Goal: Task Accomplishment & Management: Complete application form

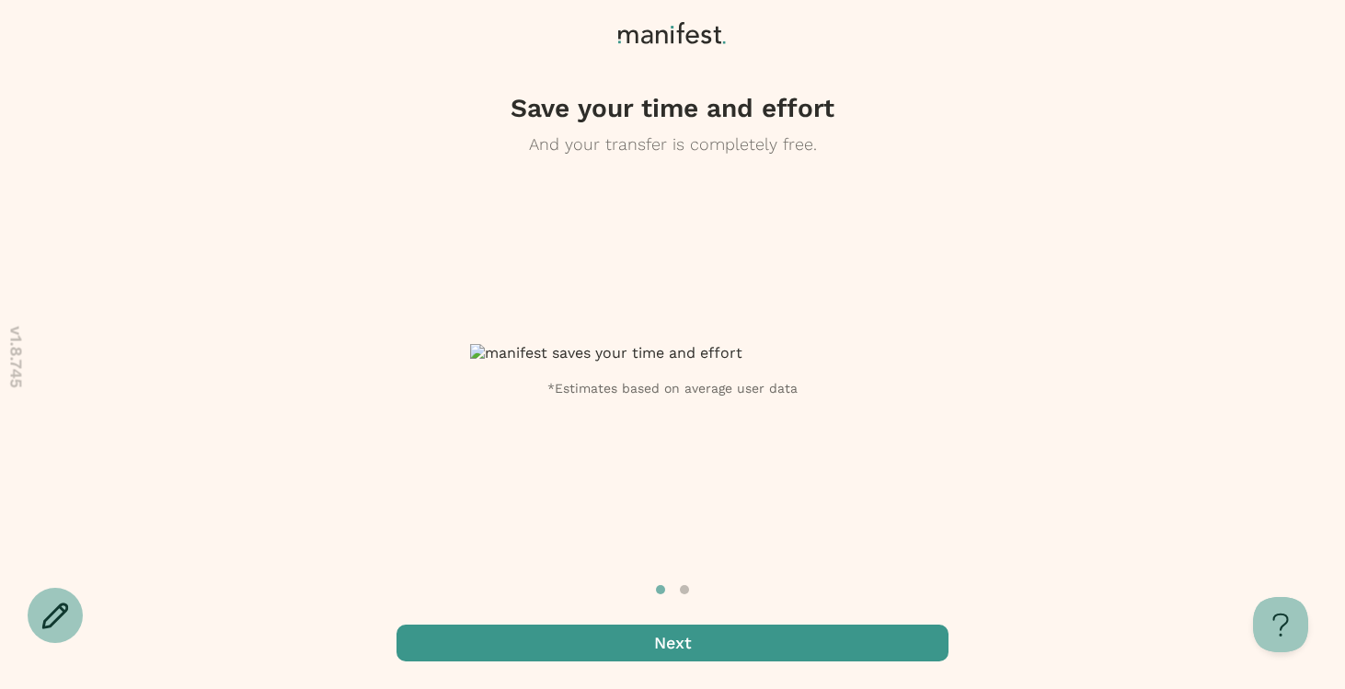
click at [610, 647] on span "button" at bounding box center [672, 643] width 552 height 37
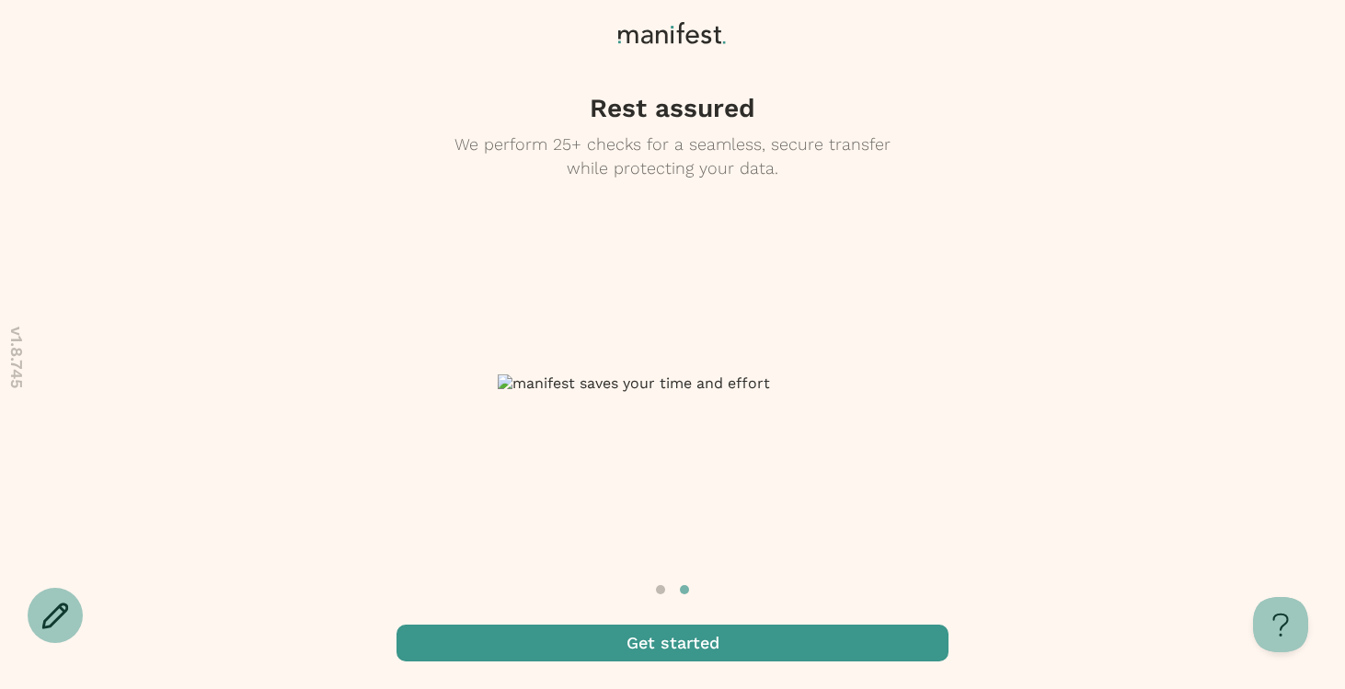
click at [703, 648] on span "button" at bounding box center [672, 643] width 552 height 37
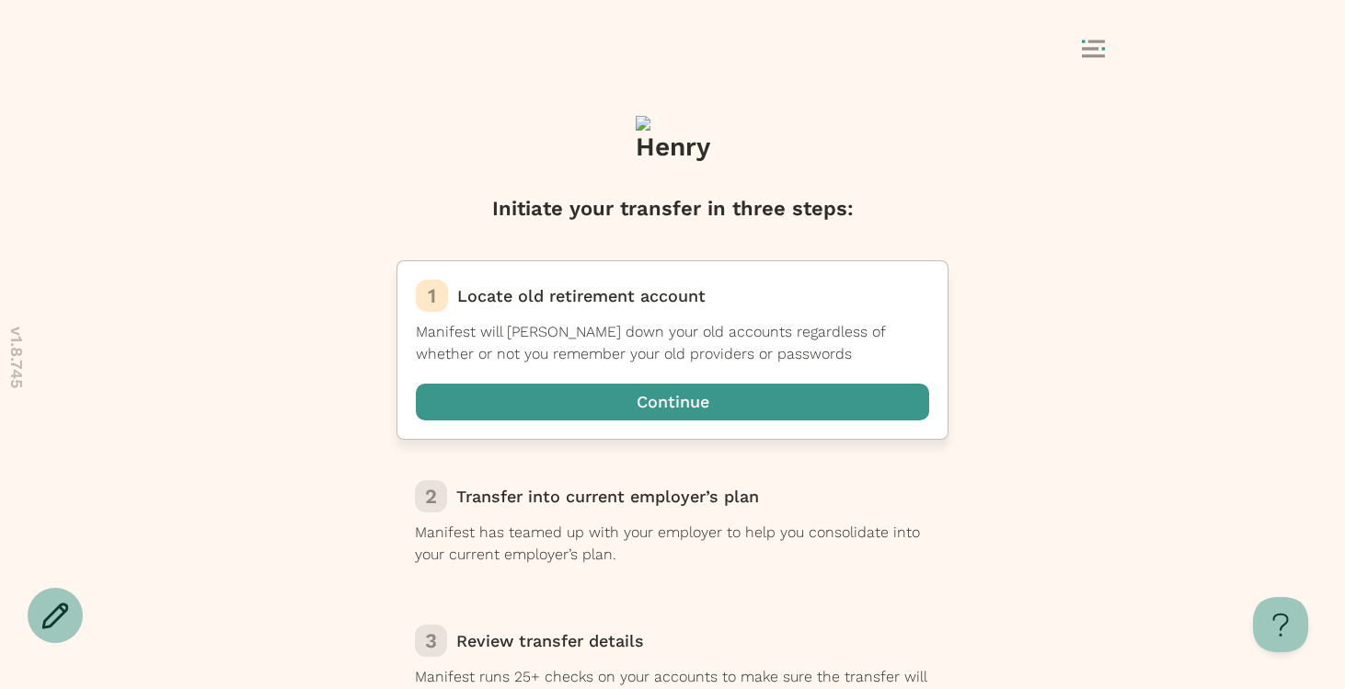
click at [652, 408] on span "button" at bounding box center [672, 402] width 513 height 37
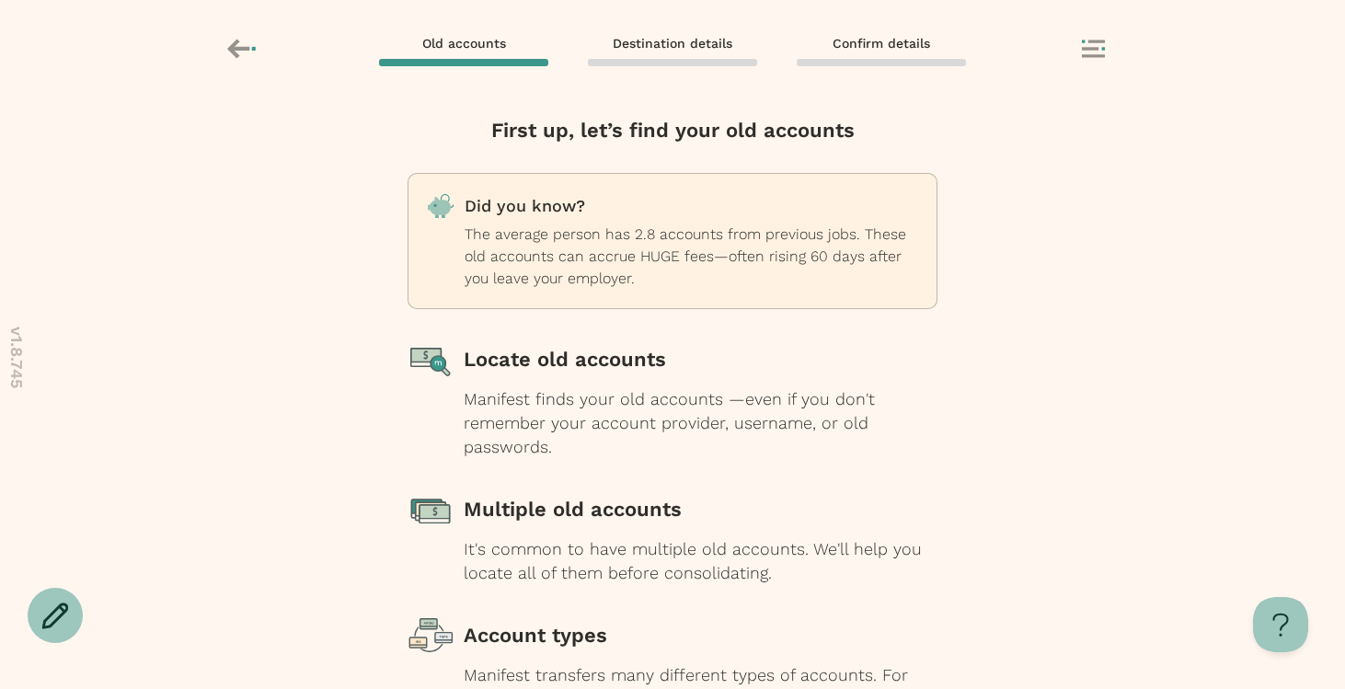
scroll to position [186, 0]
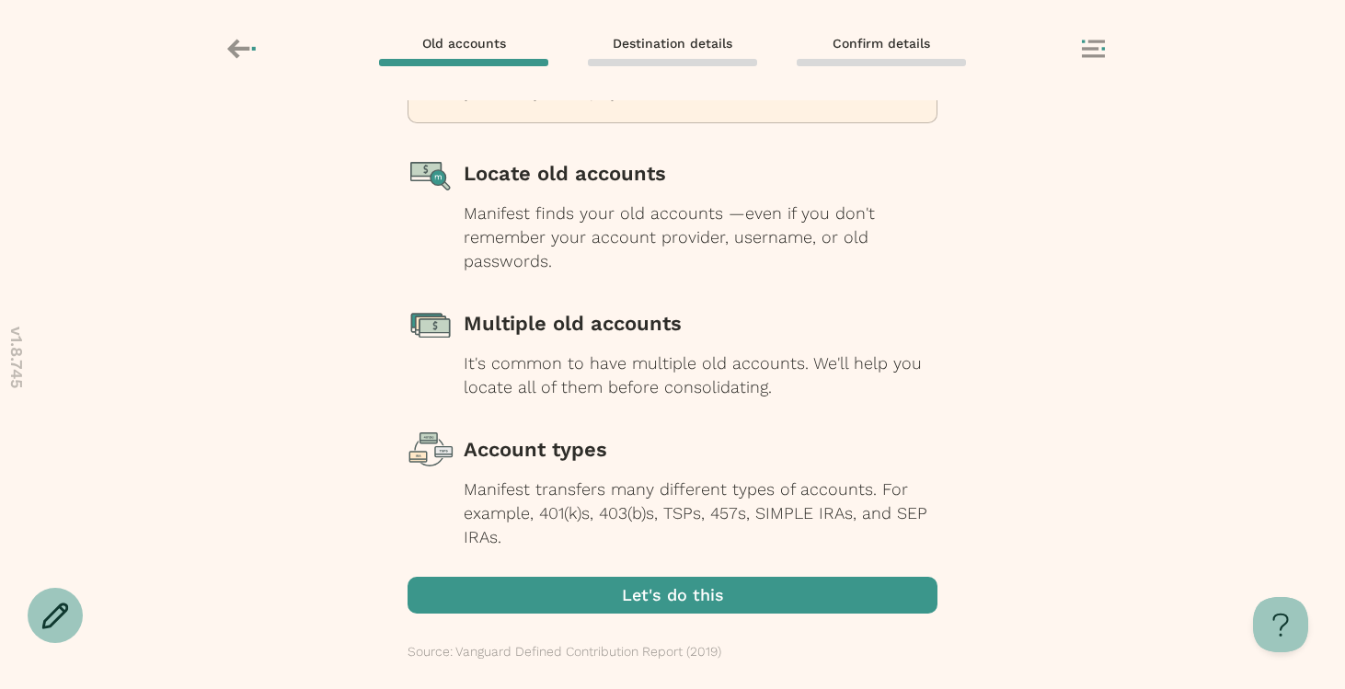
click at [600, 597] on span "button" at bounding box center [673, 595] width 530 height 37
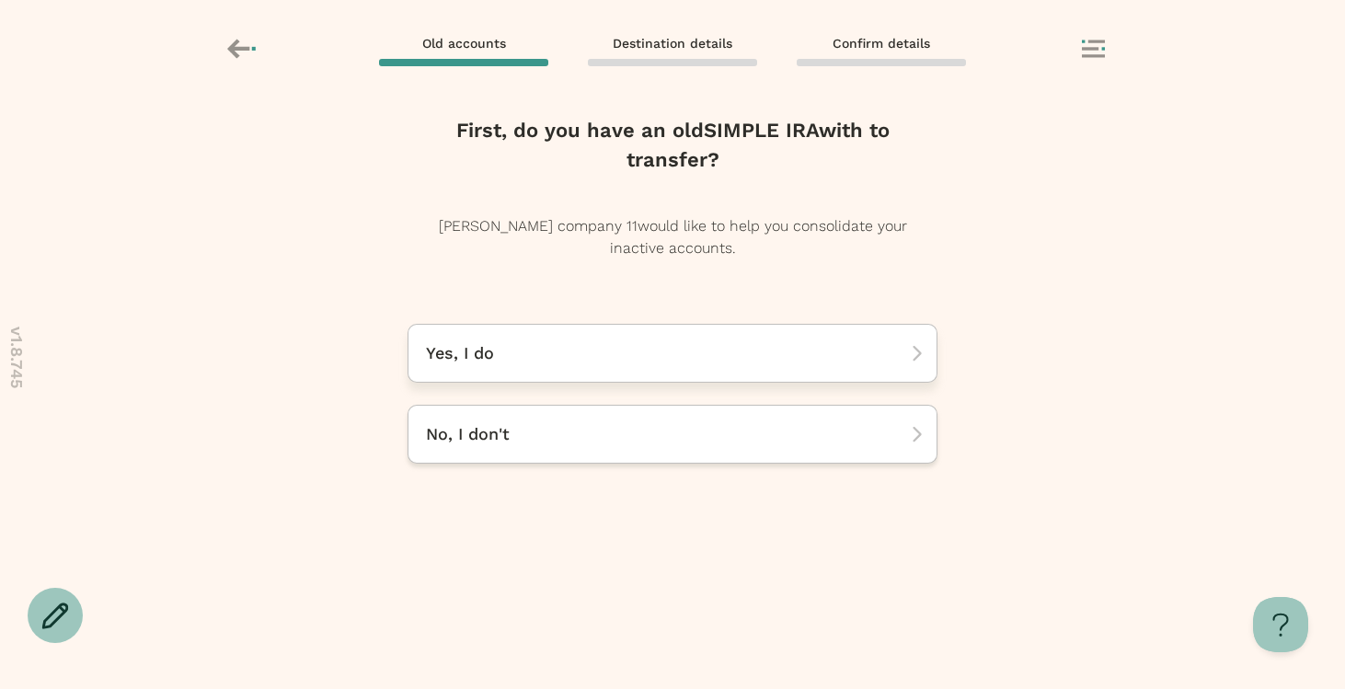
click at [505, 368] on div "Yes, I do" at bounding box center [673, 353] width 530 height 59
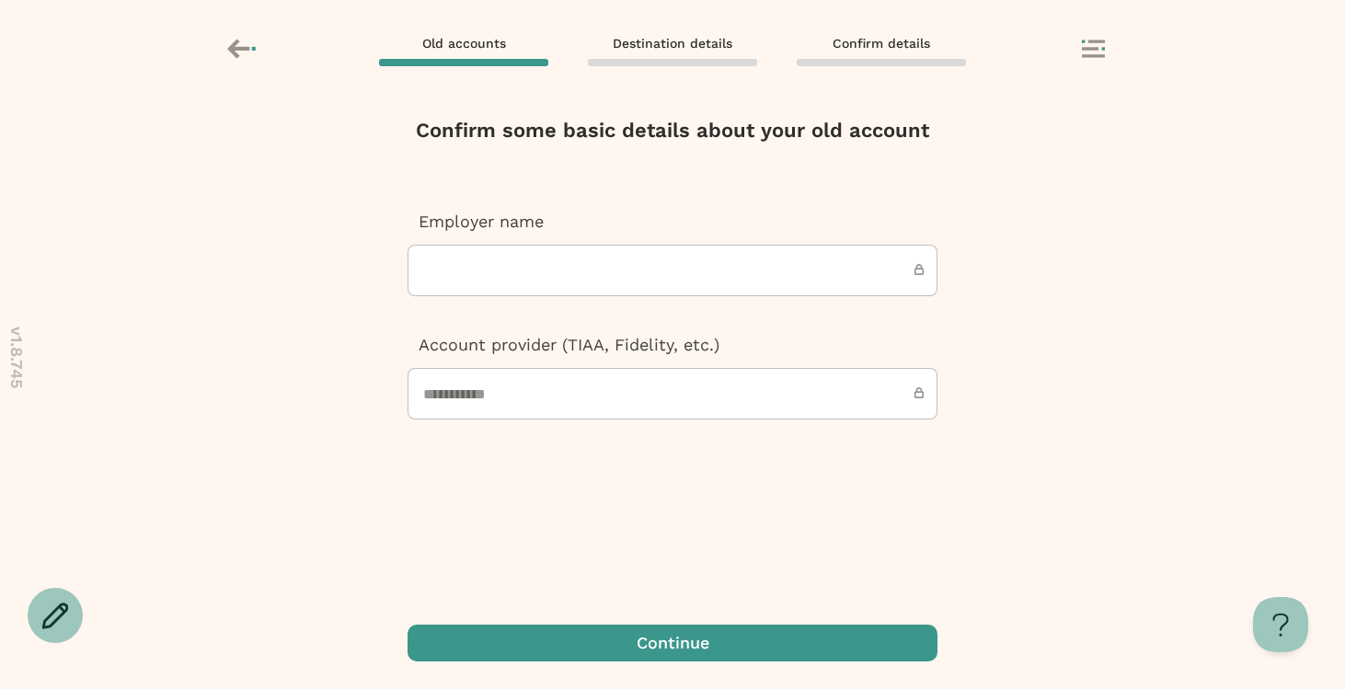
click at [551, 272] on input "text" at bounding box center [673, 271] width 530 height 52
click at [241, 45] on icon at bounding box center [243, 48] width 32 height 31
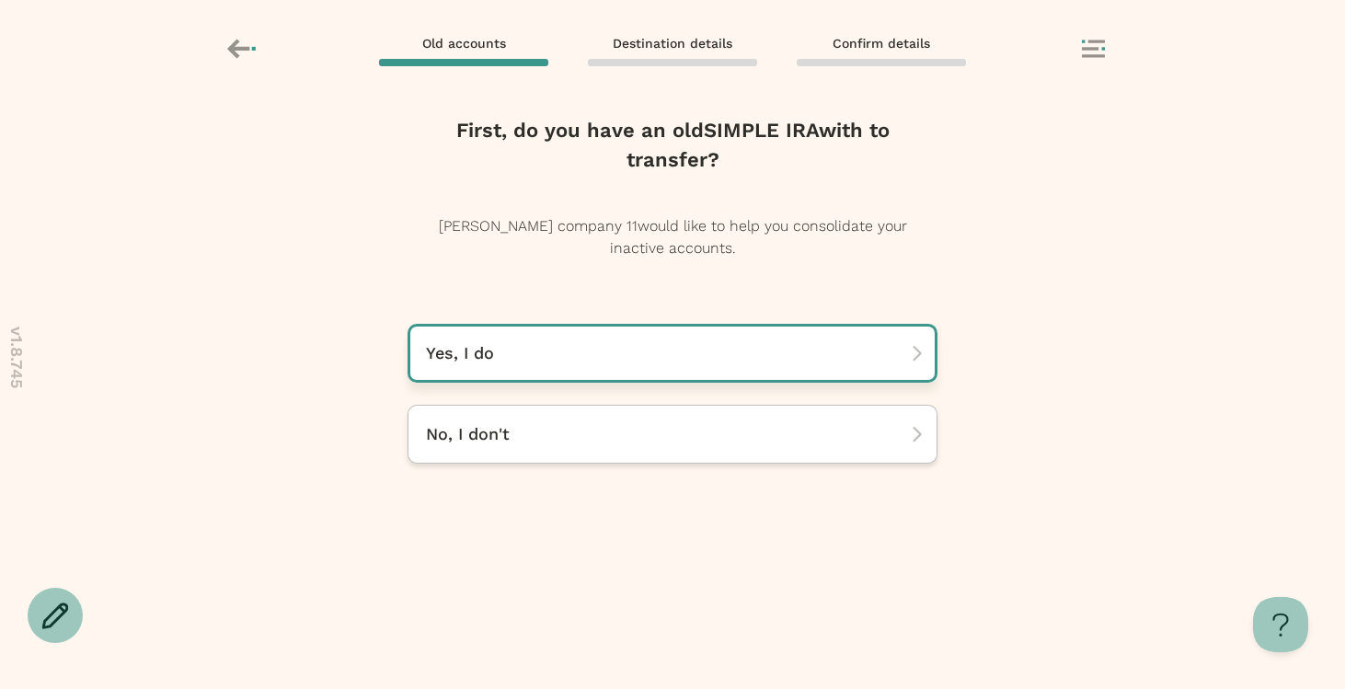
click at [500, 328] on div "Yes, I do" at bounding box center [673, 353] width 530 height 59
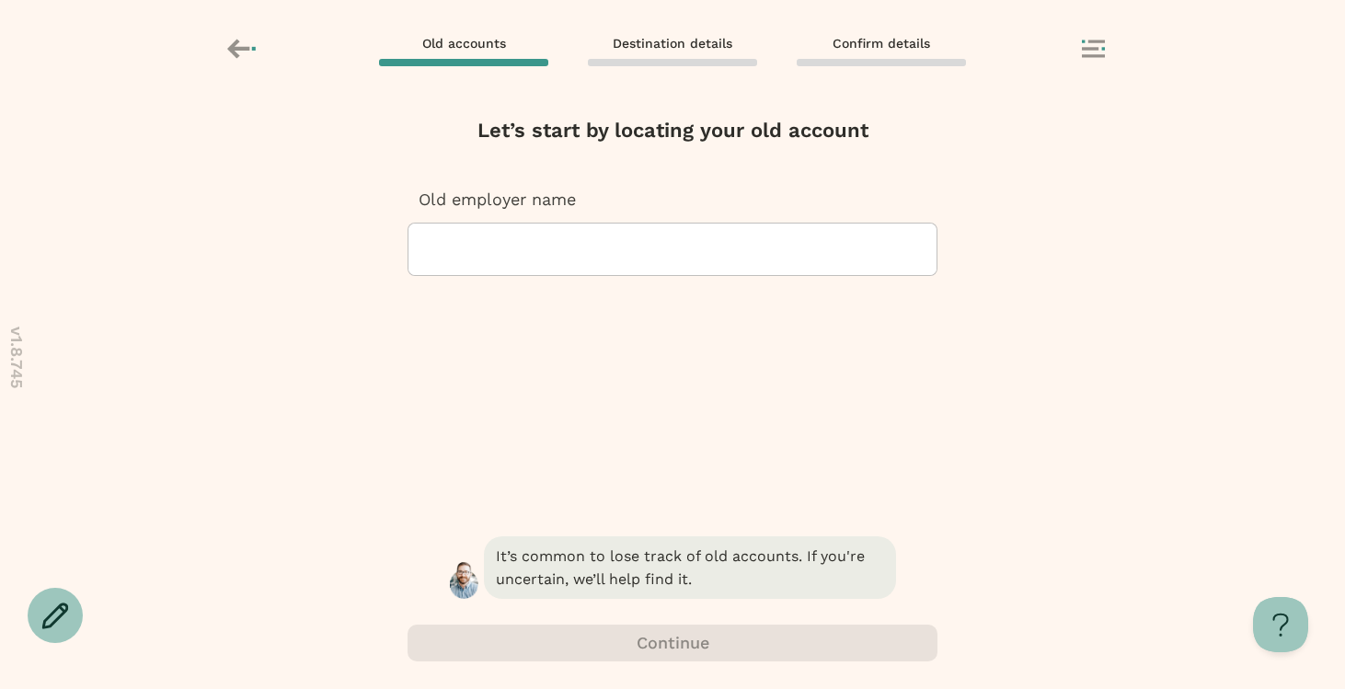
click at [240, 40] on icon at bounding box center [243, 48] width 32 height 31
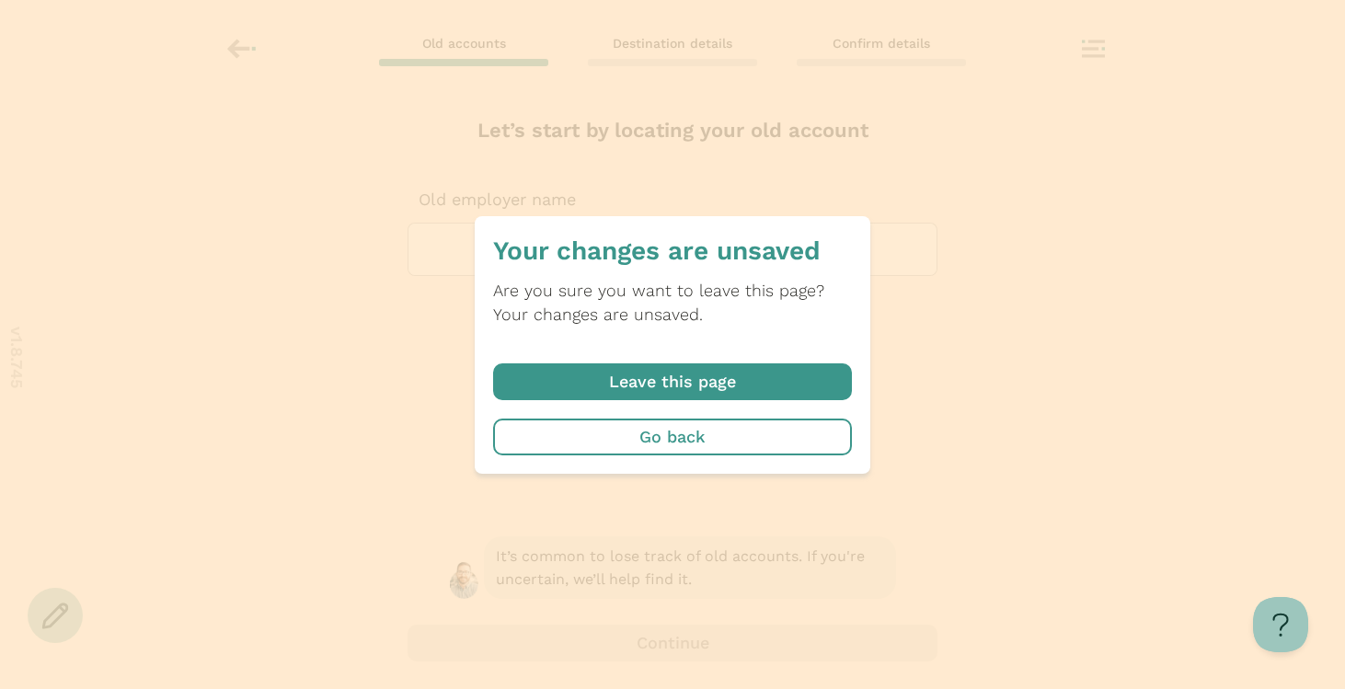
click at [615, 383] on span "button" at bounding box center [672, 381] width 359 height 37
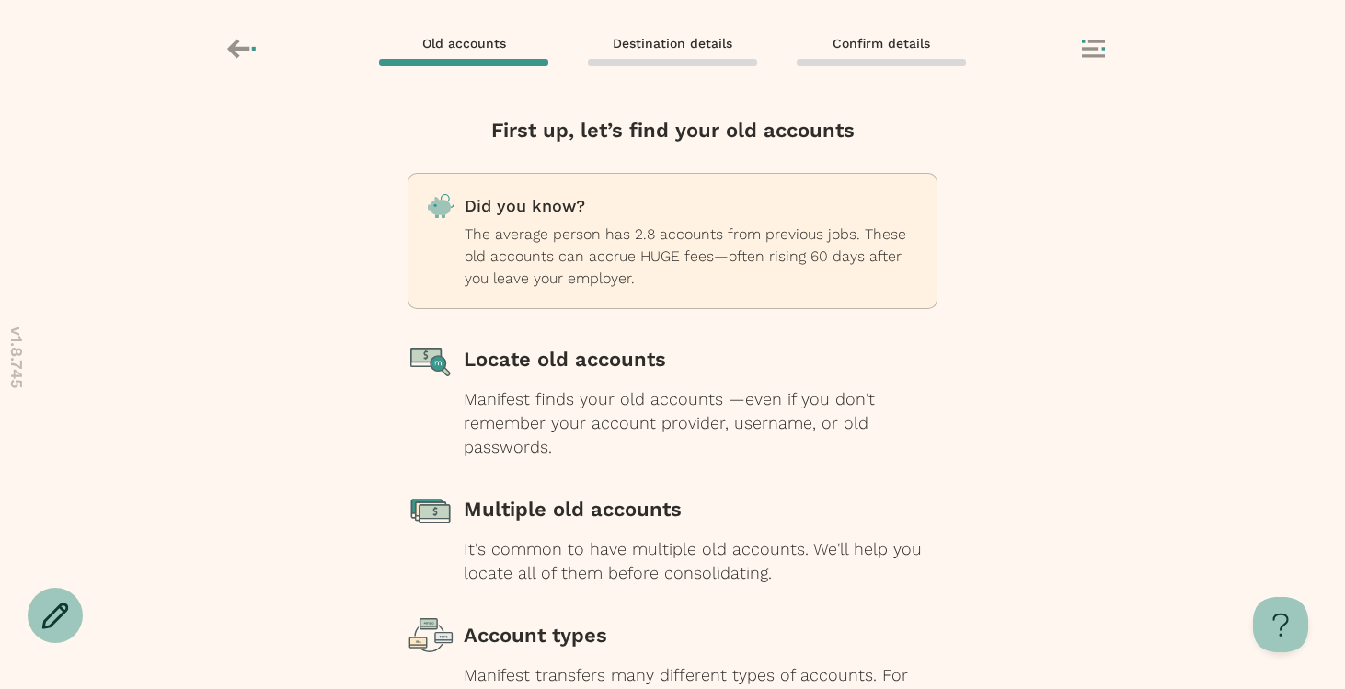
scroll to position [186, 0]
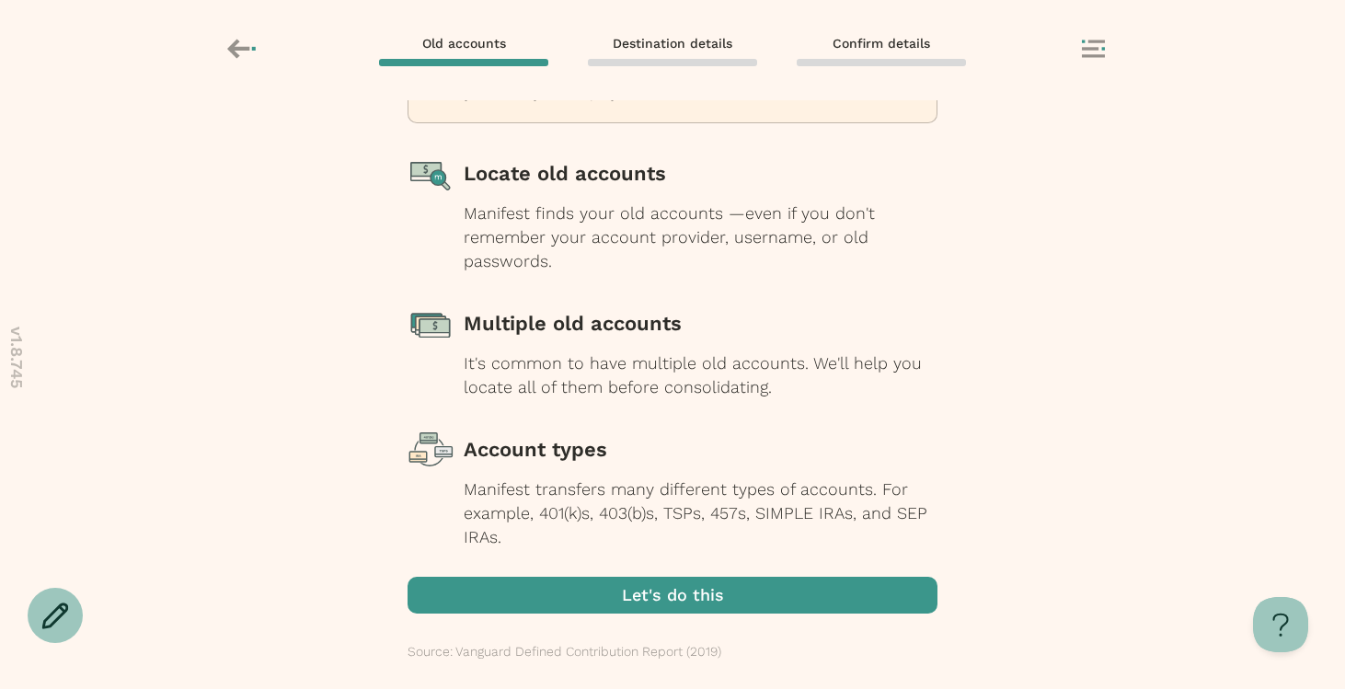
click at [609, 595] on span "button" at bounding box center [673, 595] width 530 height 37
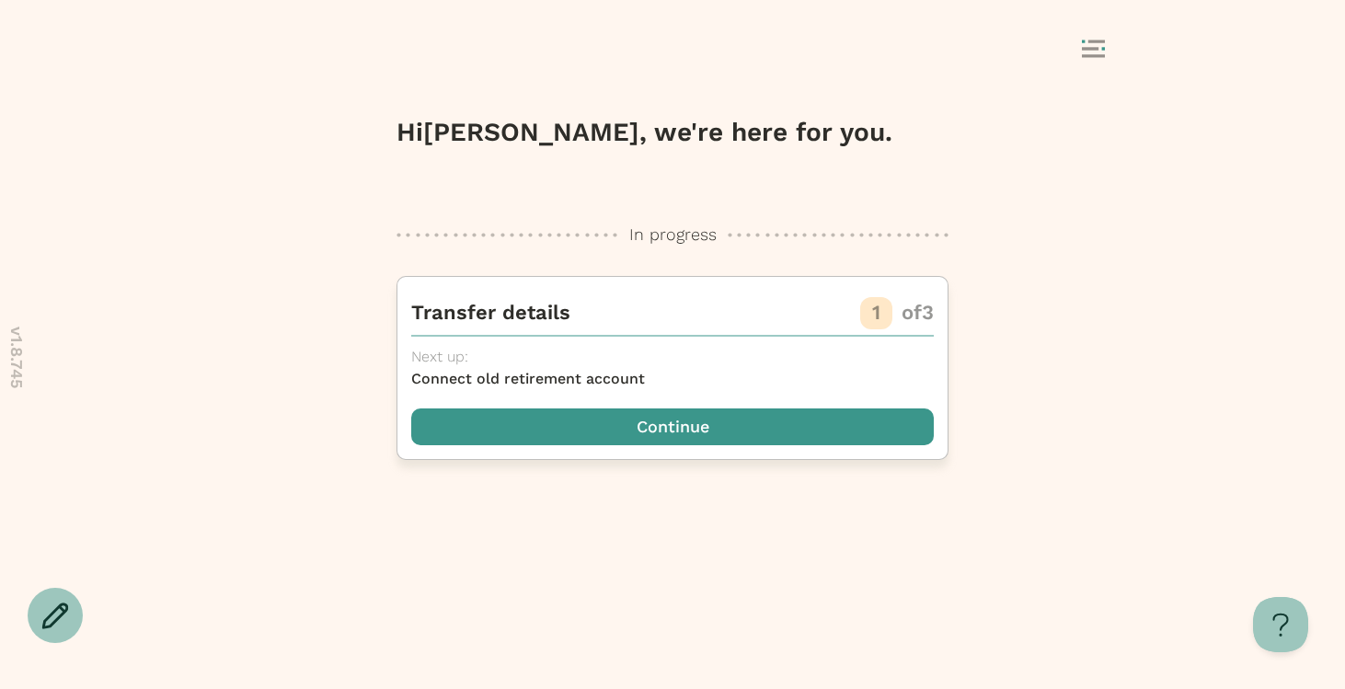
click at [603, 418] on span "button" at bounding box center [672, 426] width 523 height 37
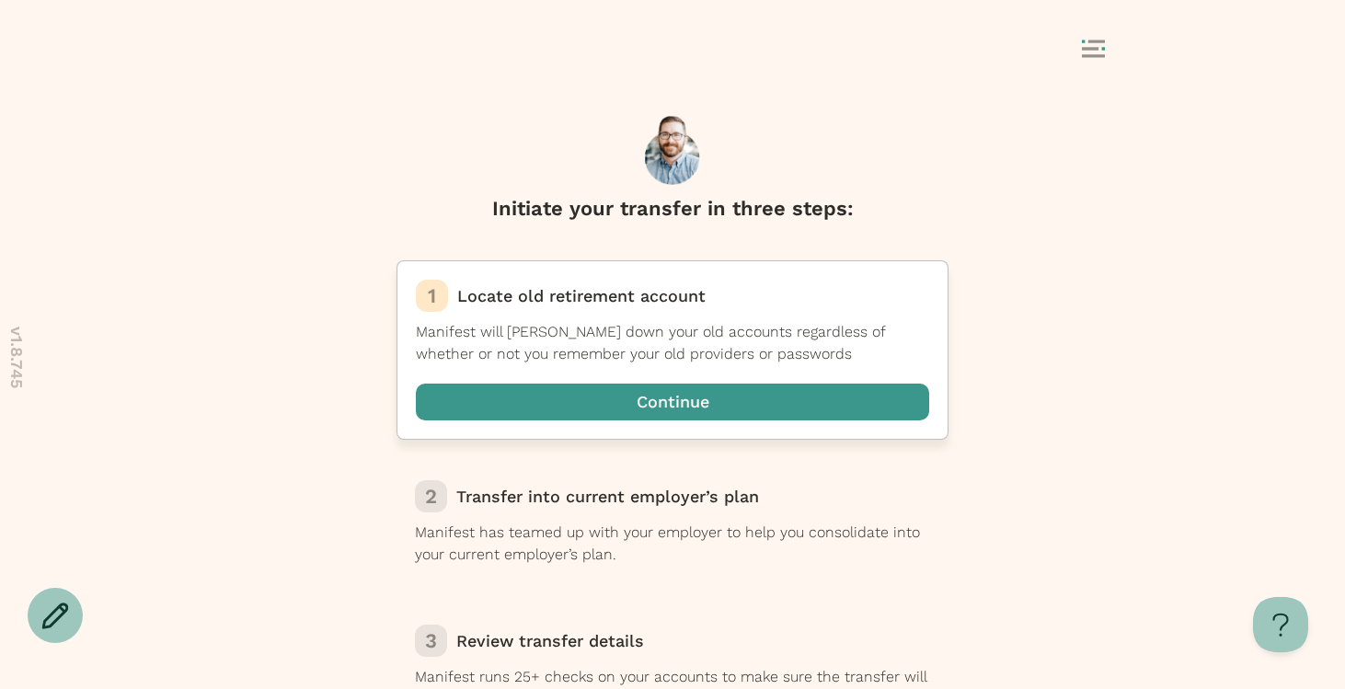
click at [606, 401] on span "button" at bounding box center [672, 402] width 513 height 37
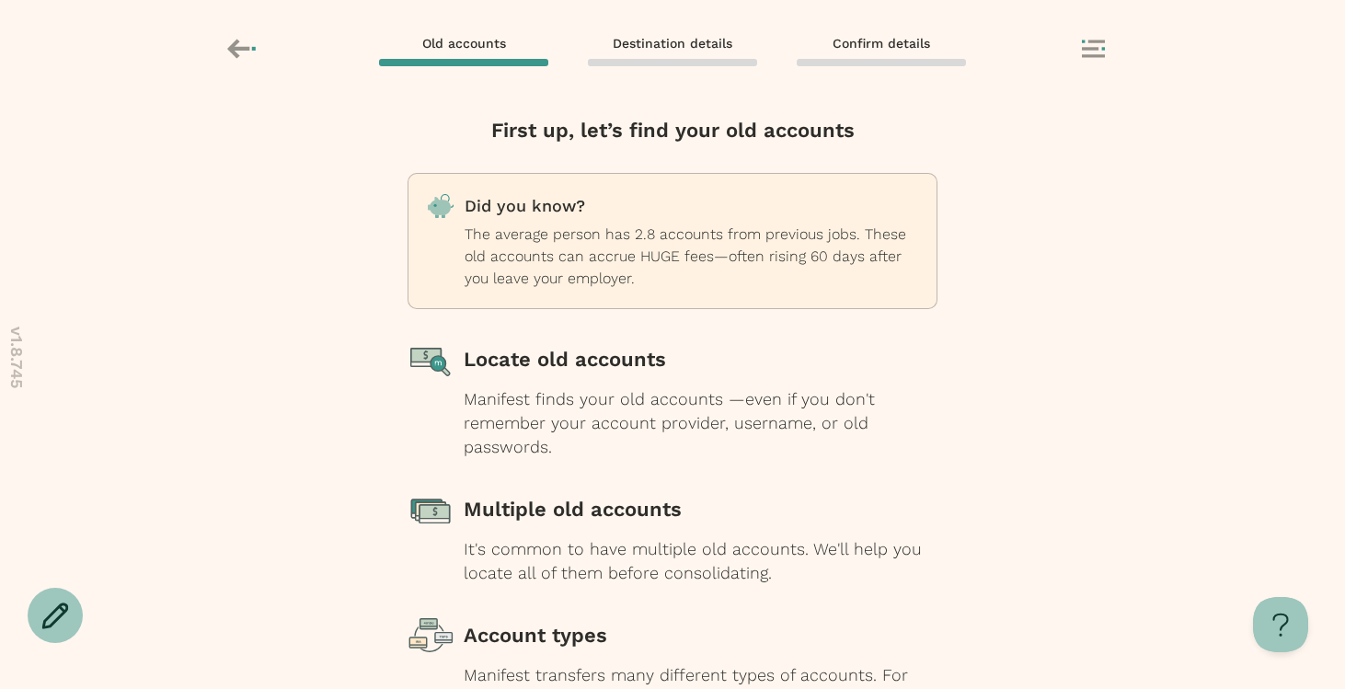
scroll to position [186, 0]
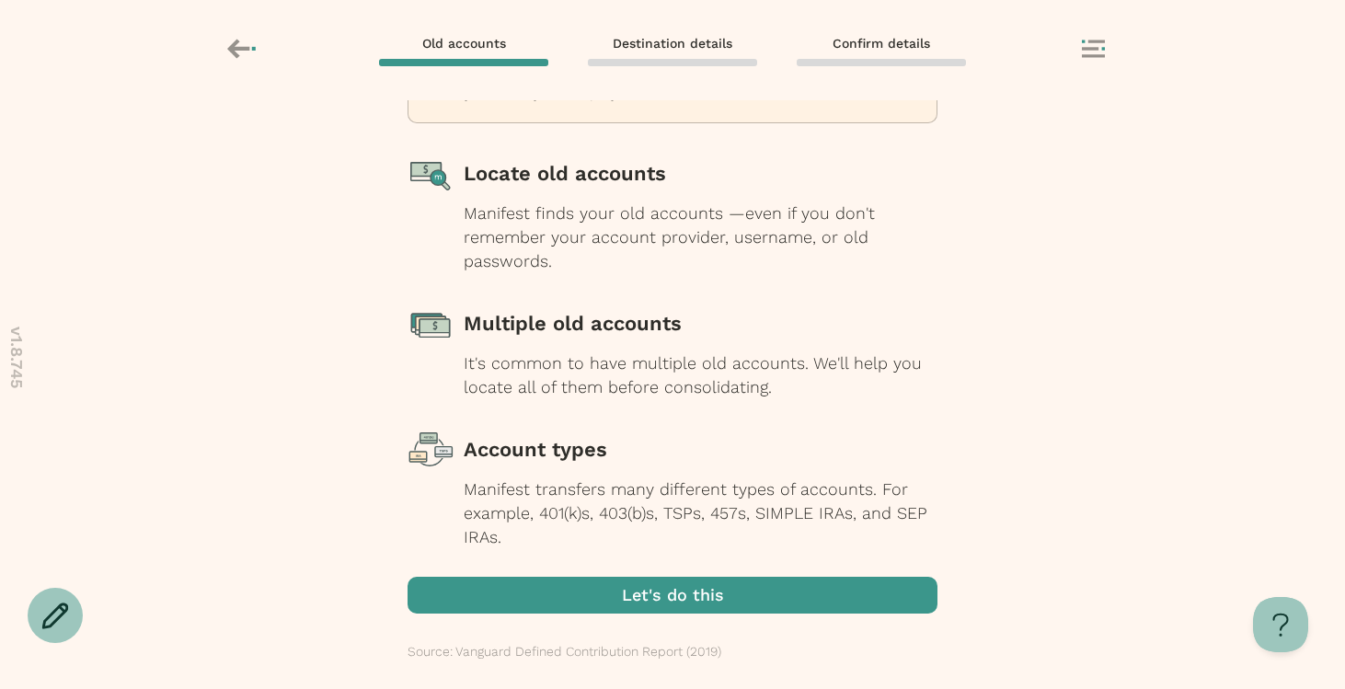
click at [666, 601] on span "button" at bounding box center [673, 595] width 530 height 37
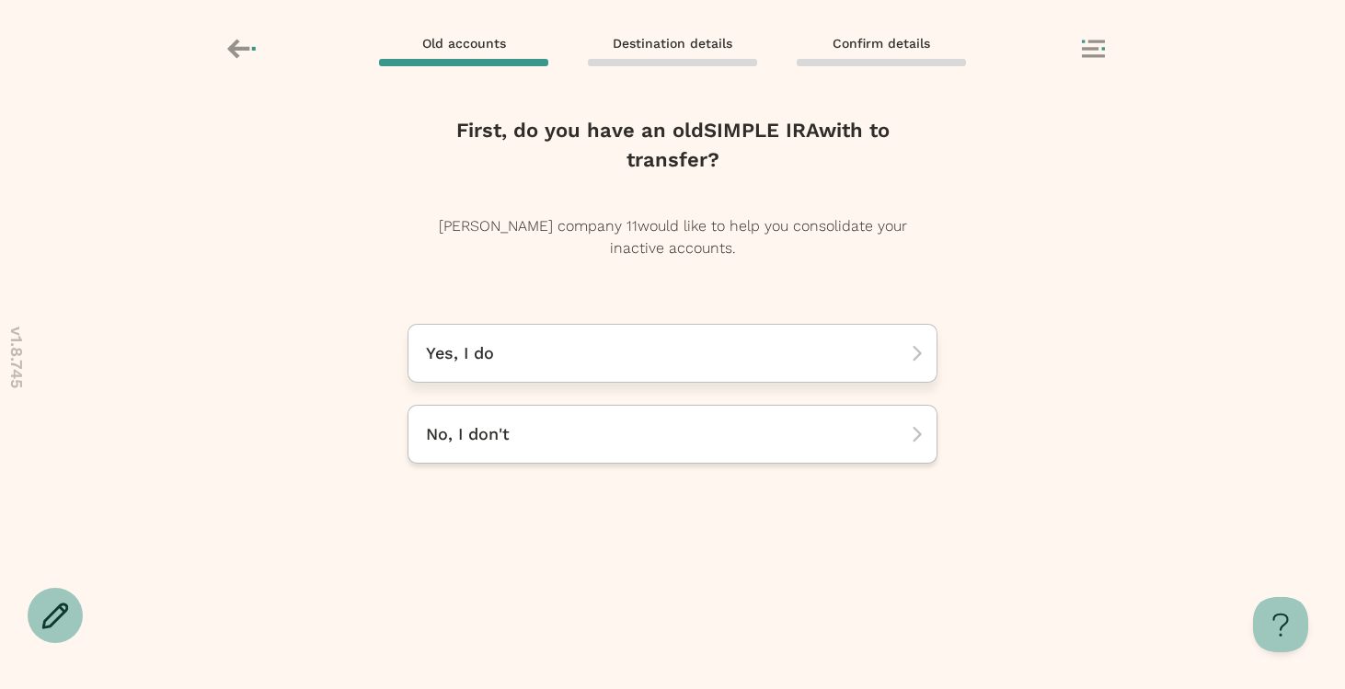
click at [608, 348] on p "Yes, I do" at bounding box center [666, 353] width 480 height 22
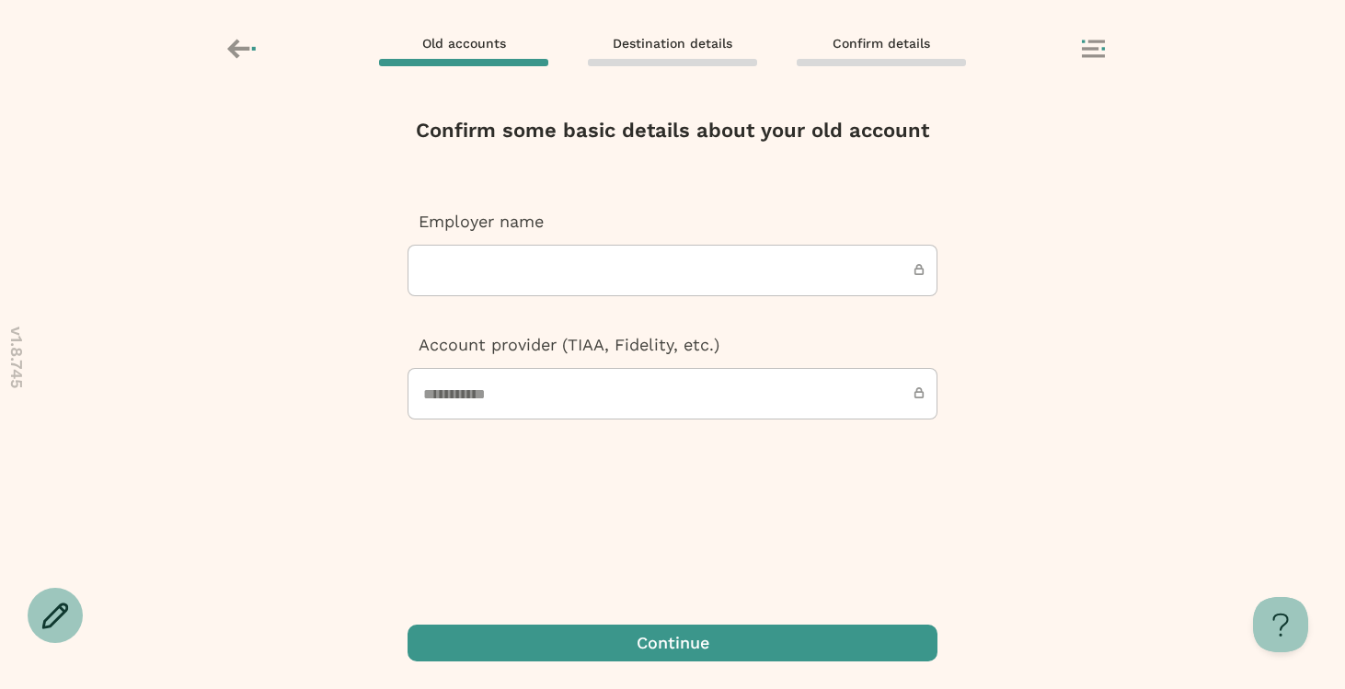
click at [590, 275] on input "text" at bounding box center [673, 271] width 530 height 52
click at [1084, 44] on icon at bounding box center [1093, 49] width 23 height 18
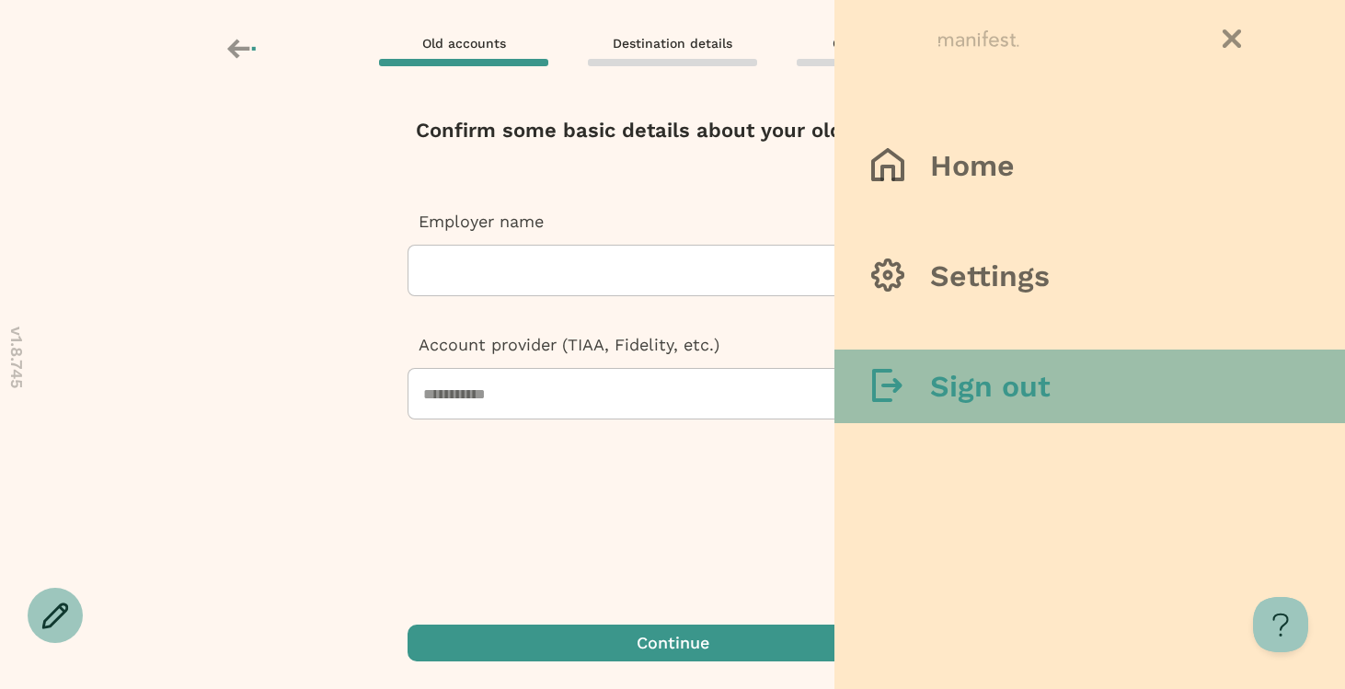
click at [1102, 392] on button "Sign out" at bounding box center [1089, 387] width 511 height 74
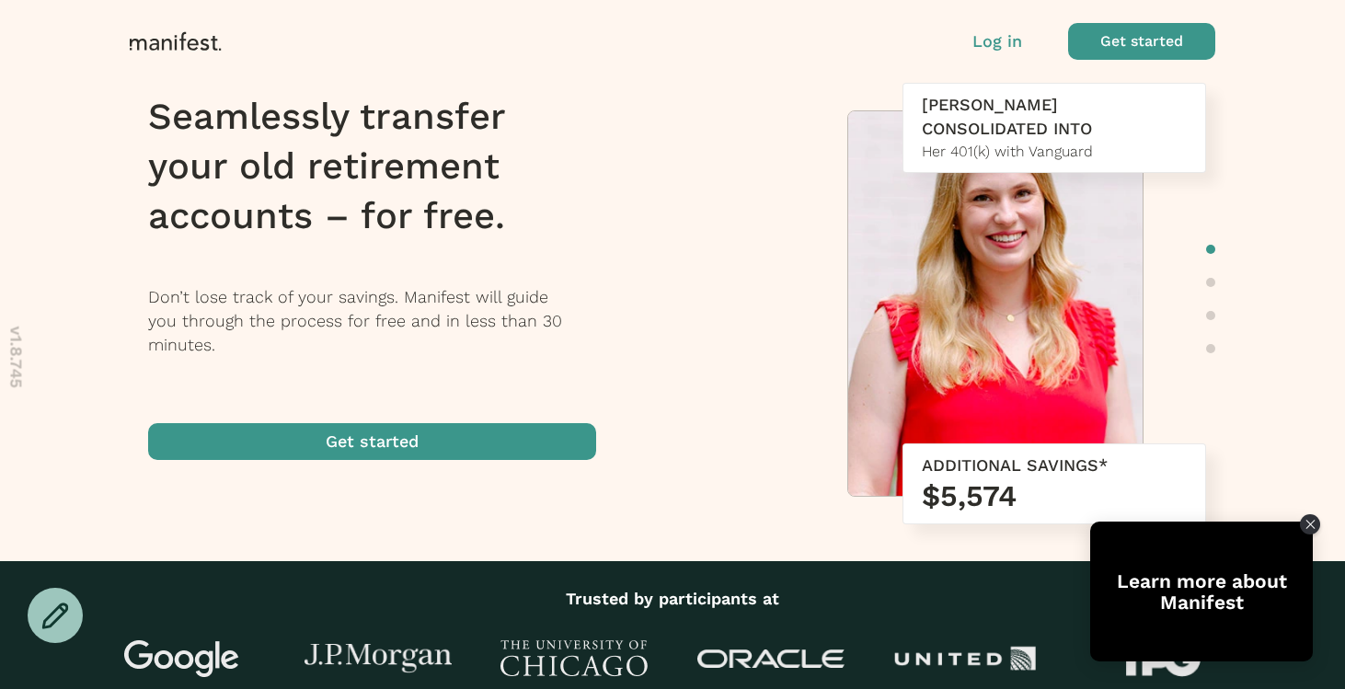
click at [998, 43] on p "Log in" at bounding box center [997, 41] width 50 height 24
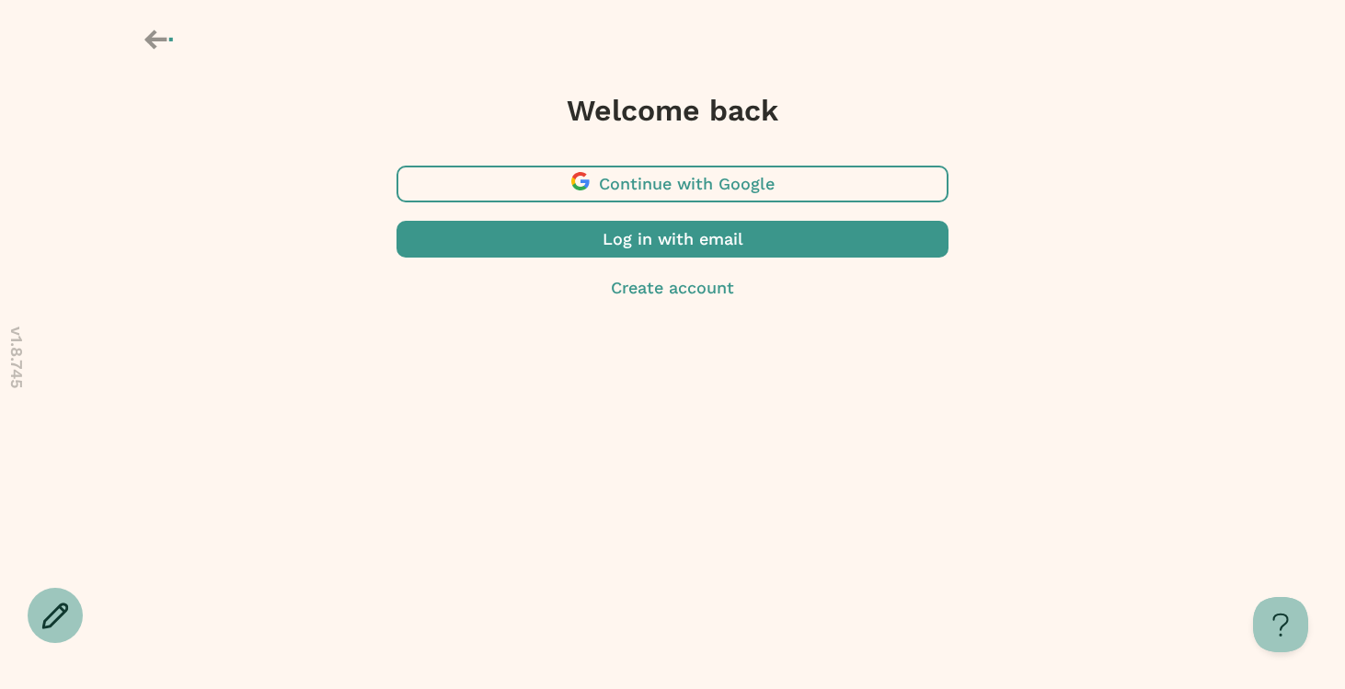
click at [649, 251] on span "button" at bounding box center [672, 239] width 552 height 37
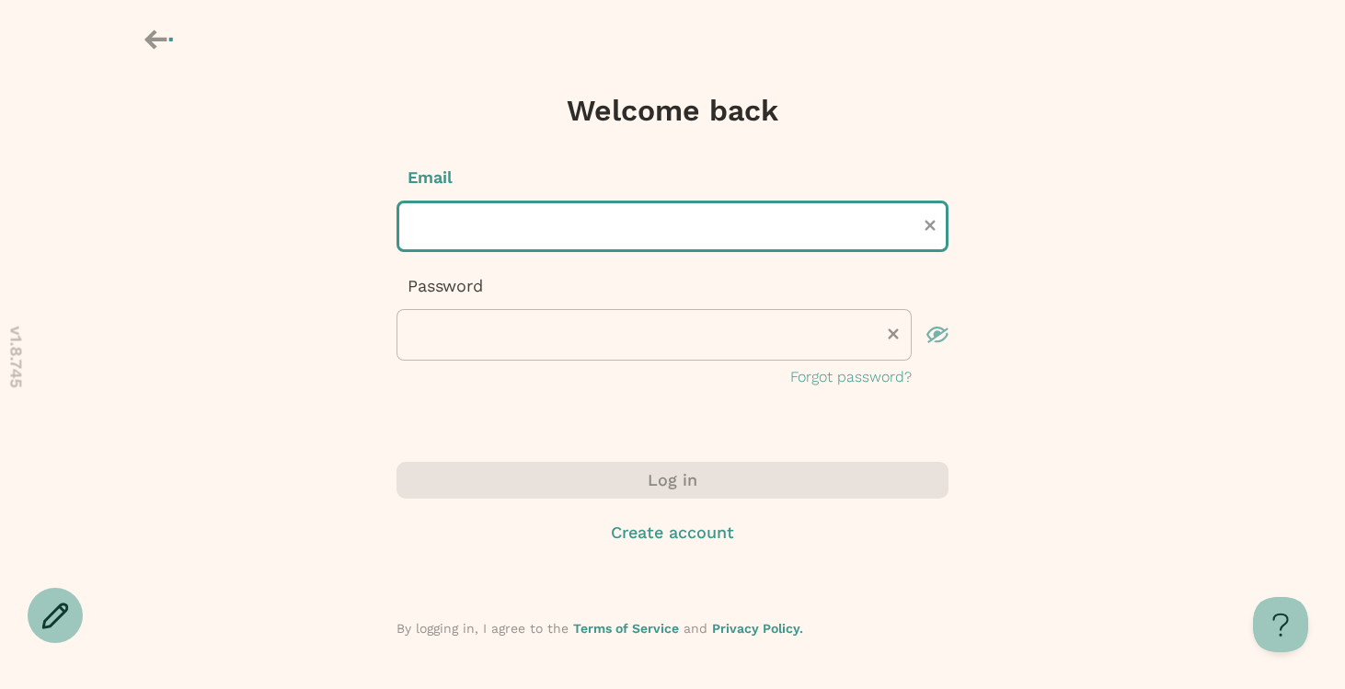
click at [512, 246] on input "text" at bounding box center [672, 227] width 552 height 52
type input "**********"
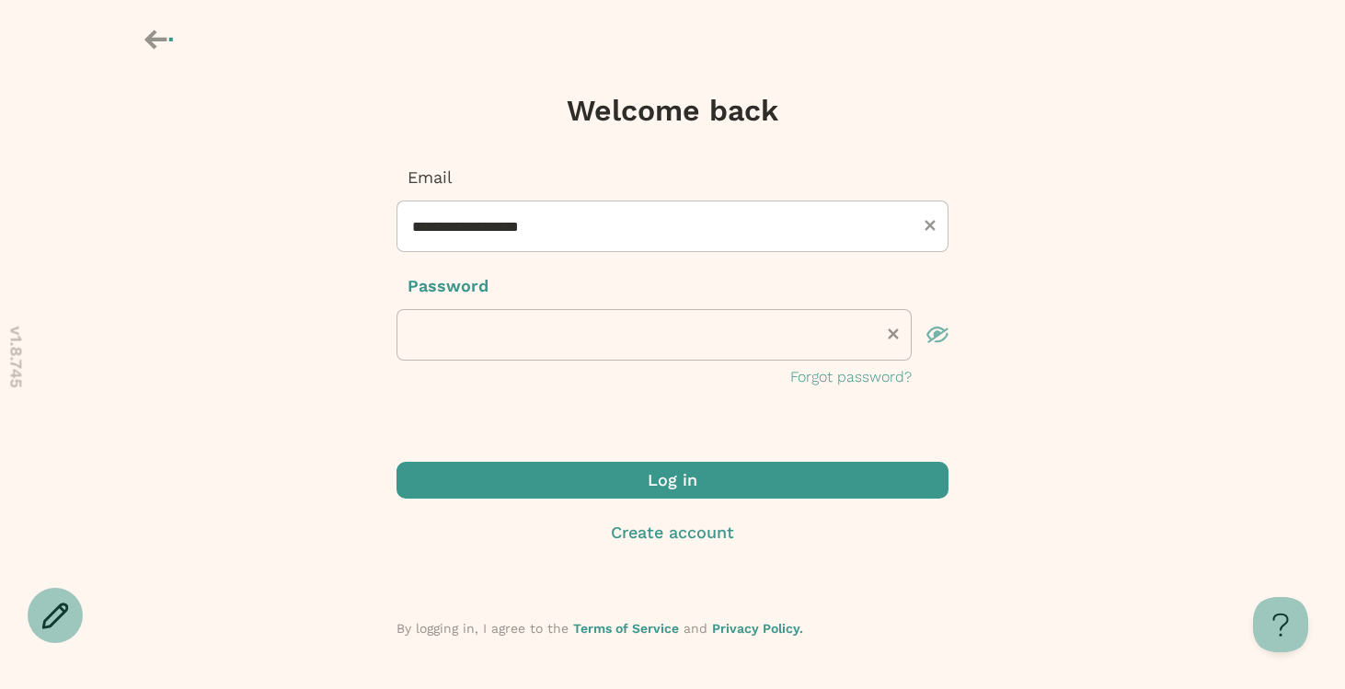
click at [549, 480] on span "submit" at bounding box center [672, 480] width 552 height 37
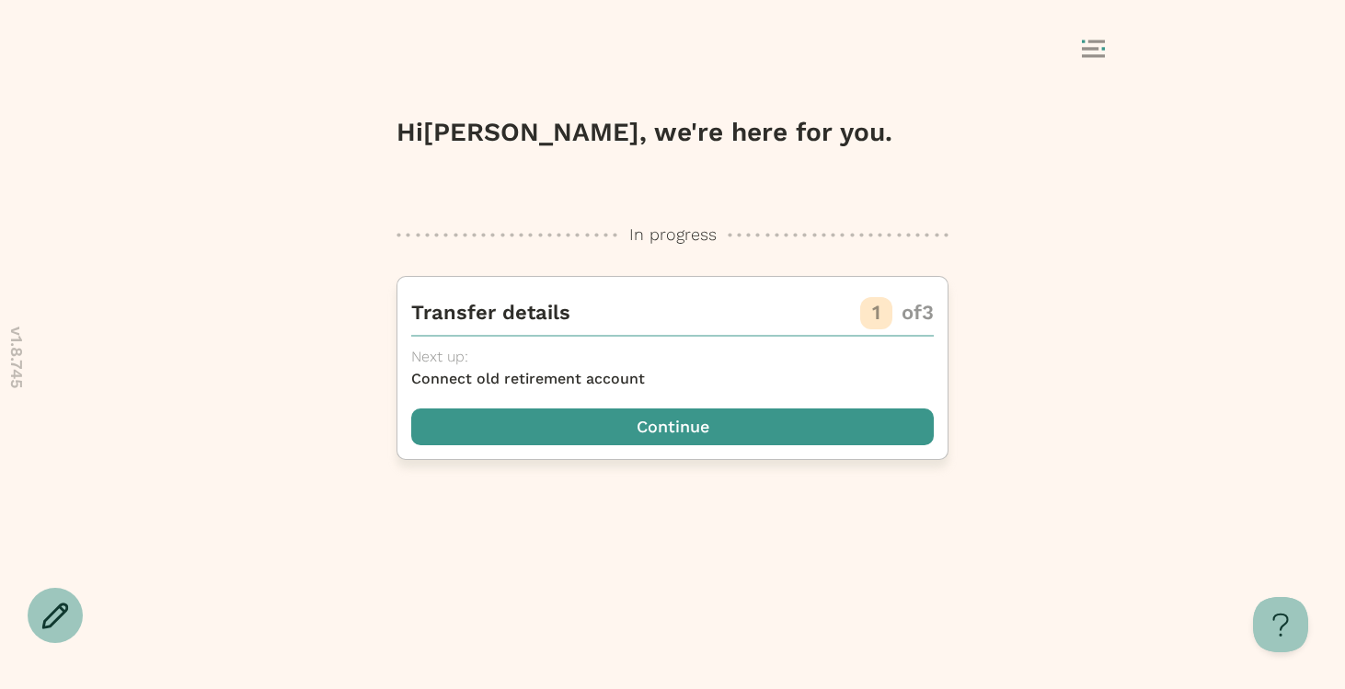
click at [766, 430] on span "button" at bounding box center [672, 426] width 523 height 37
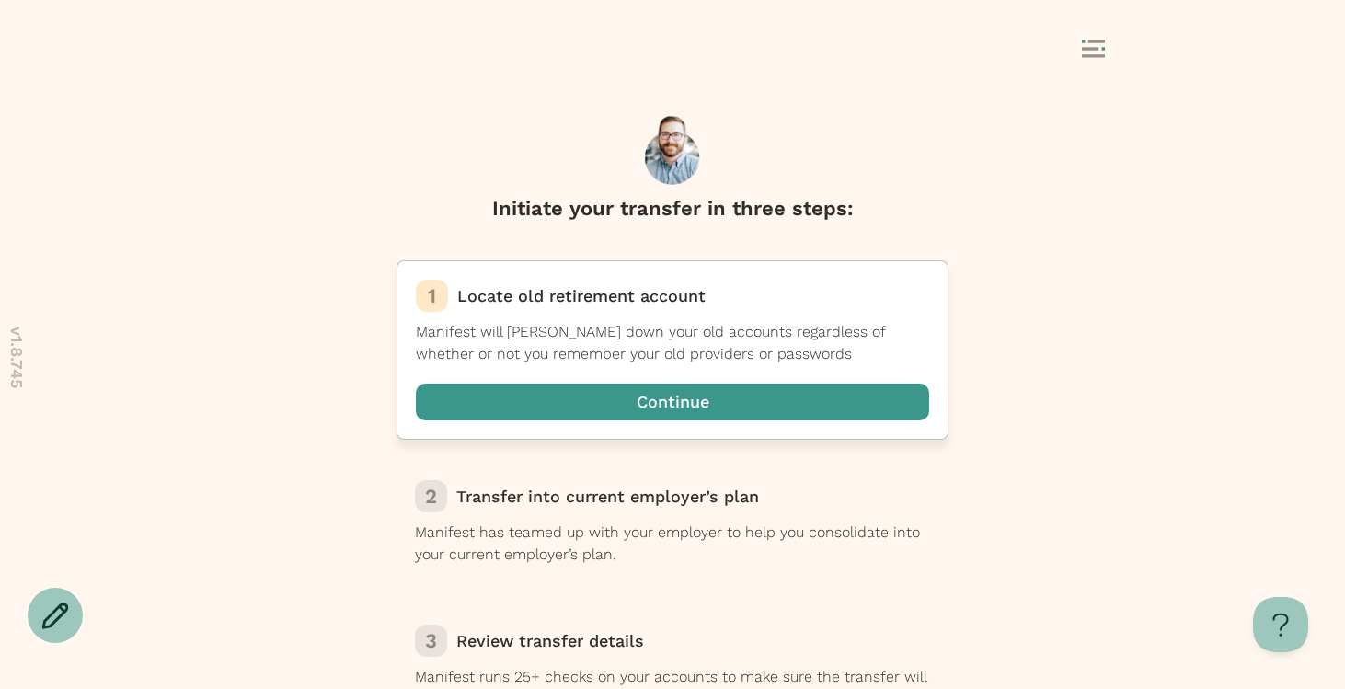
click at [806, 417] on span "button" at bounding box center [672, 402] width 513 height 37
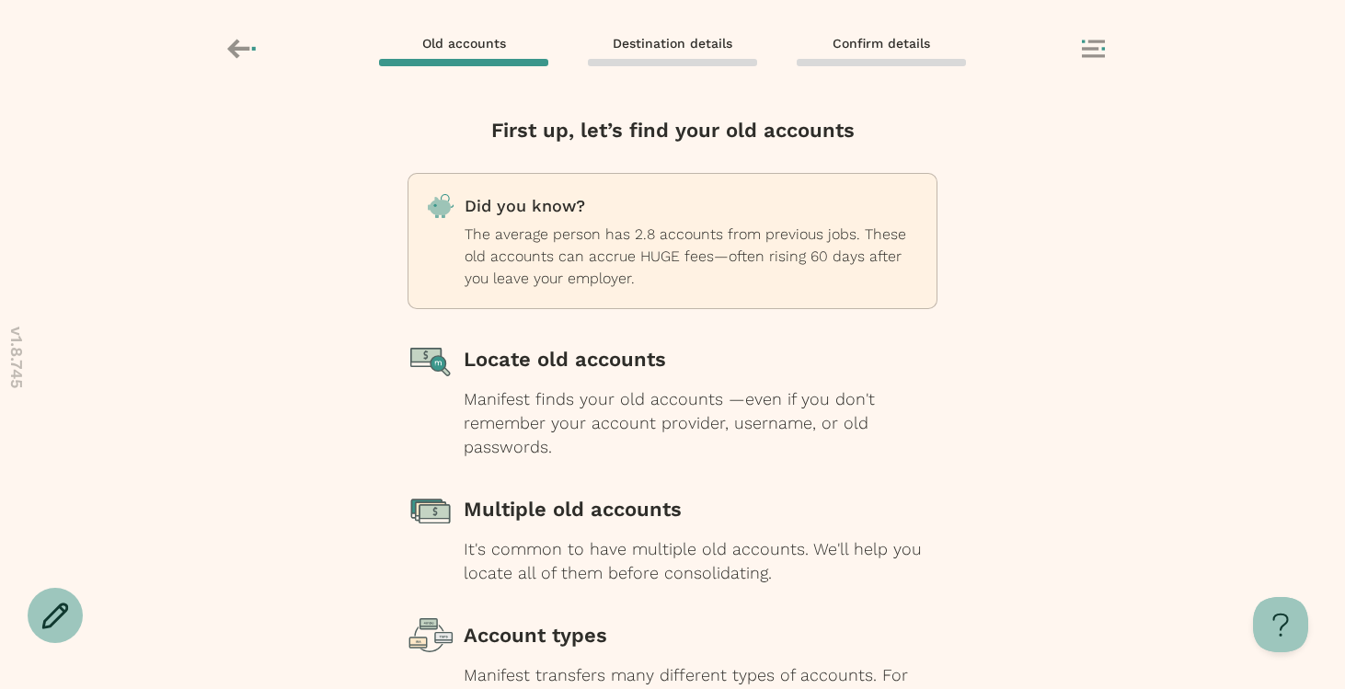
scroll to position [186, 0]
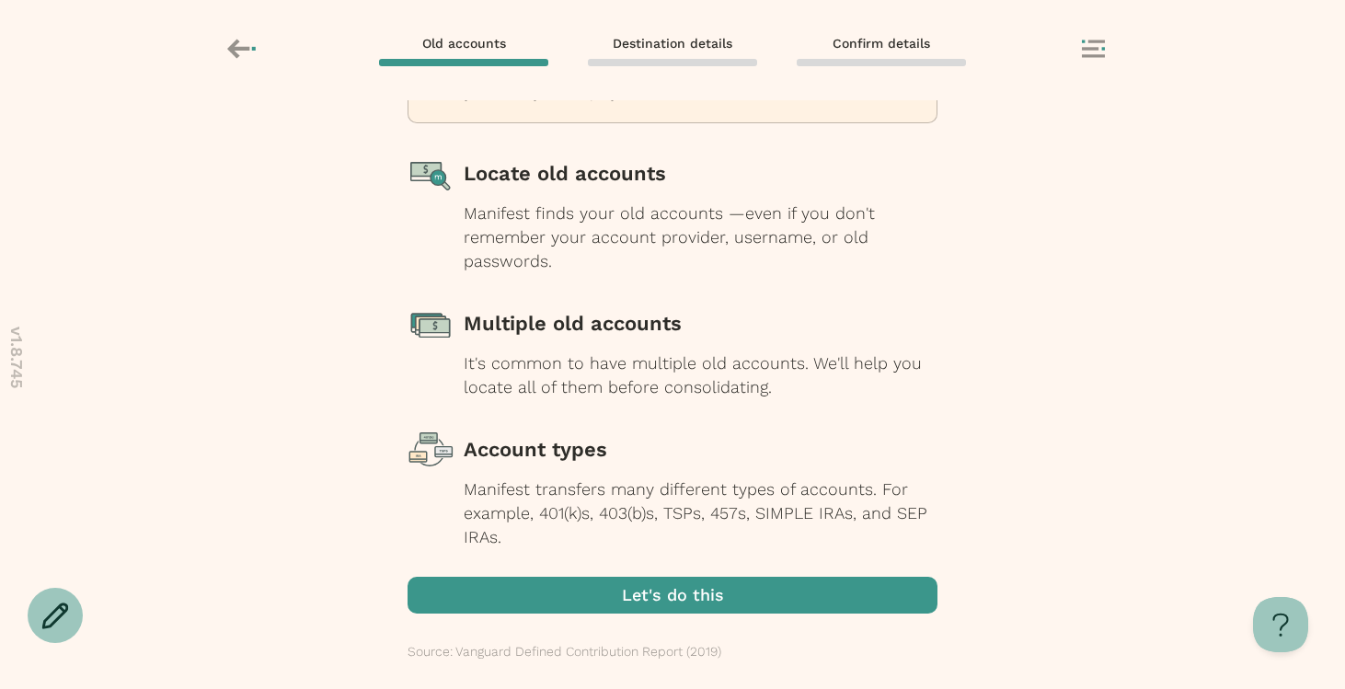
click at [735, 588] on span "button" at bounding box center [673, 595] width 530 height 37
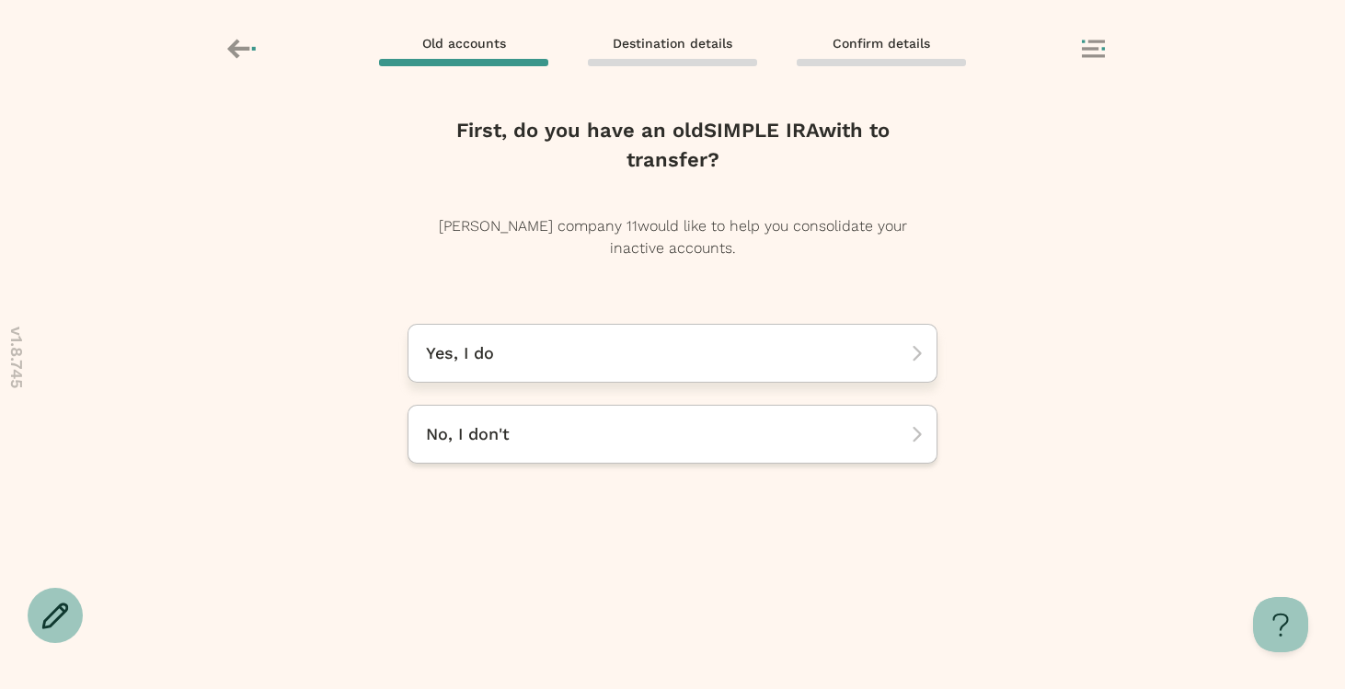
click at [696, 340] on div "Yes, I do" at bounding box center [673, 353] width 530 height 59
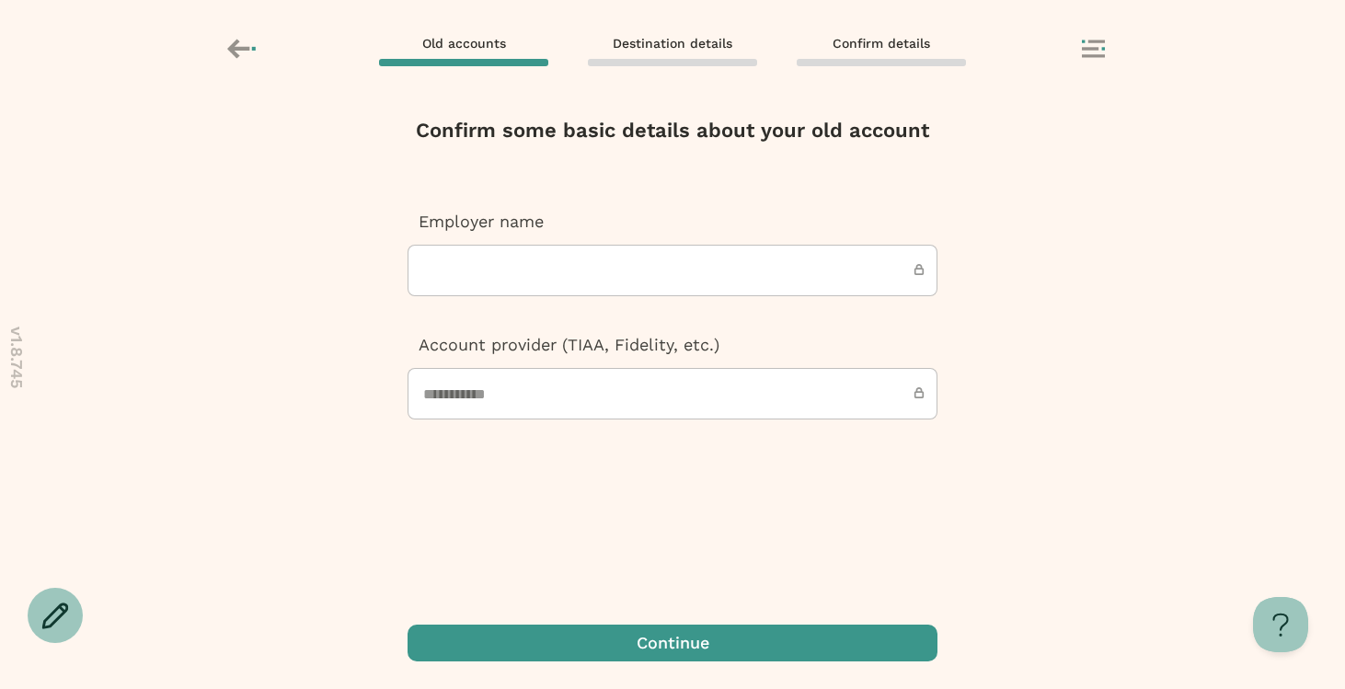
click at [665, 282] on input "text" at bounding box center [673, 271] width 530 height 52
click at [233, 59] on icon at bounding box center [243, 48] width 32 height 31
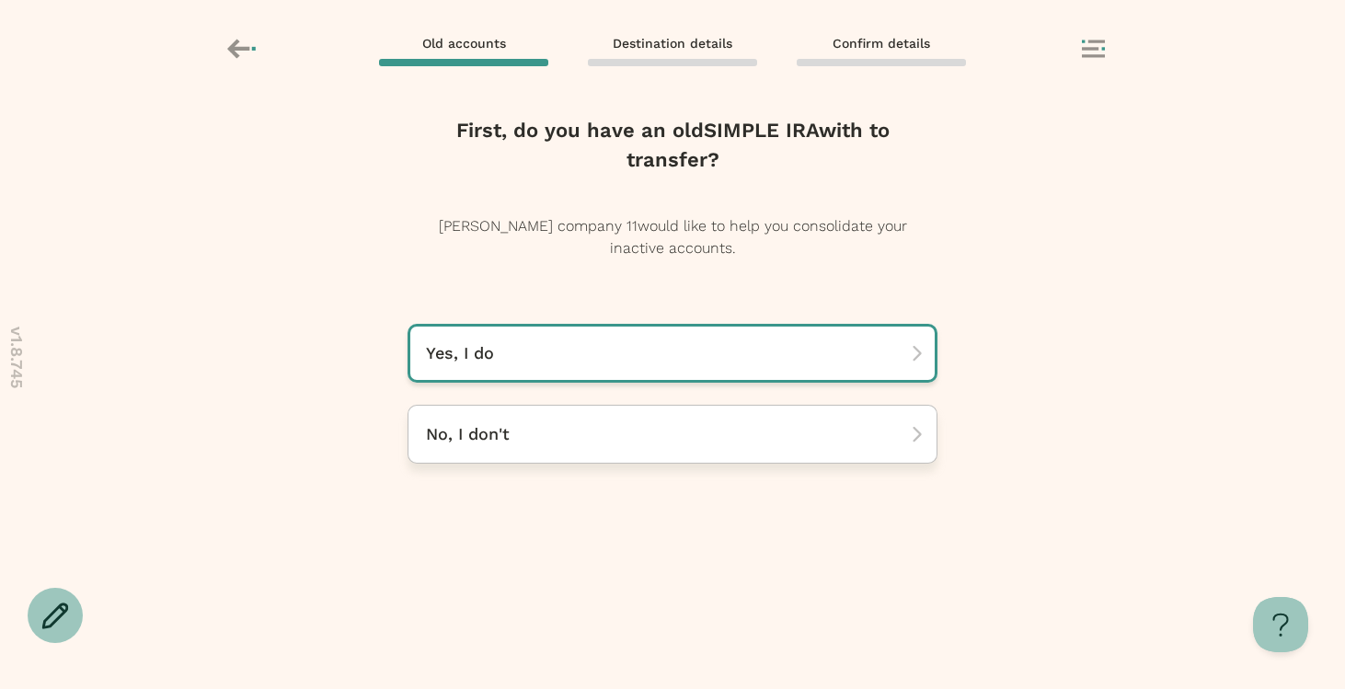
click at [511, 445] on div "No, I don't" at bounding box center [673, 434] width 530 height 59
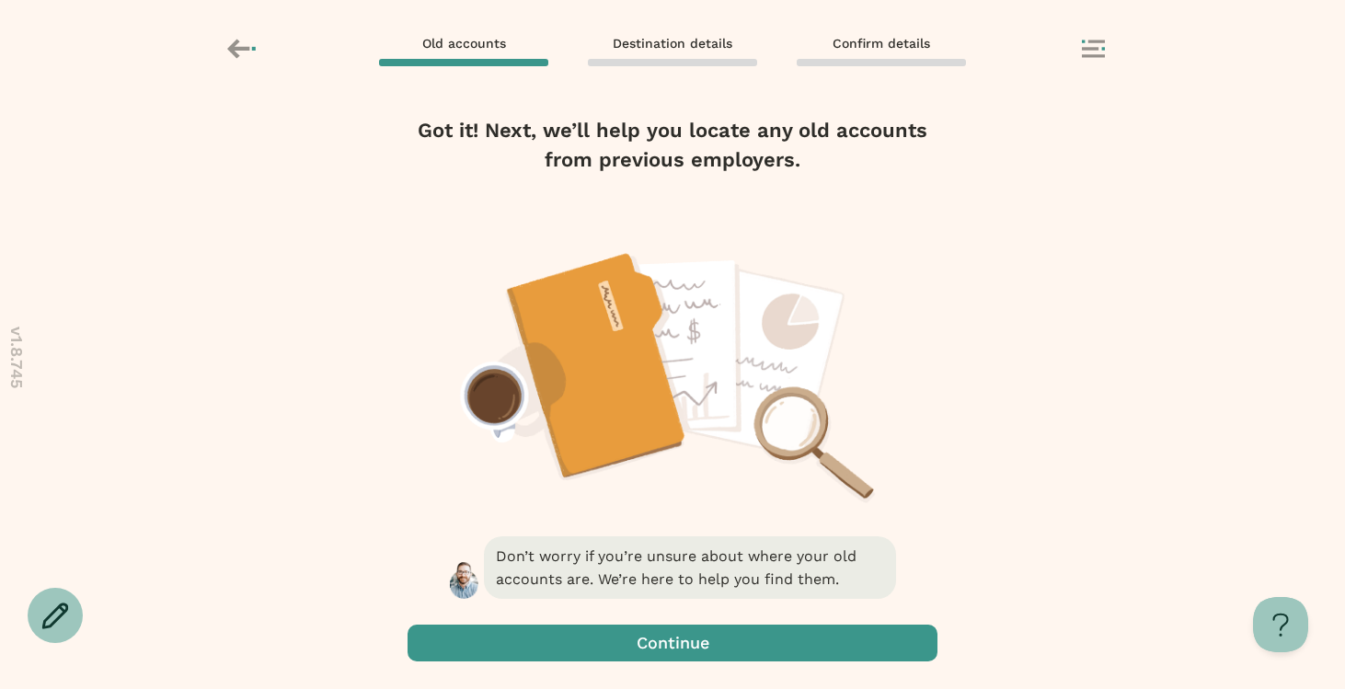
click at [233, 52] on icon at bounding box center [238, 48] width 22 height 19
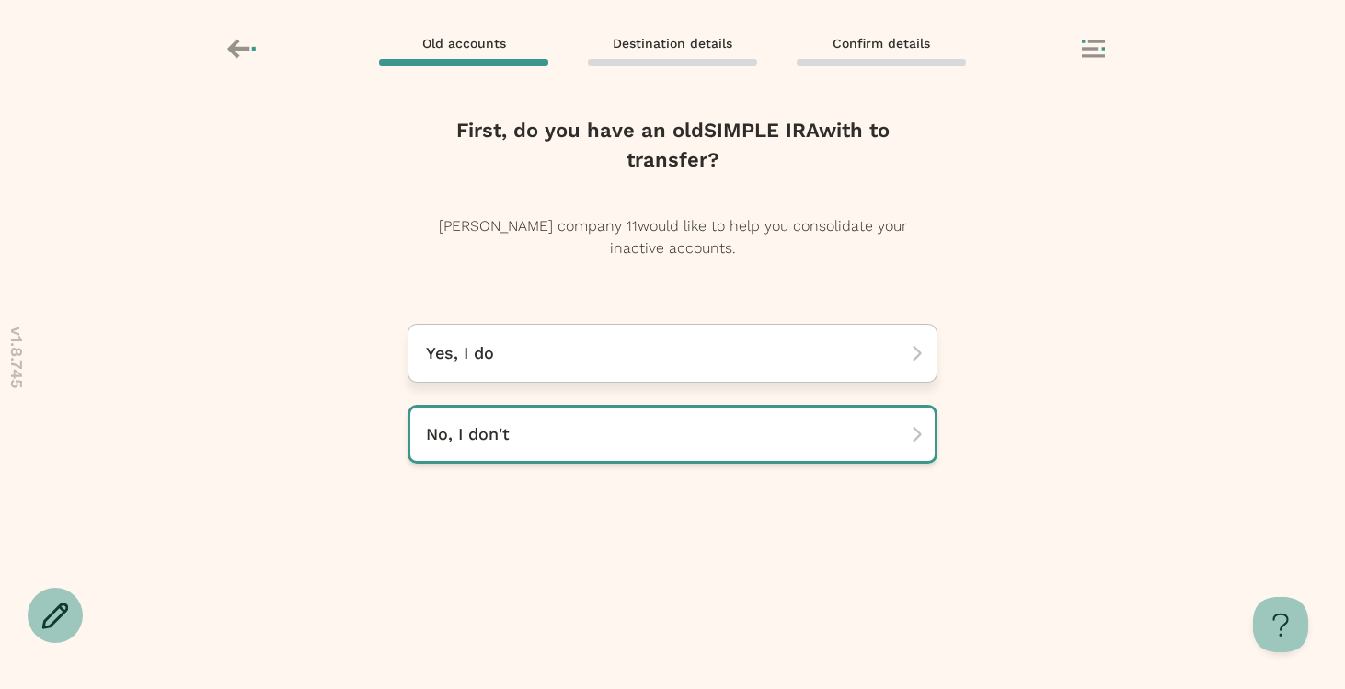
click at [434, 343] on p "Yes, I do" at bounding box center [666, 353] width 480 height 22
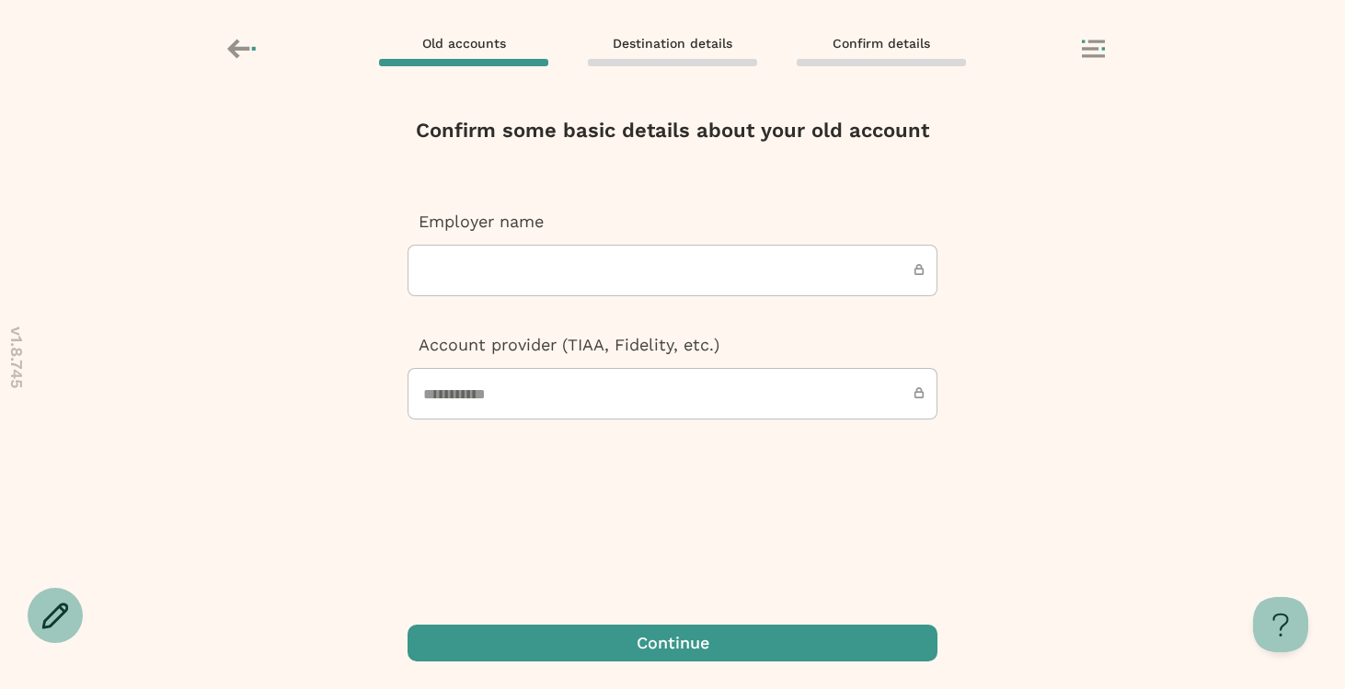
click at [540, 628] on span "button" at bounding box center [673, 643] width 530 height 37
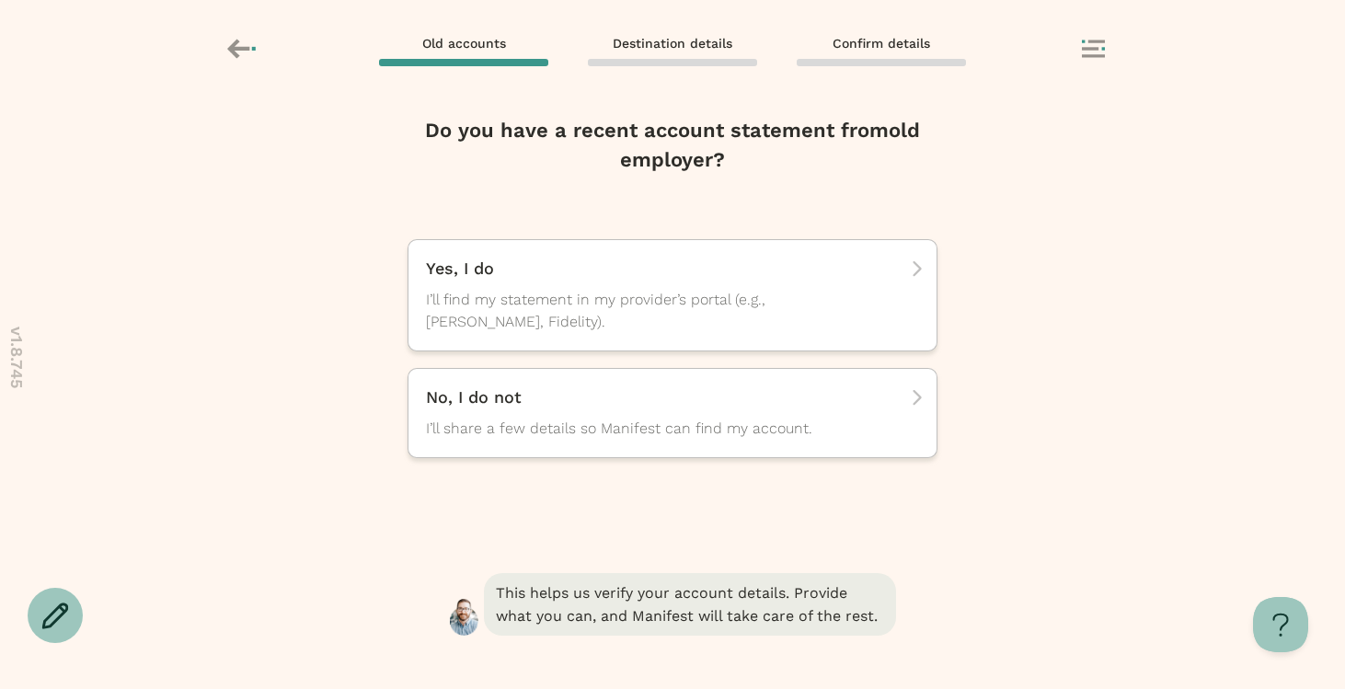
click at [244, 52] on icon at bounding box center [243, 48] width 32 height 31
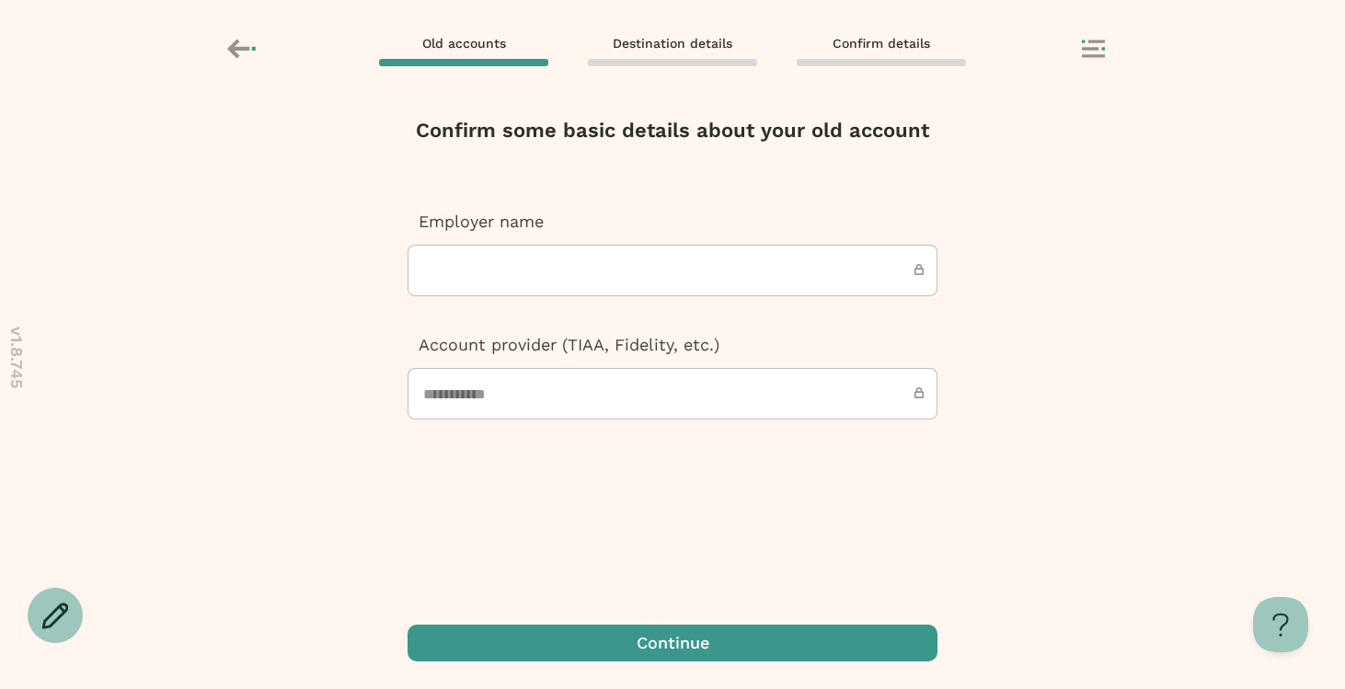
click at [1131, 52] on button at bounding box center [1107, 50] width 51 height 21
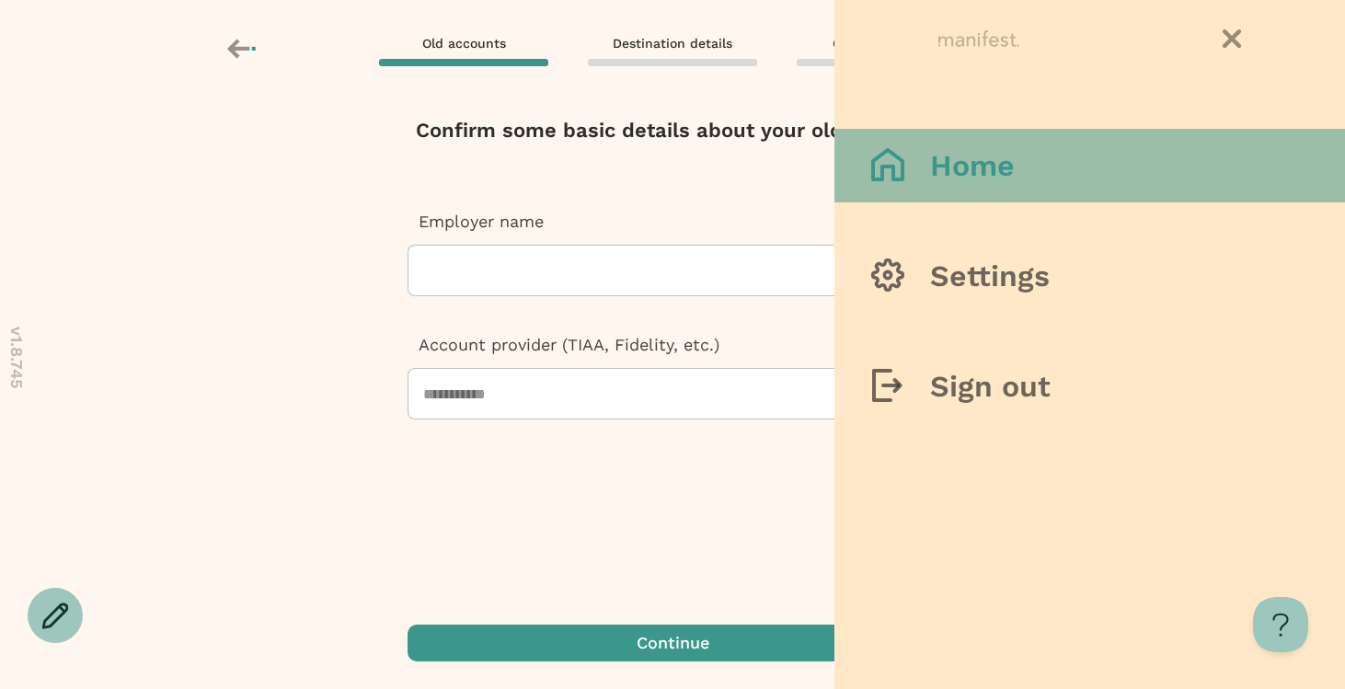
click at [1068, 183] on button "Home" at bounding box center [1089, 166] width 511 height 74
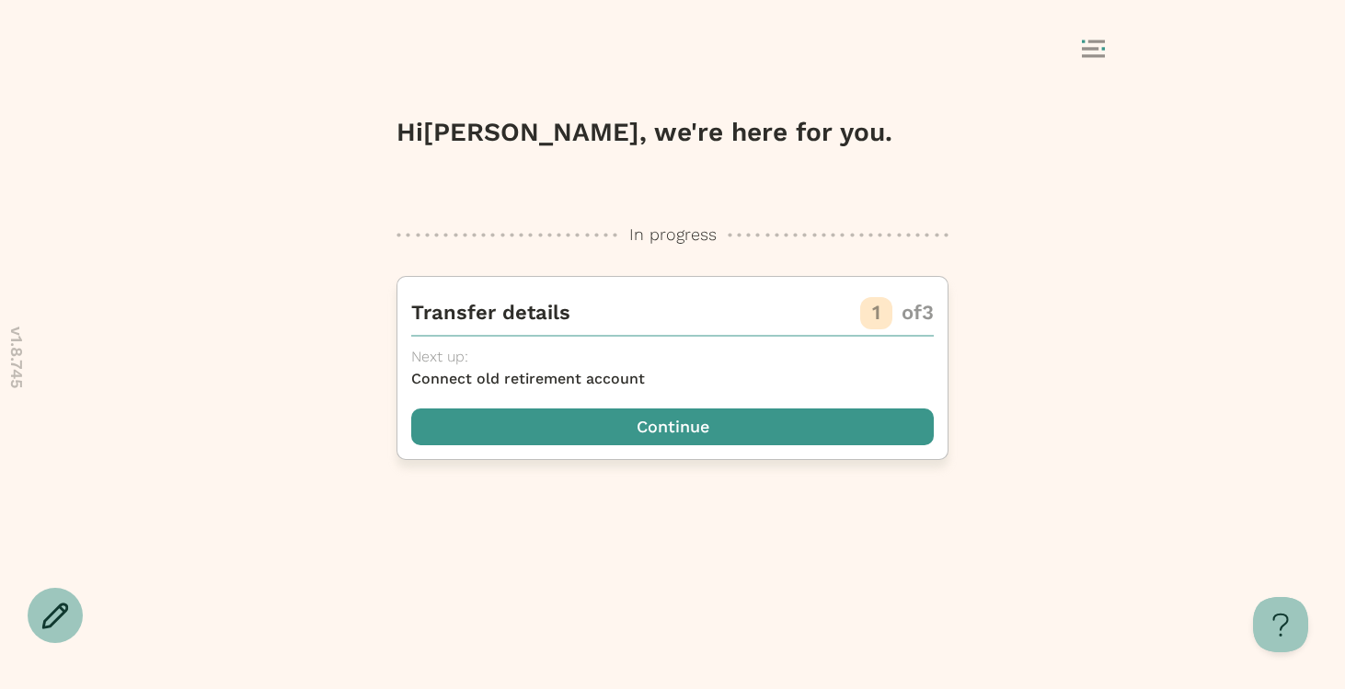
click at [686, 430] on span "button" at bounding box center [672, 426] width 523 height 37
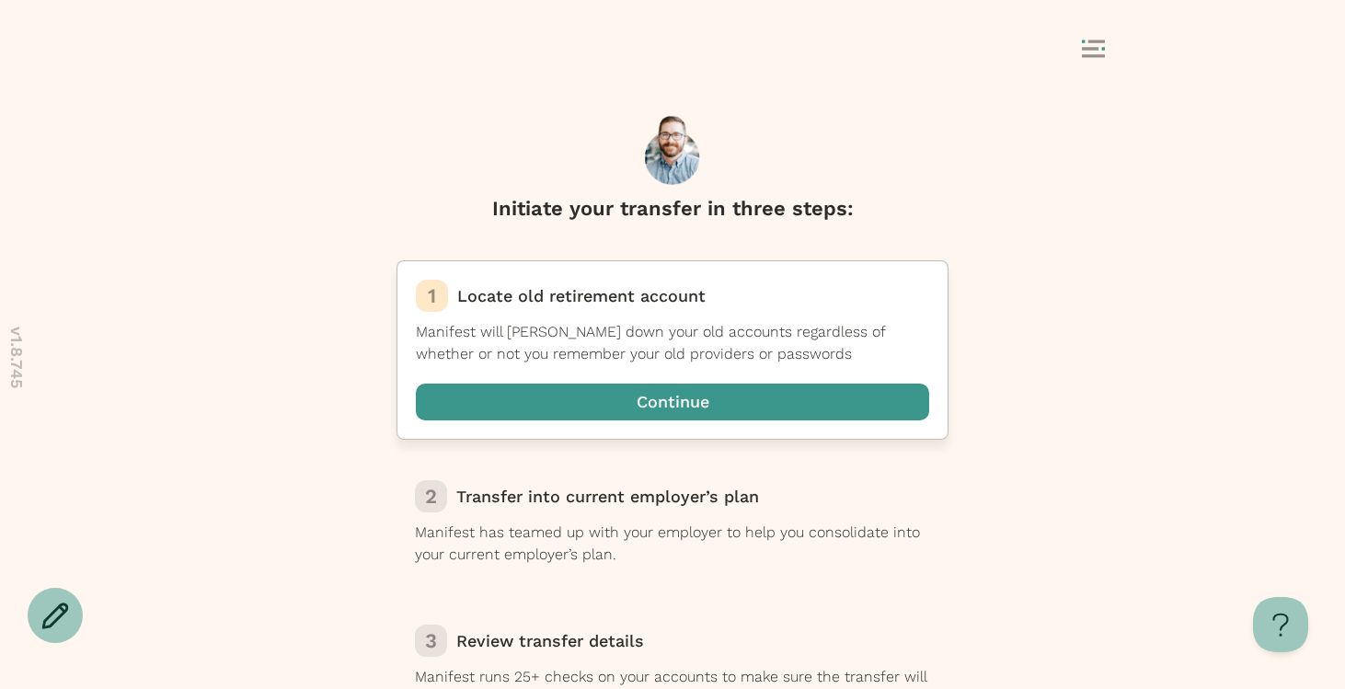
click at [673, 404] on span "button" at bounding box center [672, 402] width 513 height 37
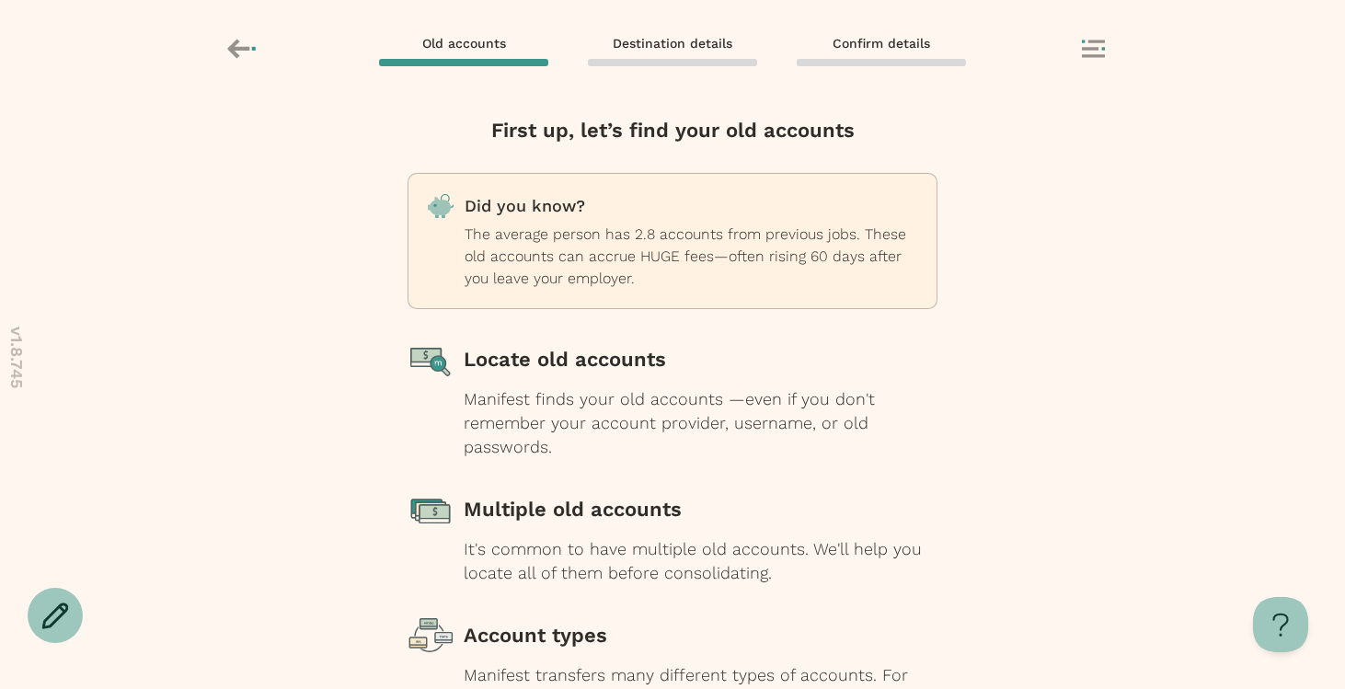
scroll to position [186, 0]
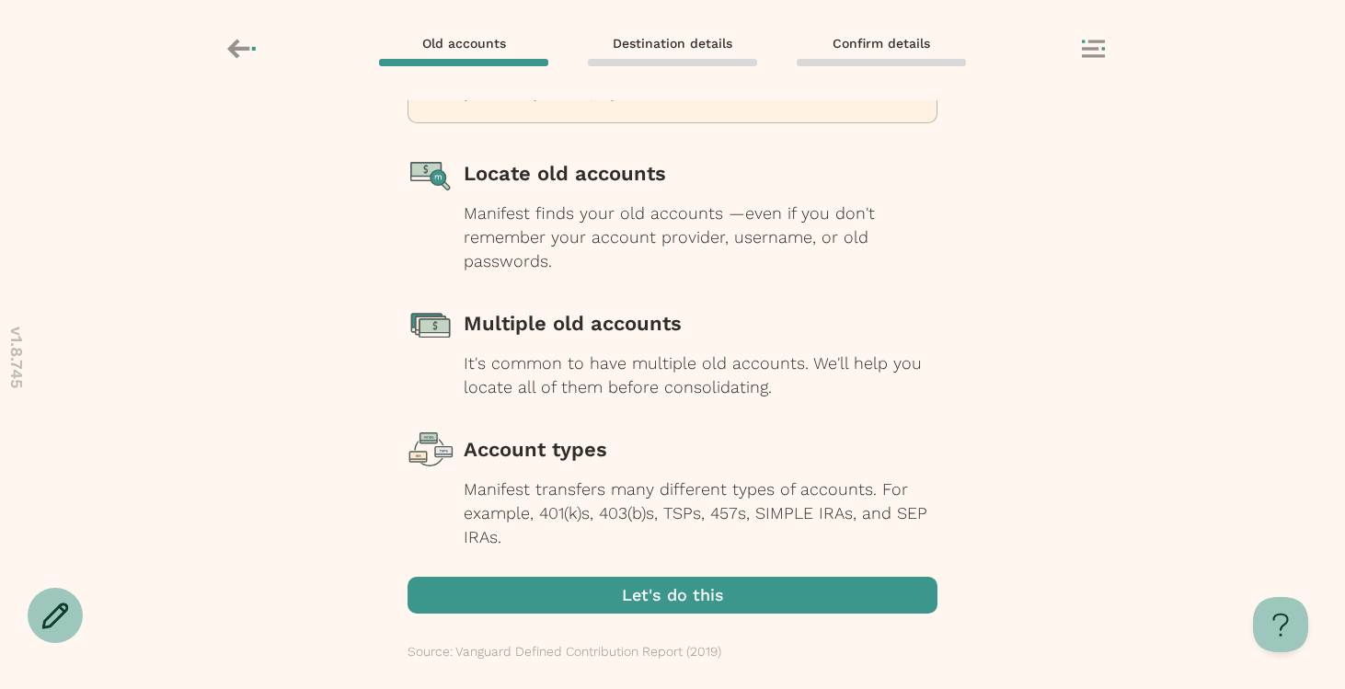
click at [660, 598] on span "button" at bounding box center [673, 595] width 530 height 37
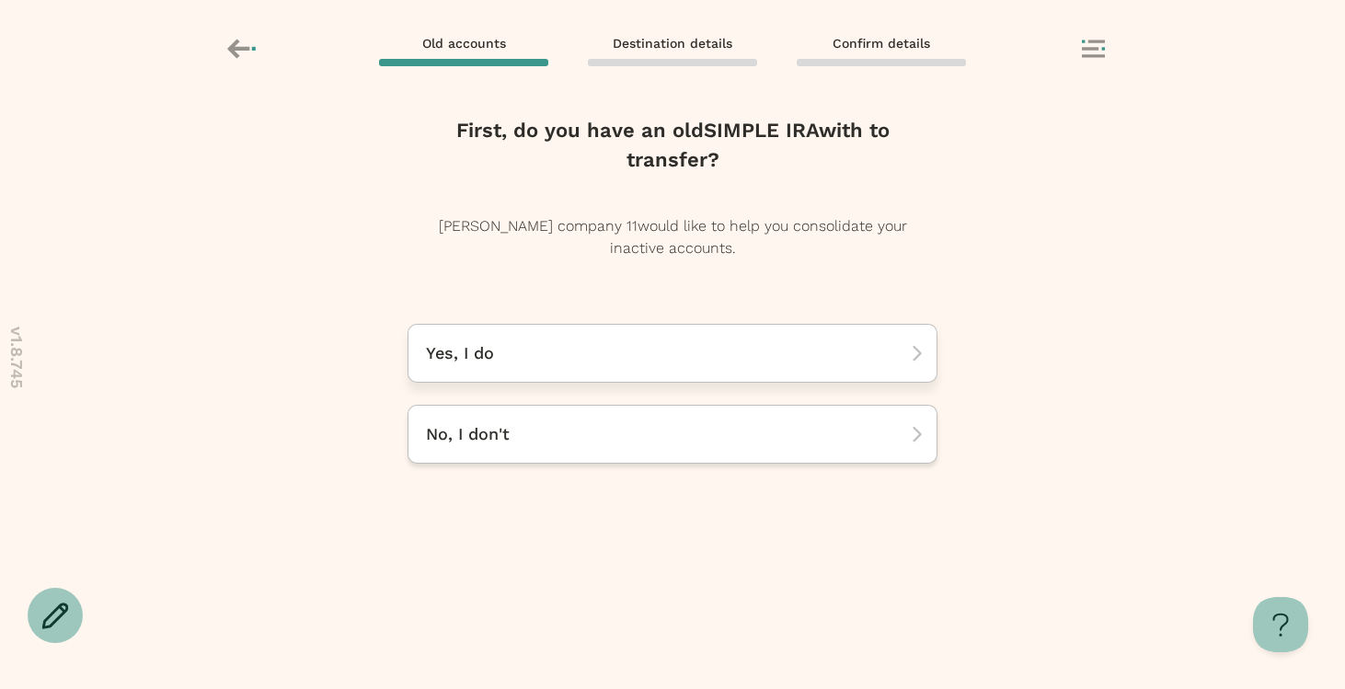
click at [639, 376] on div "Yes, I do" at bounding box center [673, 353] width 530 height 59
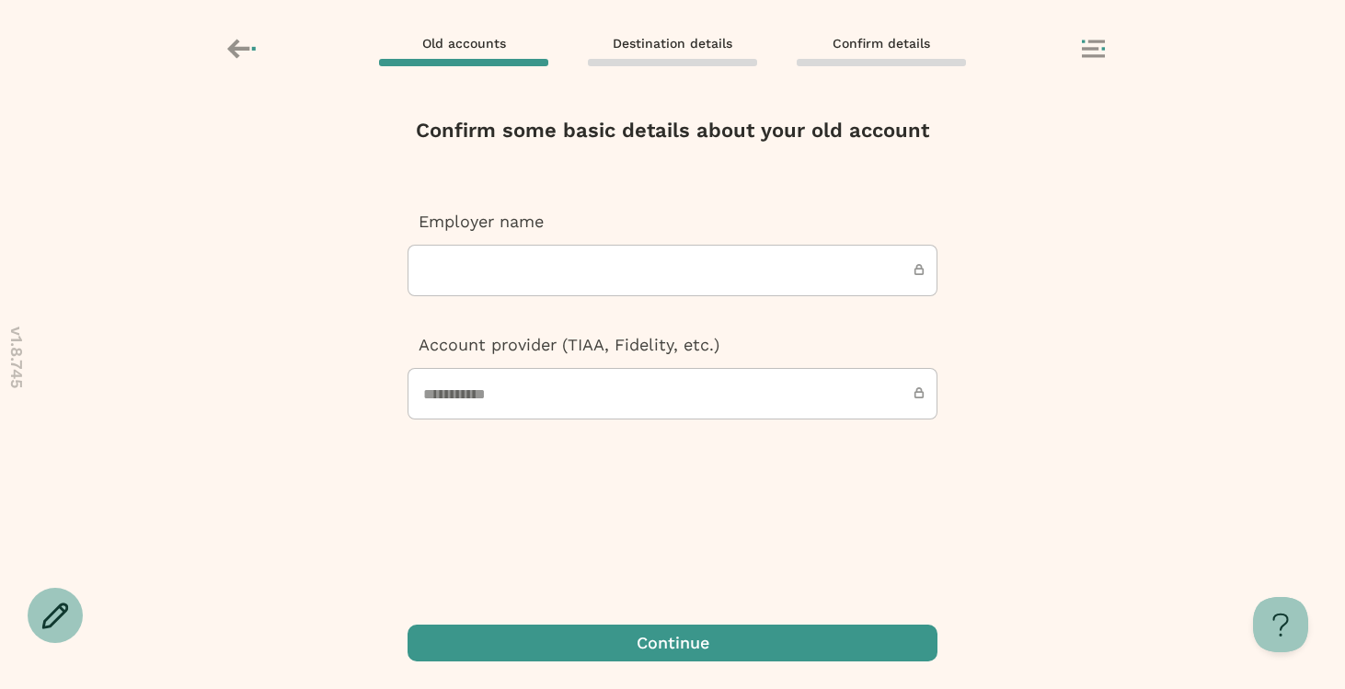
click at [484, 267] on input "text" at bounding box center [673, 271] width 530 height 52
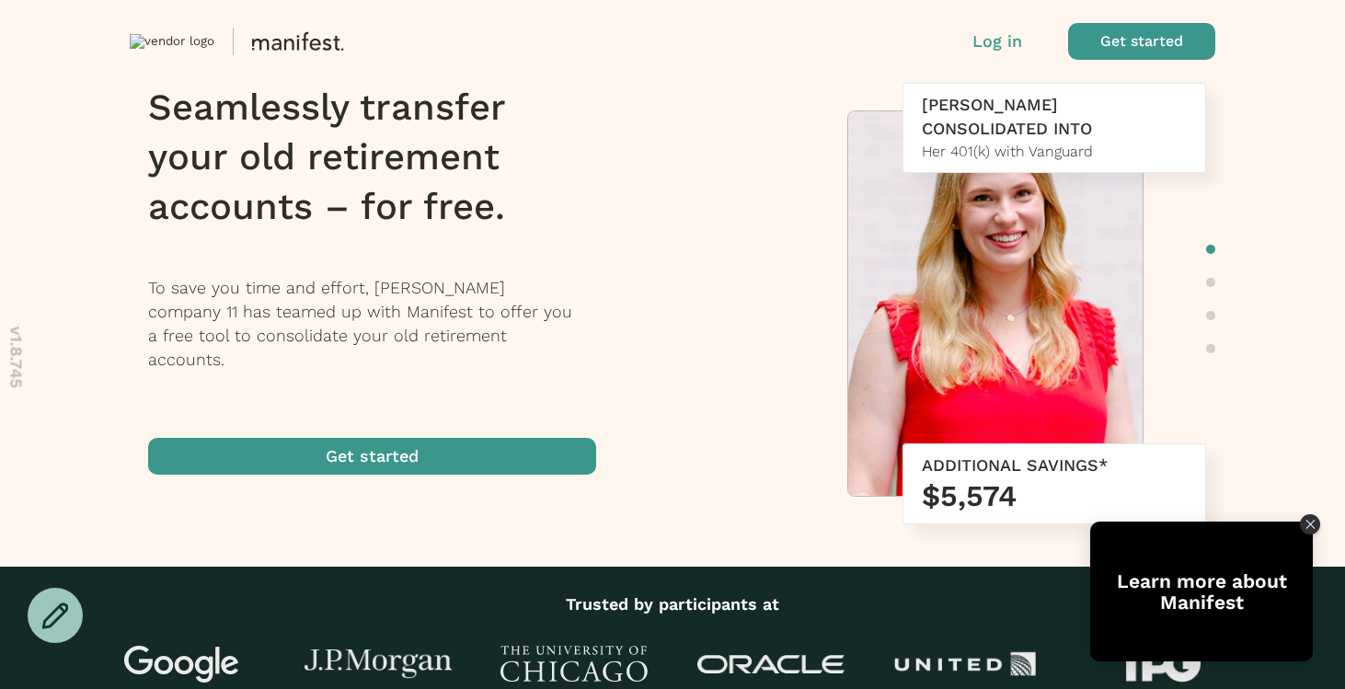
click at [665, 218] on div "Seamlessly transfer your old retirement accounts – for free. To save you time a…" at bounding box center [411, 279] width 527 height 392
click at [994, 33] on p "Log in" at bounding box center [997, 41] width 50 height 24
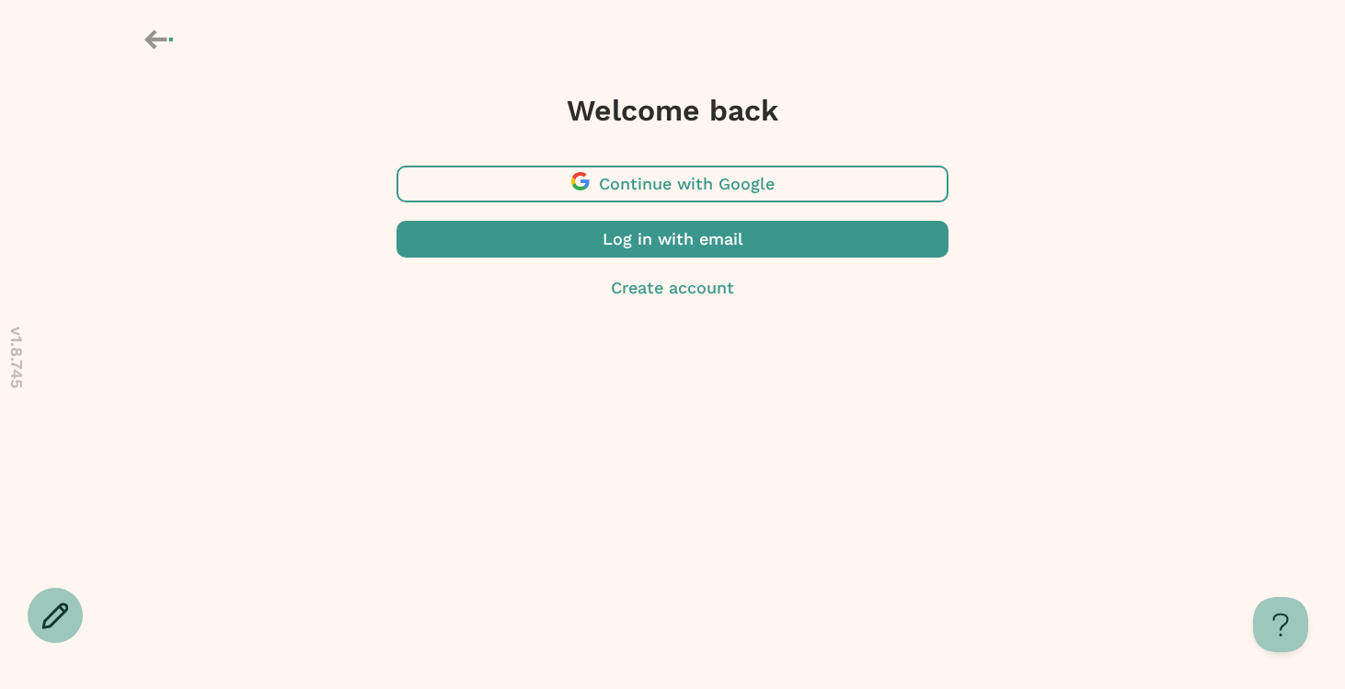
click at [643, 244] on span "button" at bounding box center [672, 239] width 552 height 37
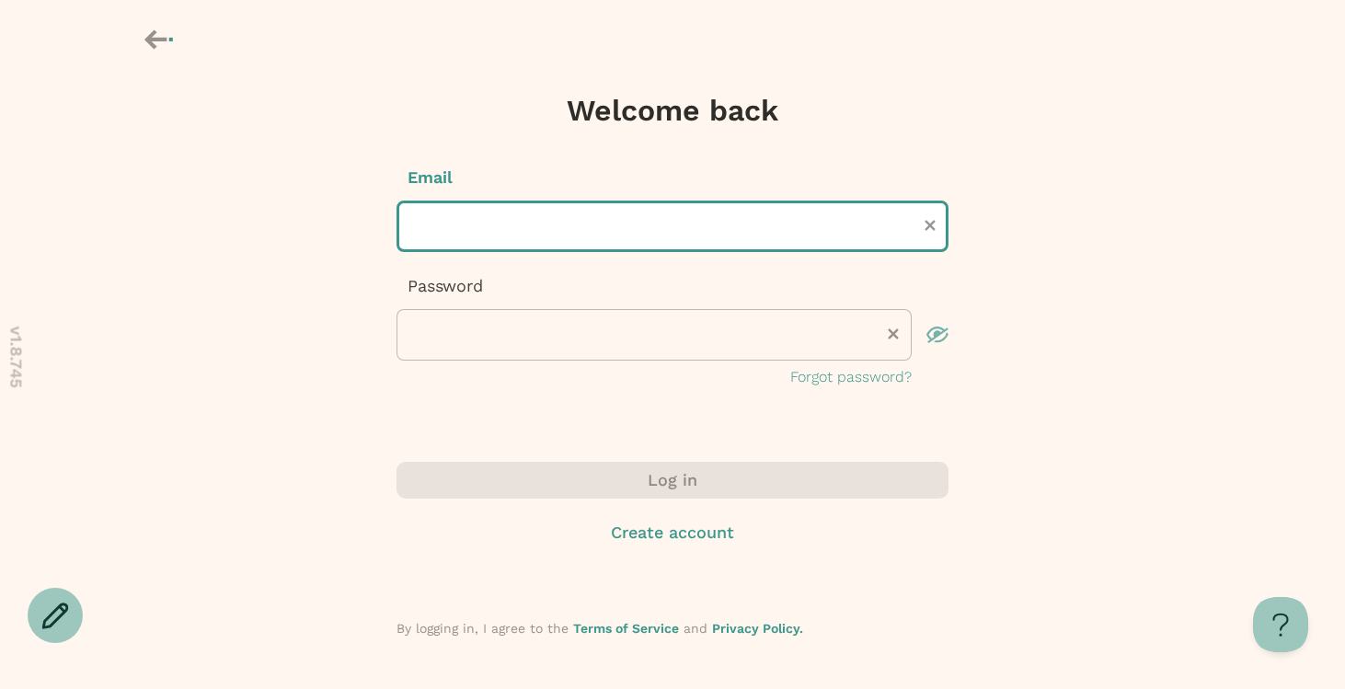
click at [630, 233] on input "text" at bounding box center [672, 227] width 552 height 52
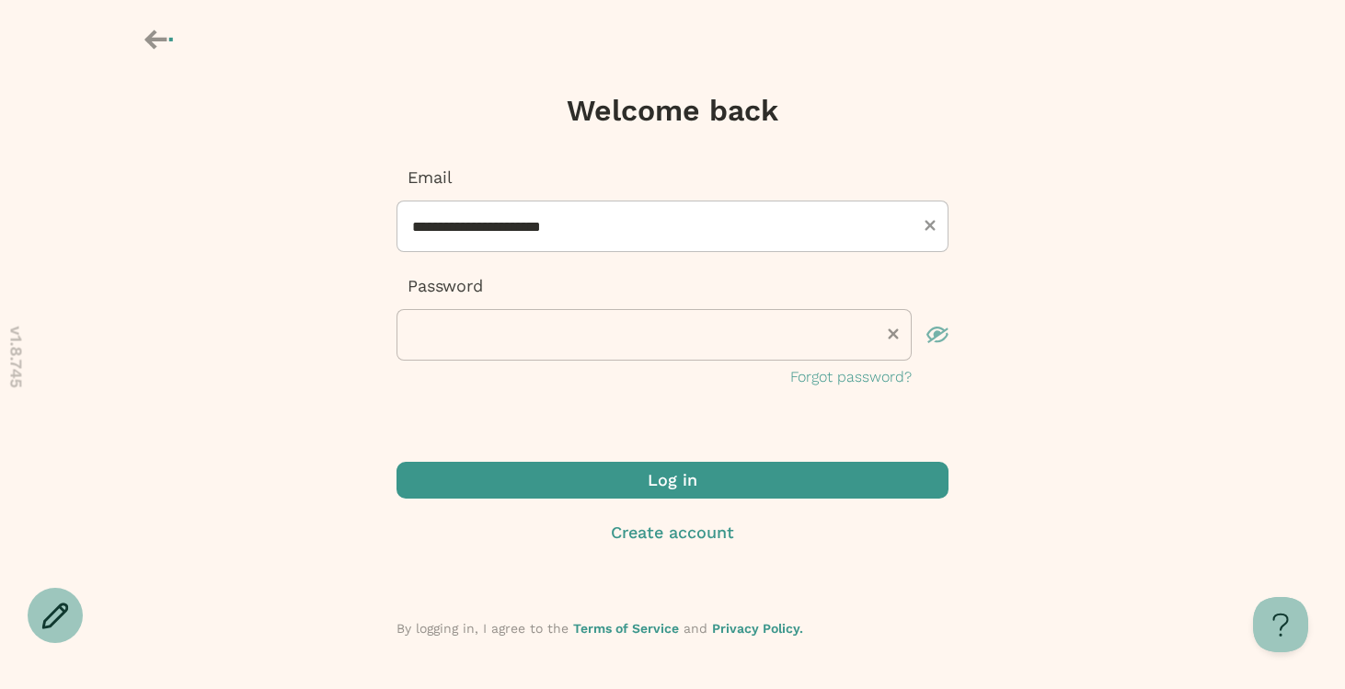
click at [539, 489] on span "submit" at bounding box center [672, 480] width 552 height 37
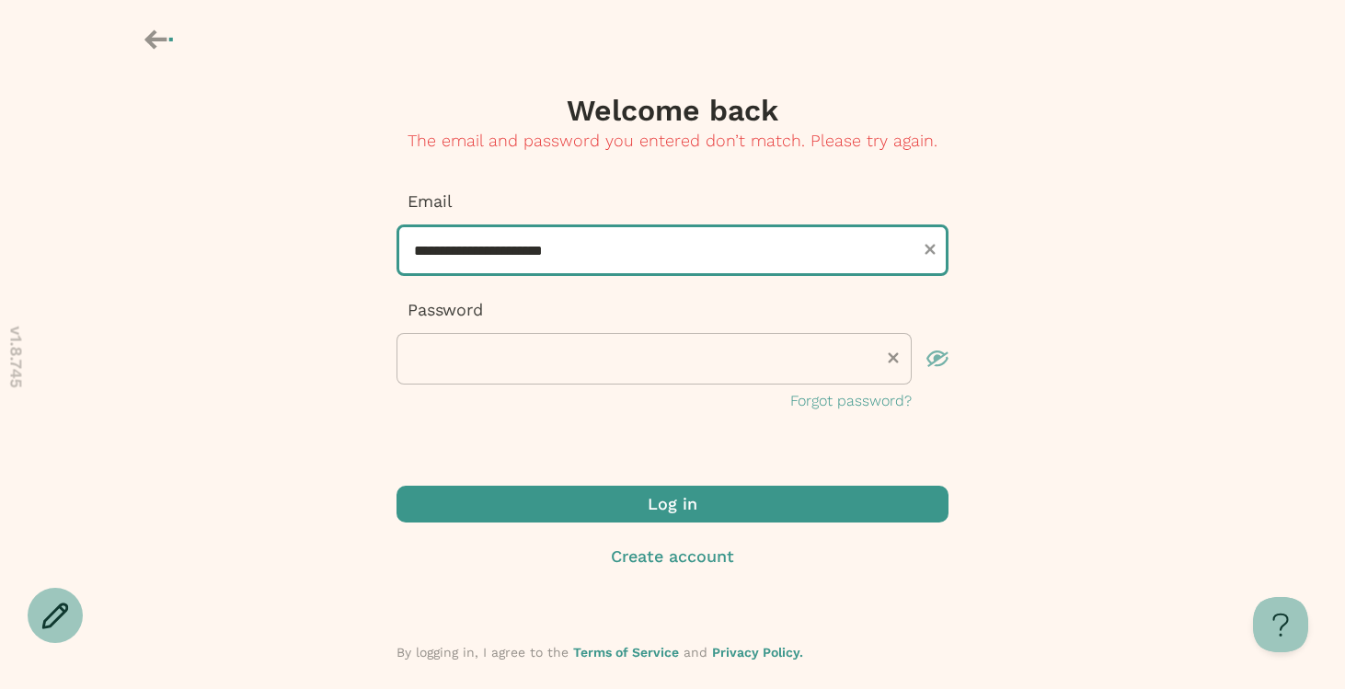
click at [523, 251] on input "**********" at bounding box center [672, 250] width 552 height 52
click at [742, 247] on input "**********" at bounding box center [672, 250] width 552 height 52
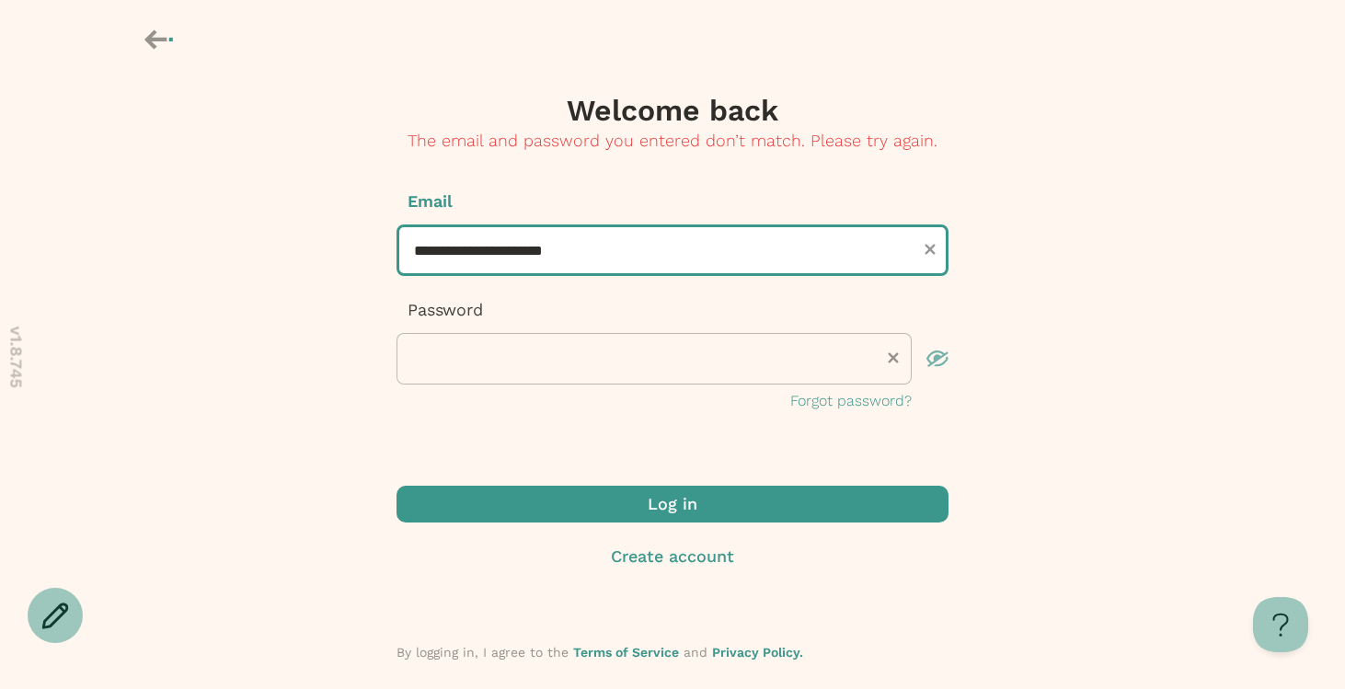
click at [742, 247] on input "**********" at bounding box center [672, 250] width 552 height 52
type input "*"
type input "**********"
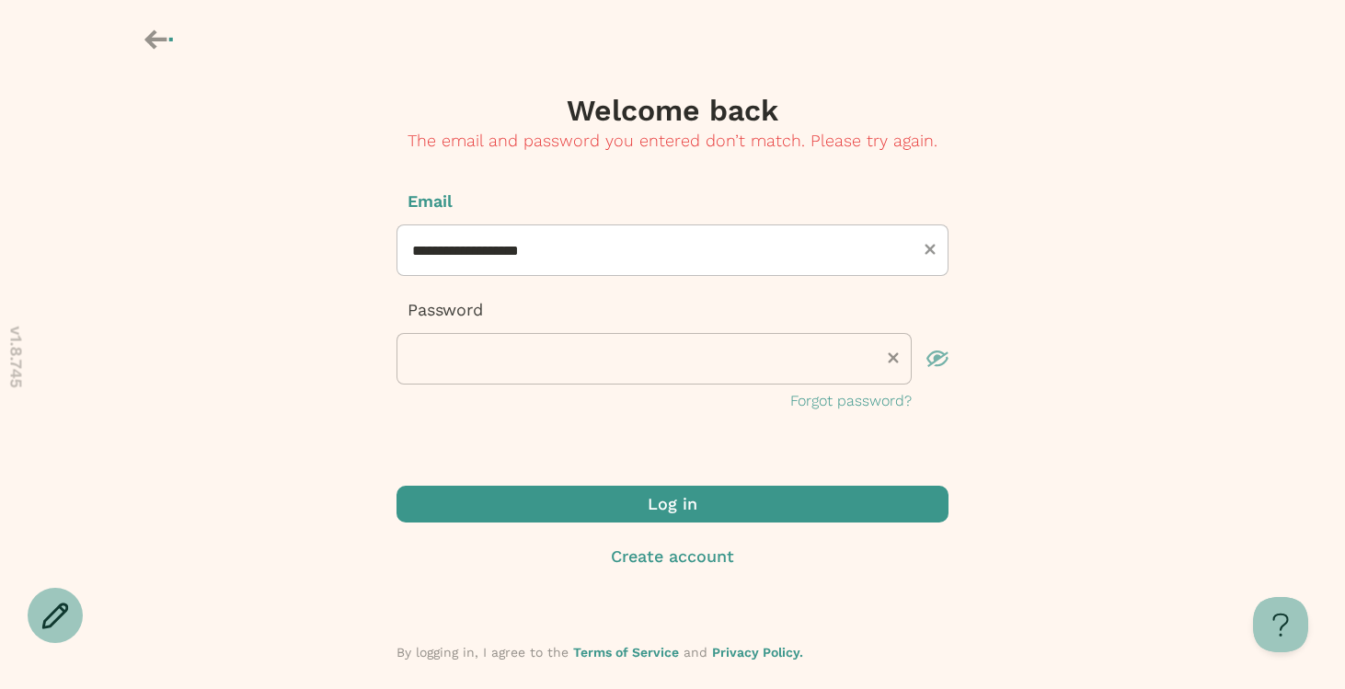
click at [565, 510] on span "submit" at bounding box center [672, 504] width 552 height 37
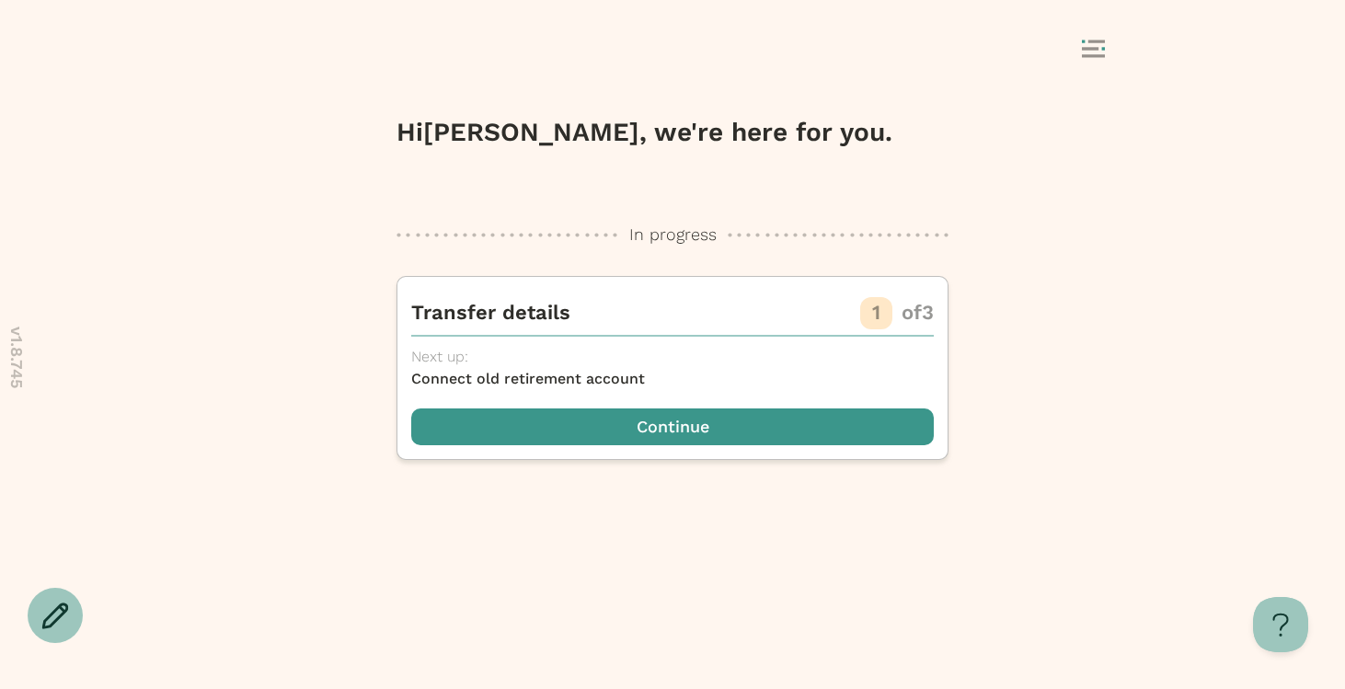
click at [1162, 170] on div "Hi Sabrina , we're here for you. In progress In progress Transfer details 1 of …" at bounding box center [672, 394] width 1345 height 589
click at [722, 436] on span "button" at bounding box center [672, 426] width 523 height 37
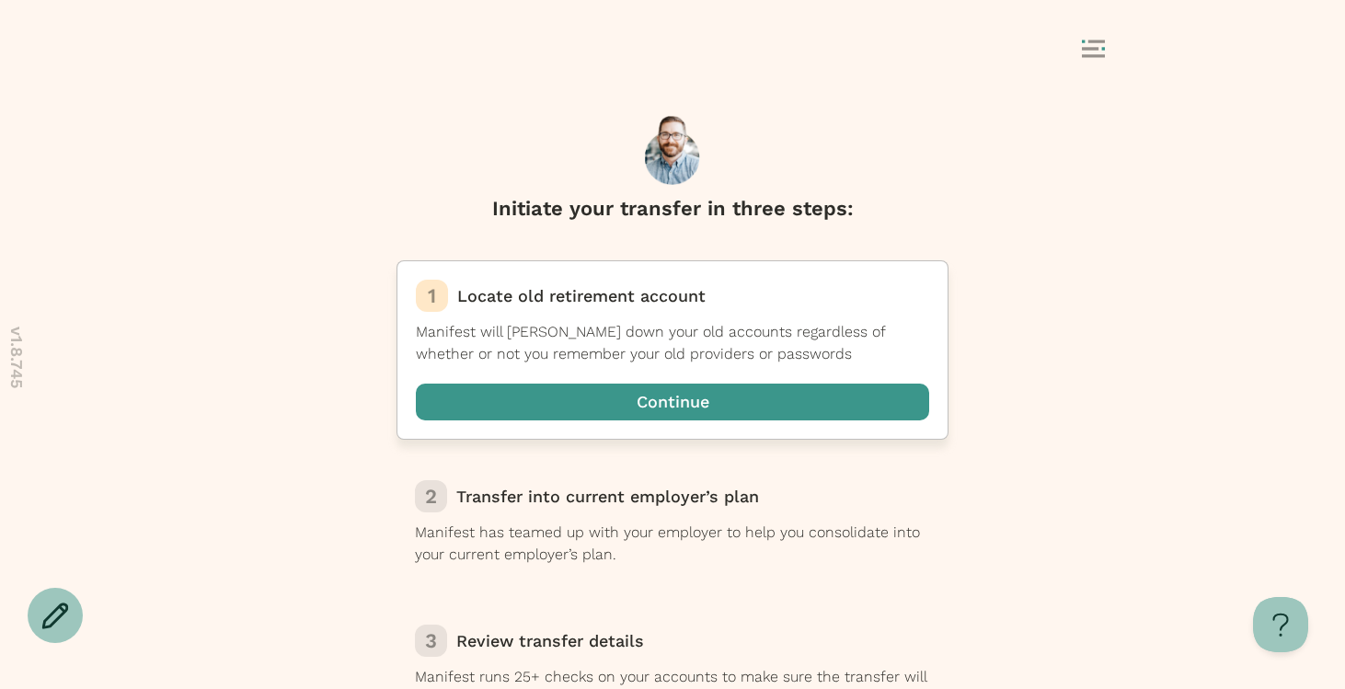
click at [761, 405] on span "button" at bounding box center [672, 402] width 513 height 37
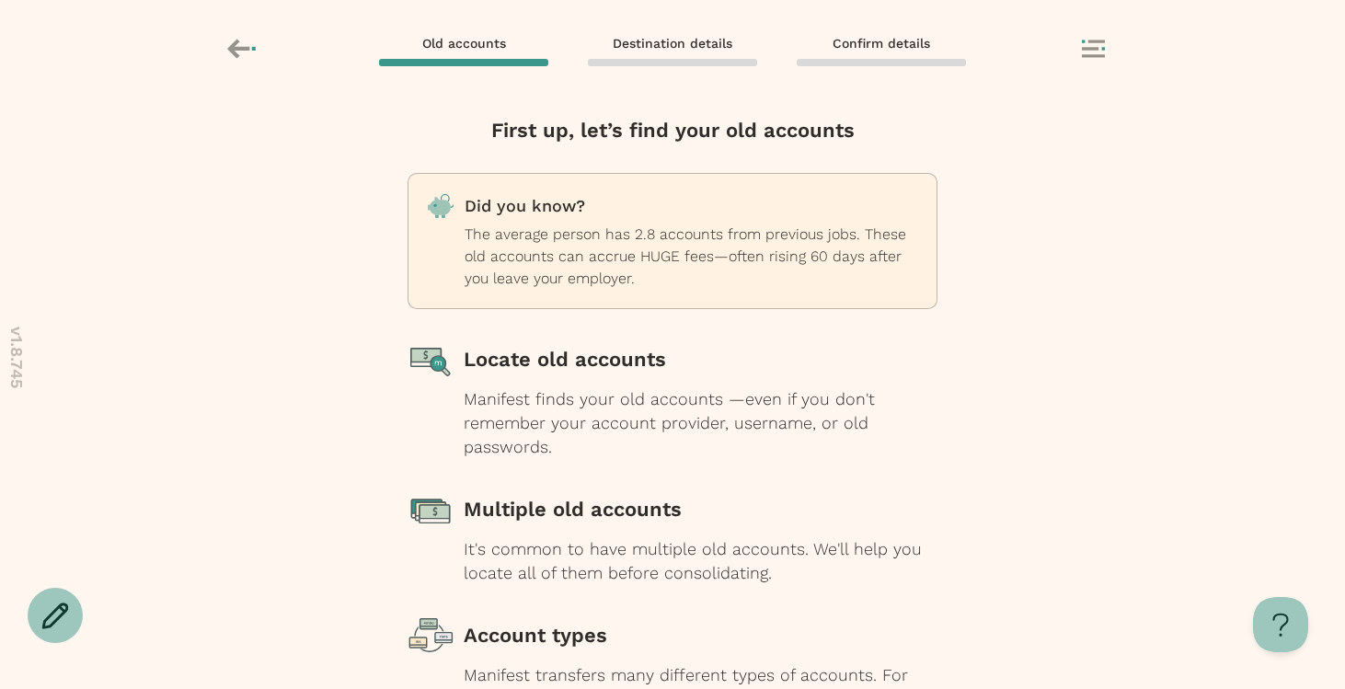
scroll to position [186, 0]
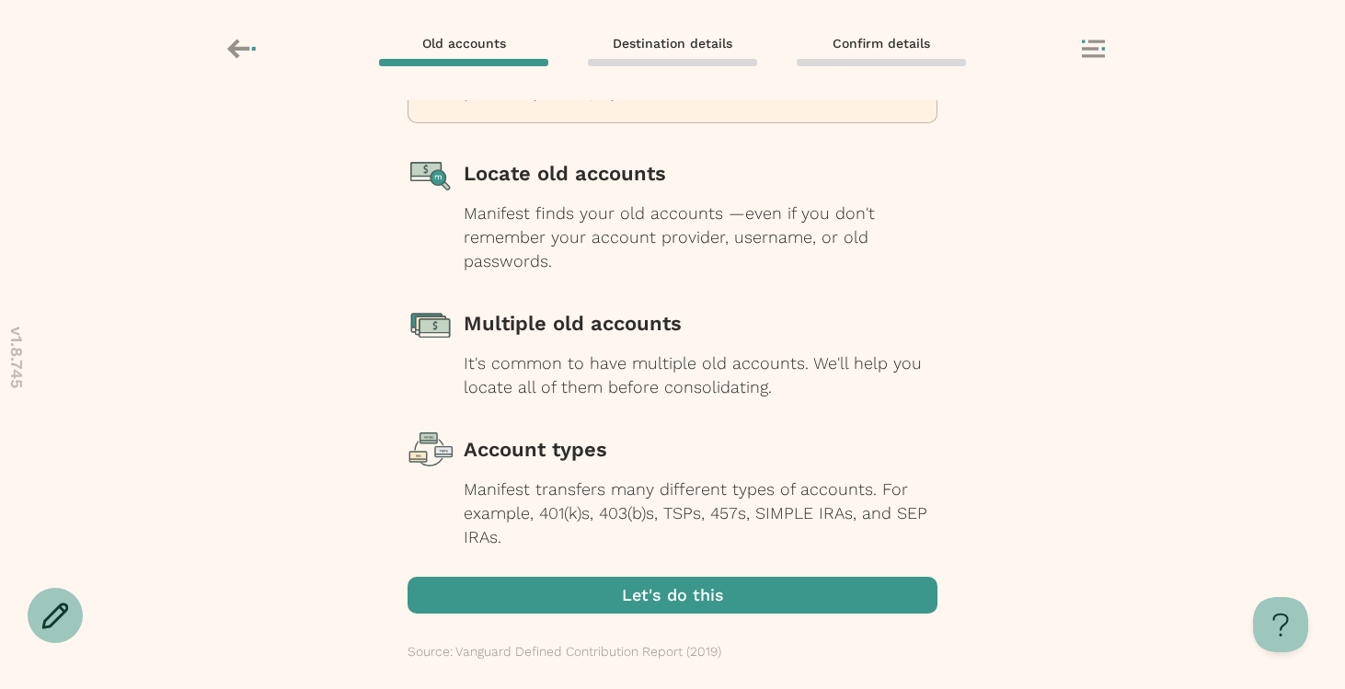
click at [698, 610] on span "button" at bounding box center [673, 595] width 530 height 37
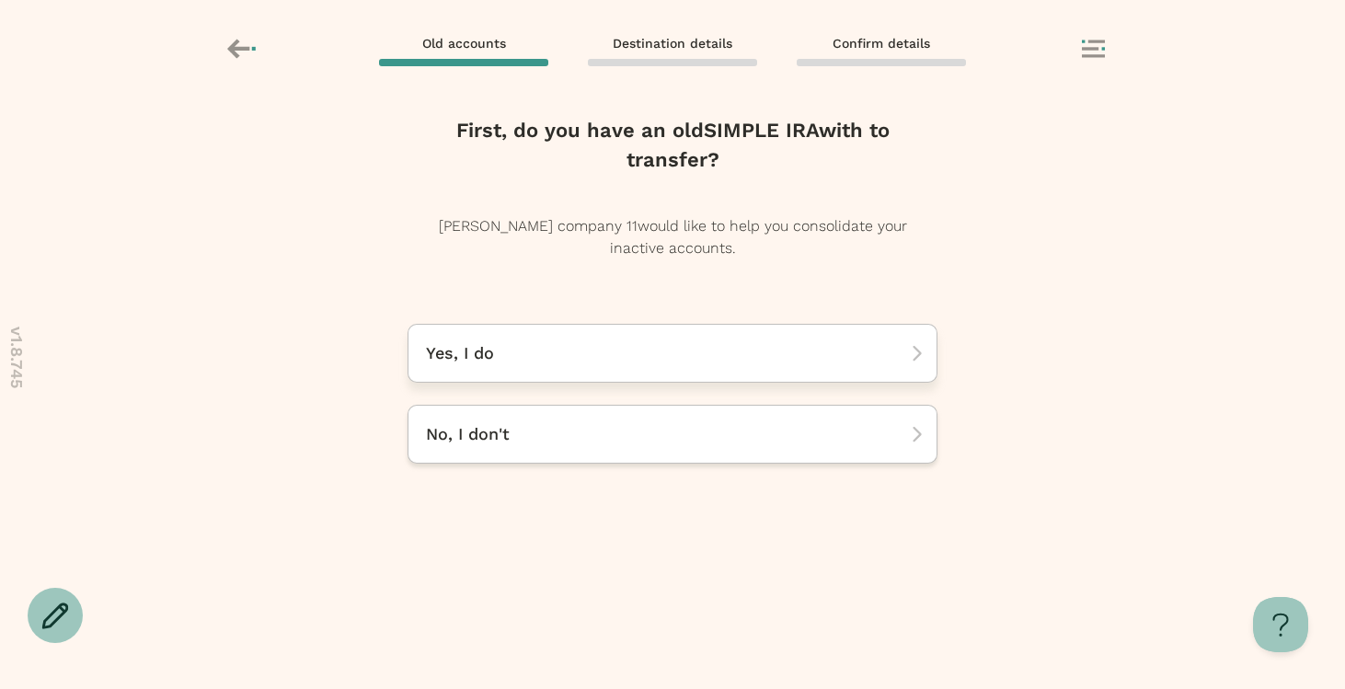
click at [676, 340] on div "Yes, I do" at bounding box center [673, 353] width 530 height 59
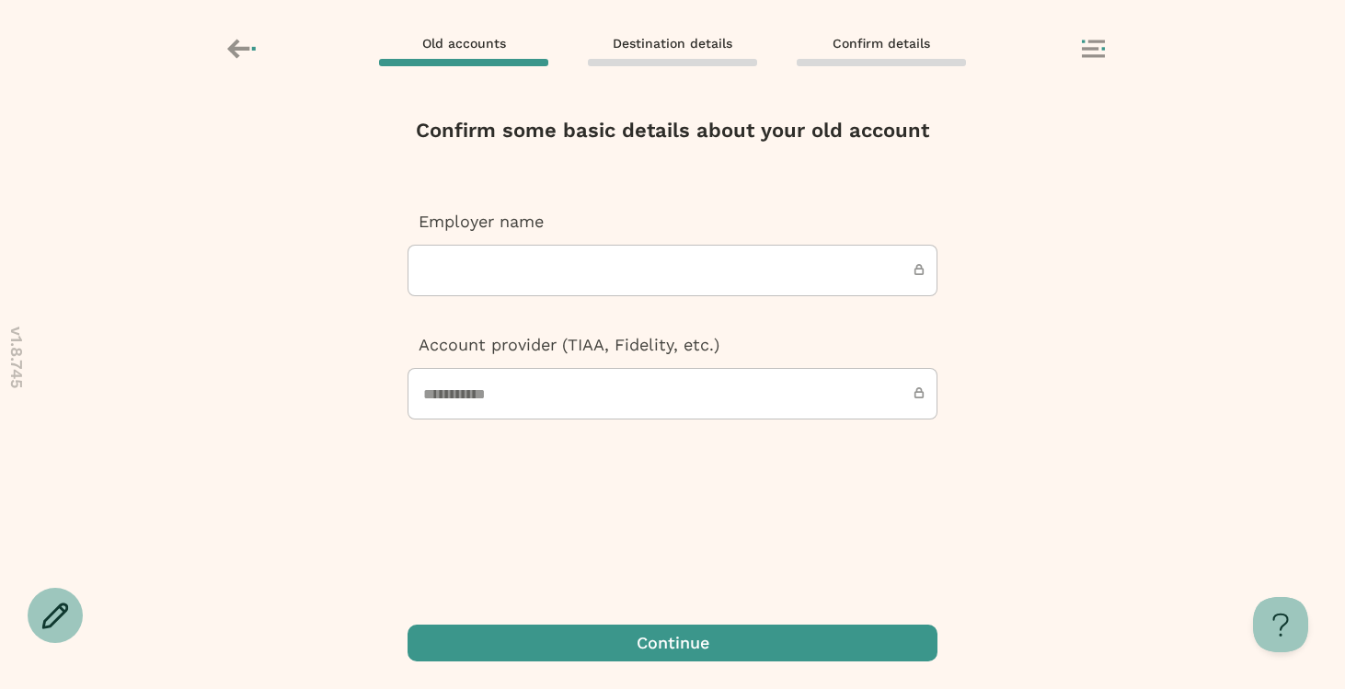
click at [247, 60] on icon at bounding box center [243, 48] width 32 height 31
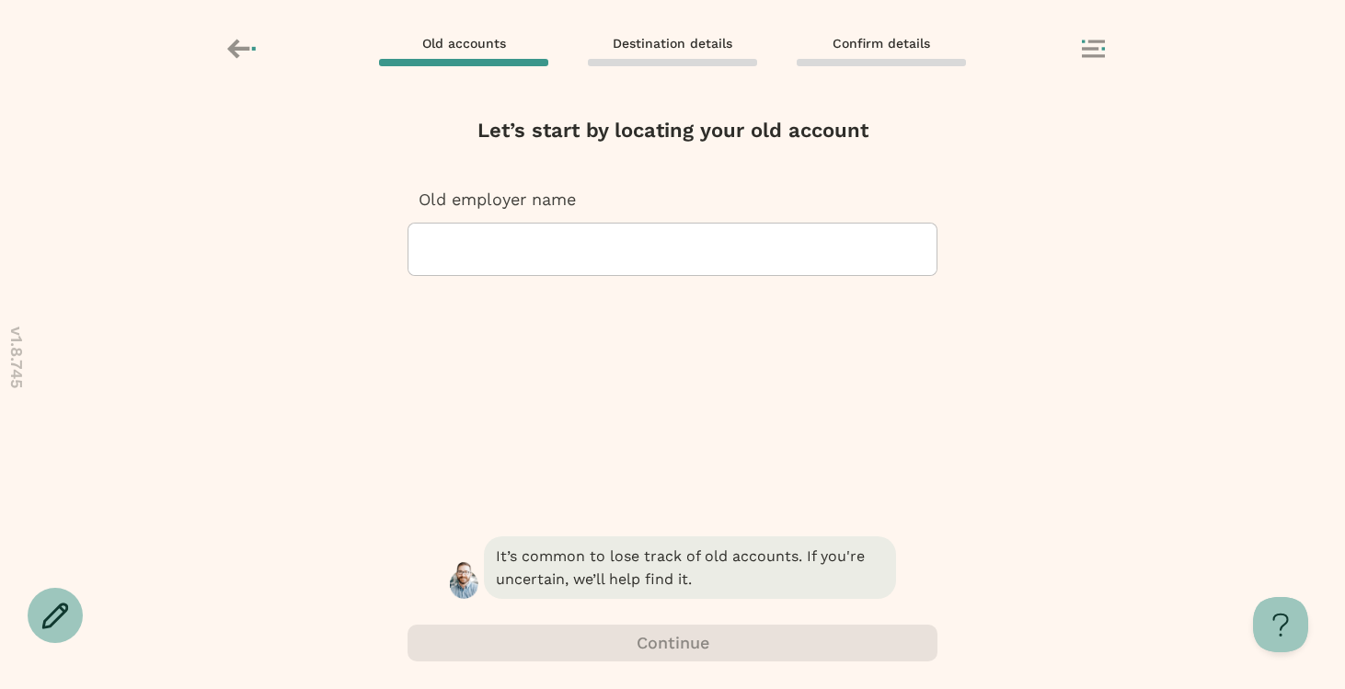
click at [231, 49] on icon at bounding box center [238, 48] width 22 height 19
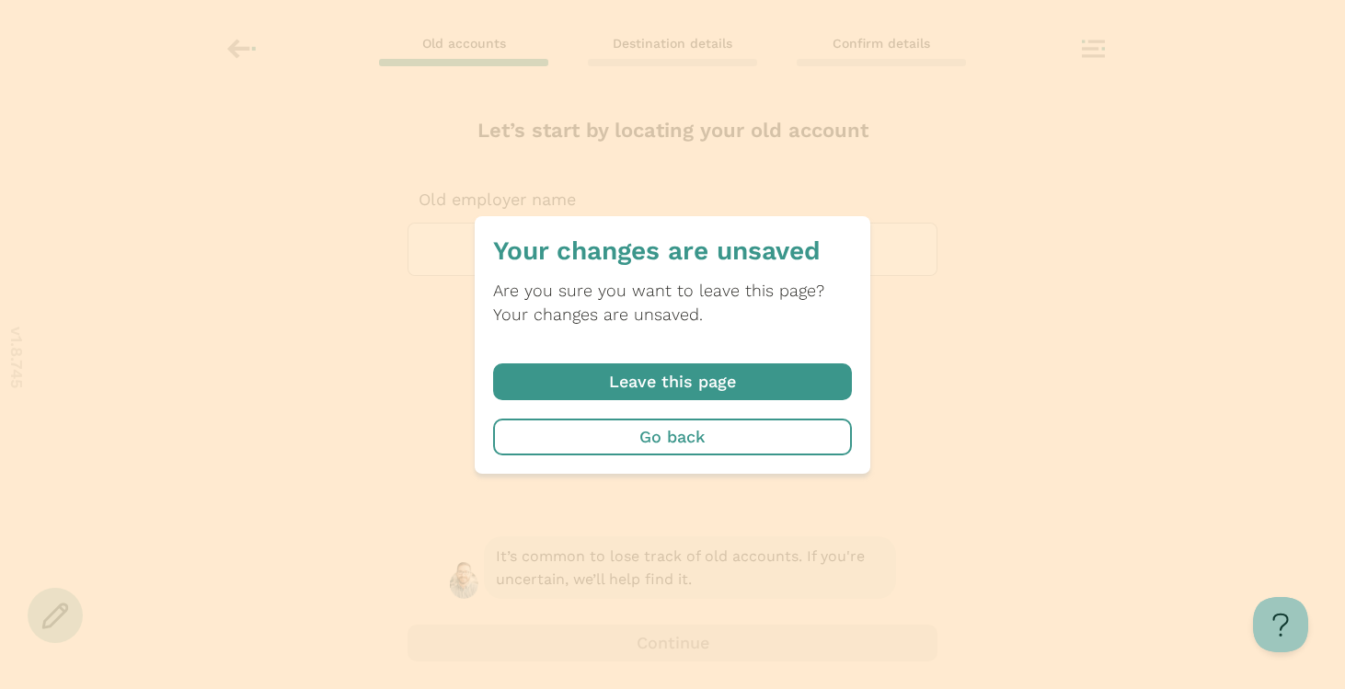
click at [598, 390] on span "button" at bounding box center [672, 381] width 359 height 37
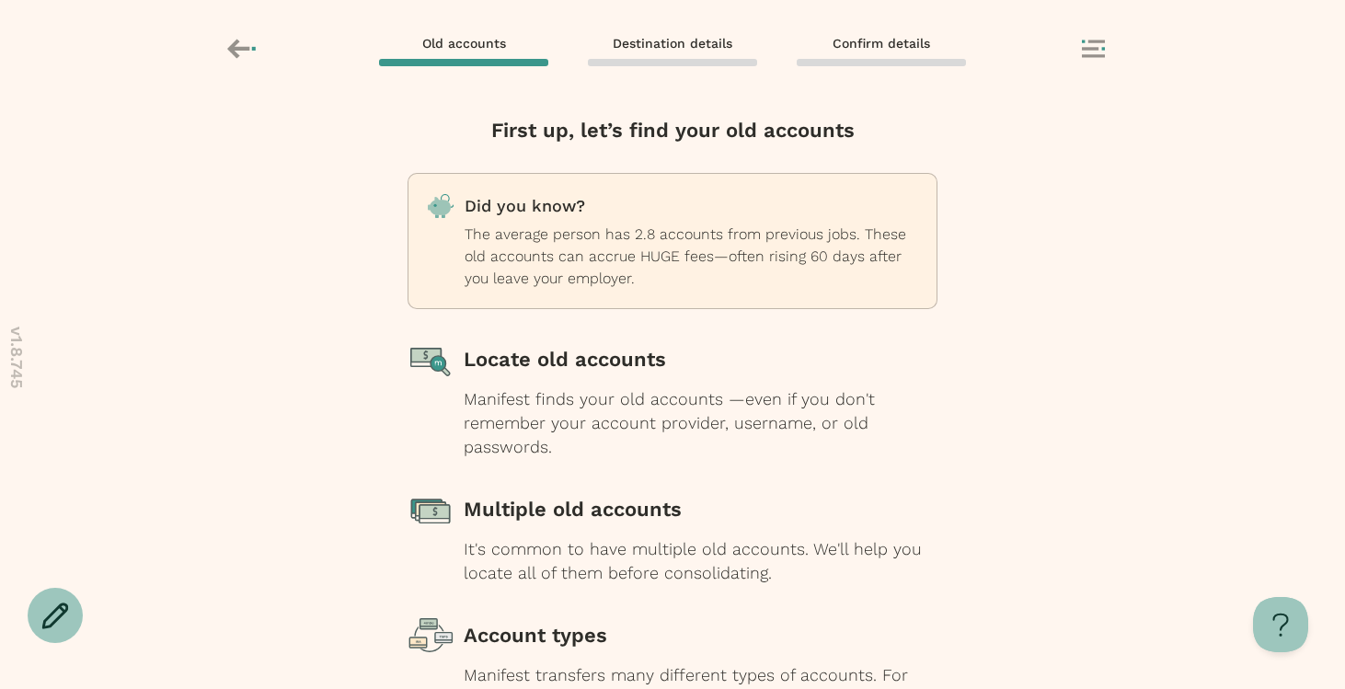
scroll to position [186, 0]
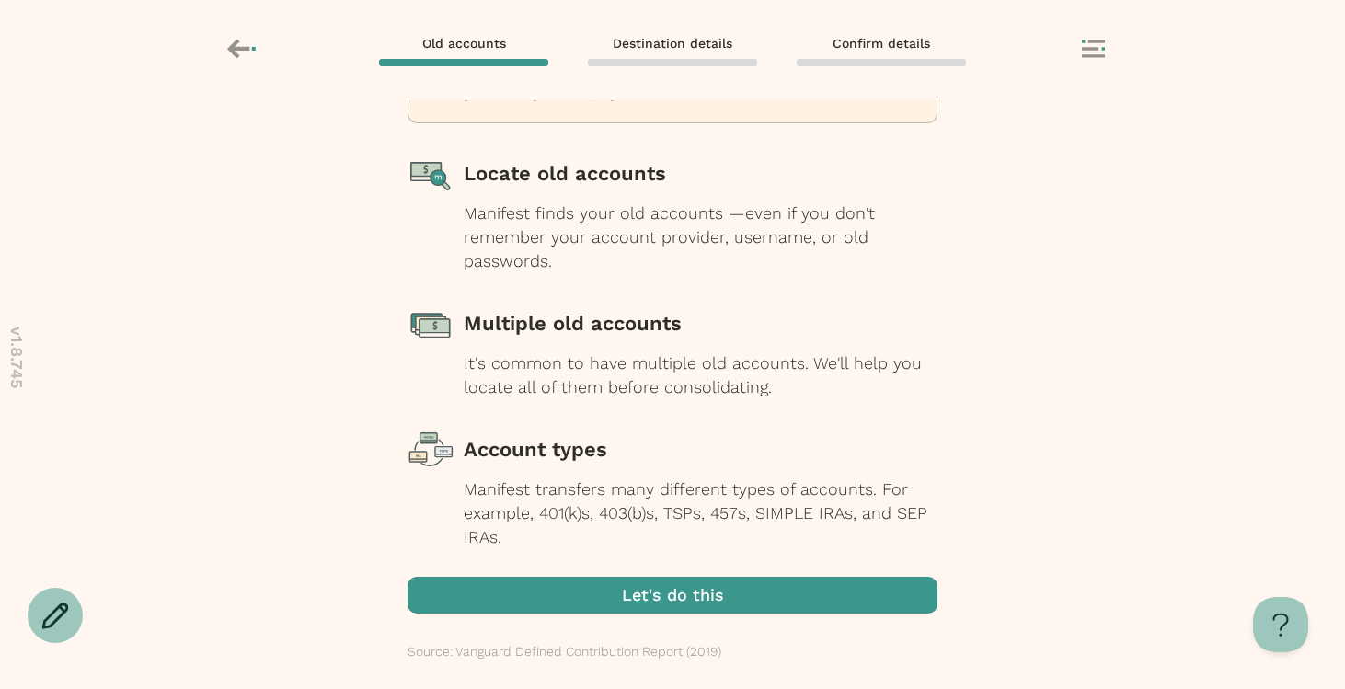
click at [573, 603] on span "button" at bounding box center [673, 595] width 530 height 37
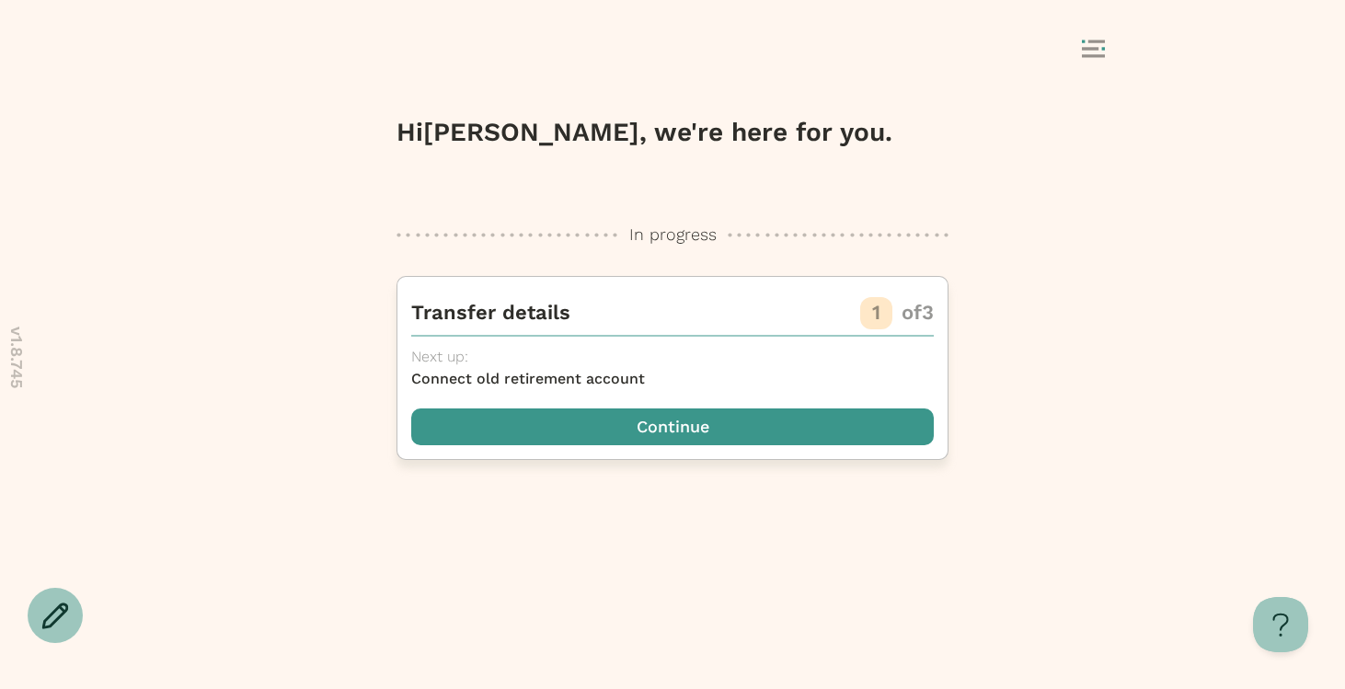
click at [579, 442] on span "button" at bounding box center [672, 426] width 523 height 37
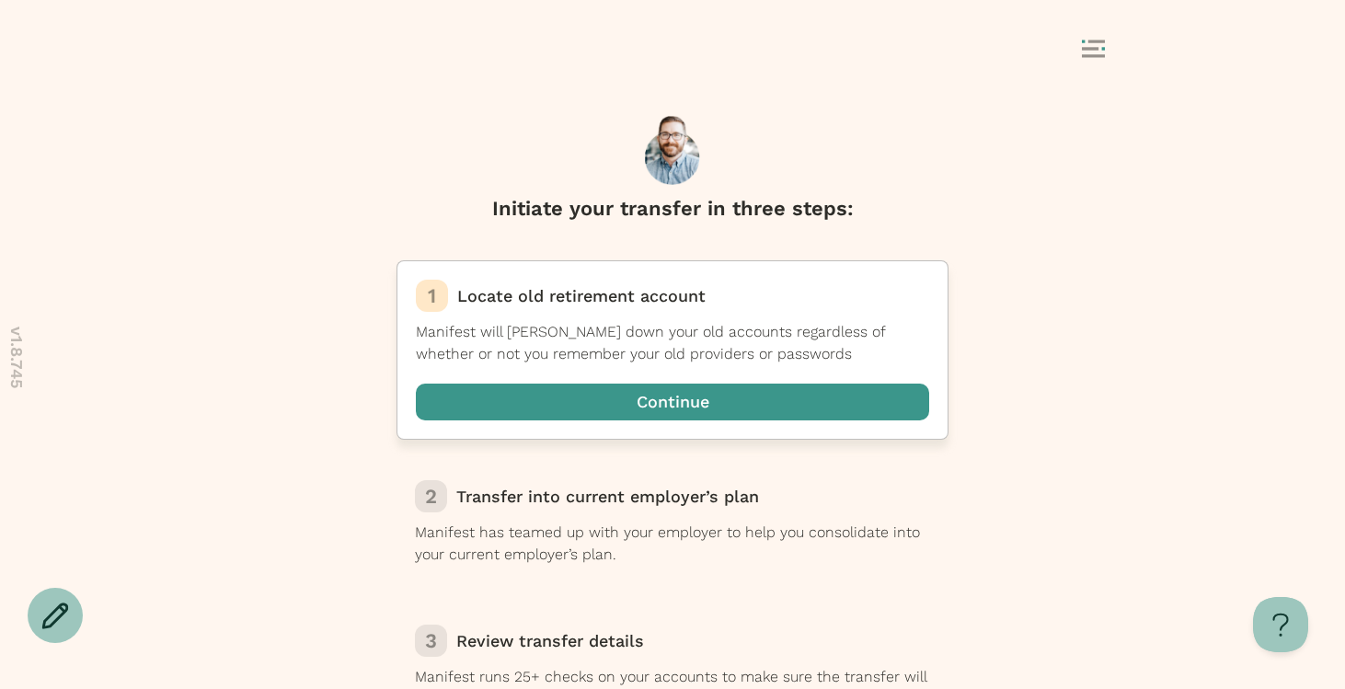
click at [600, 408] on span "button" at bounding box center [672, 402] width 513 height 37
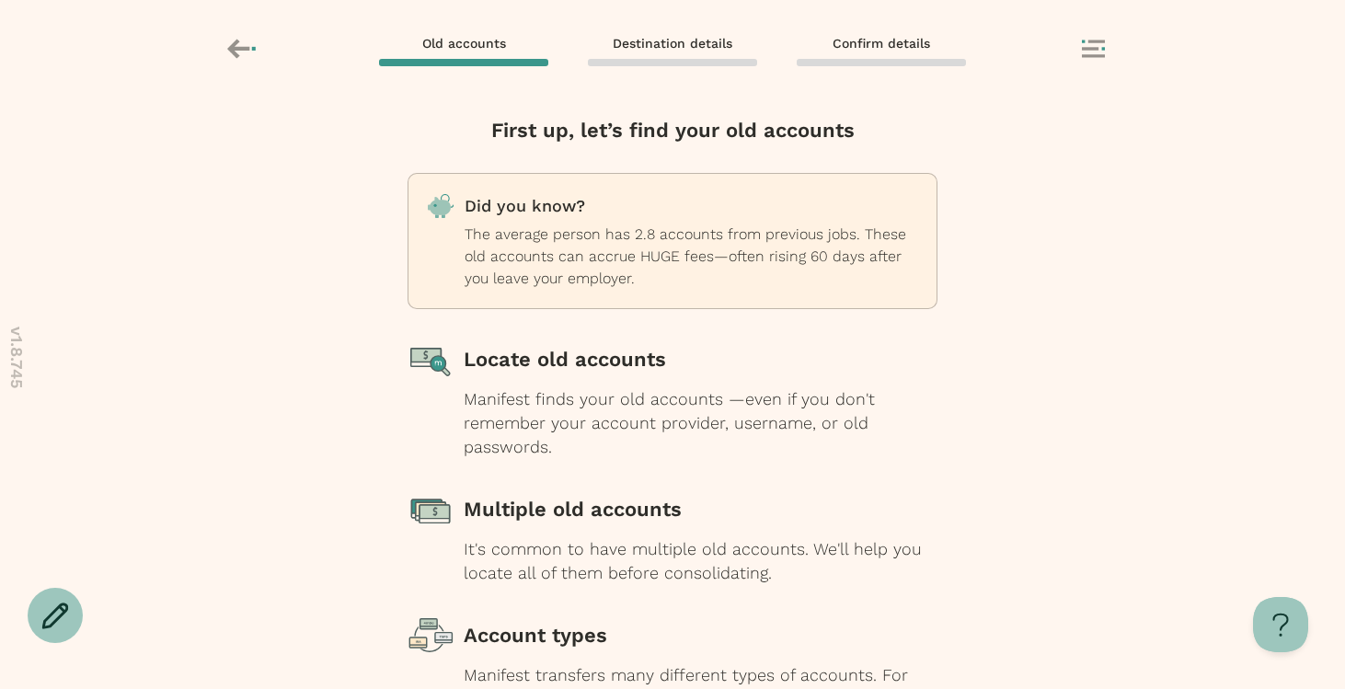
scroll to position [186, 0]
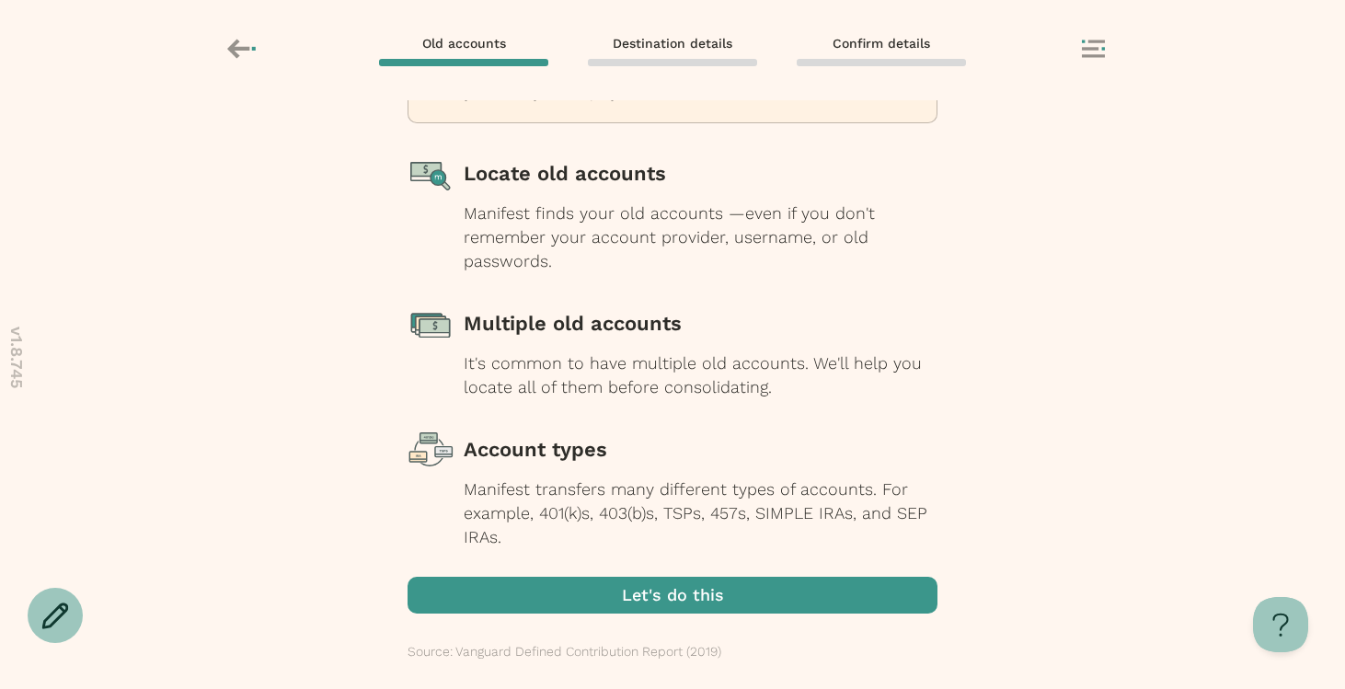
click at [574, 592] on span "button" at bounding box center [673, 595] width 530 height 37
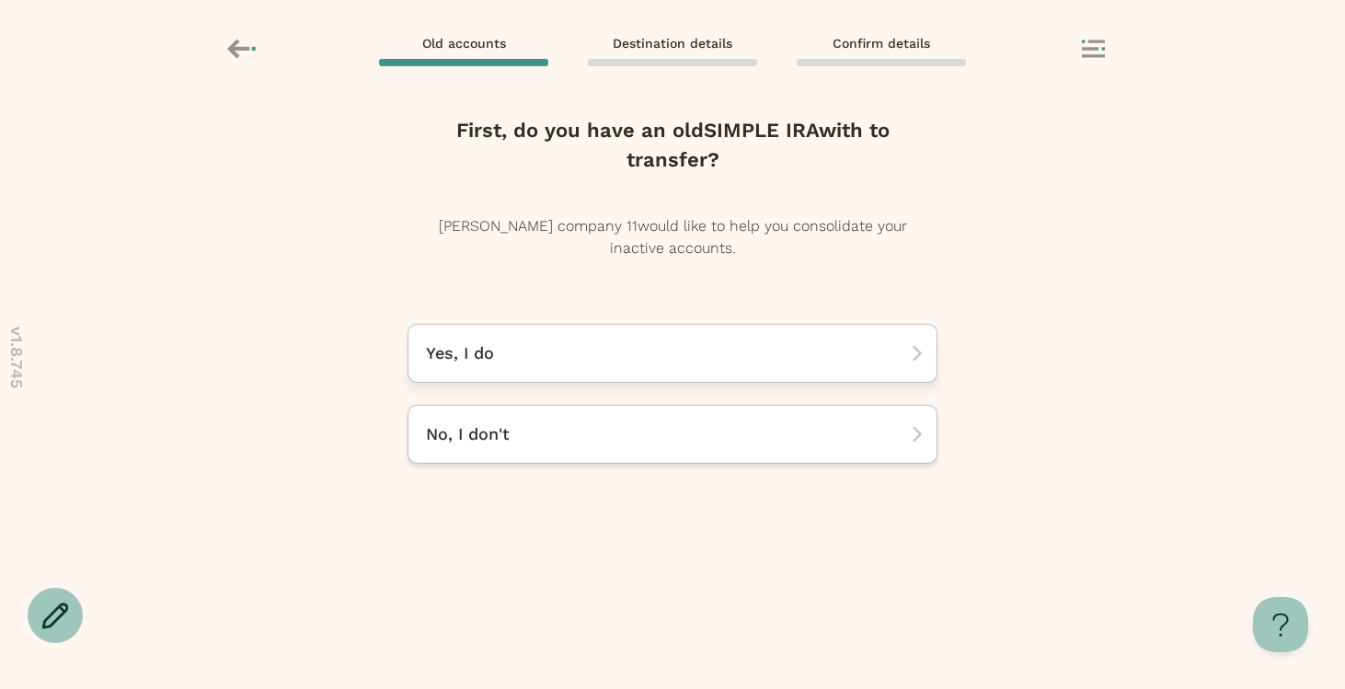
click at [557, 365] on div "Yes, I do" at bounding box center [673, 353] width 530 height 59
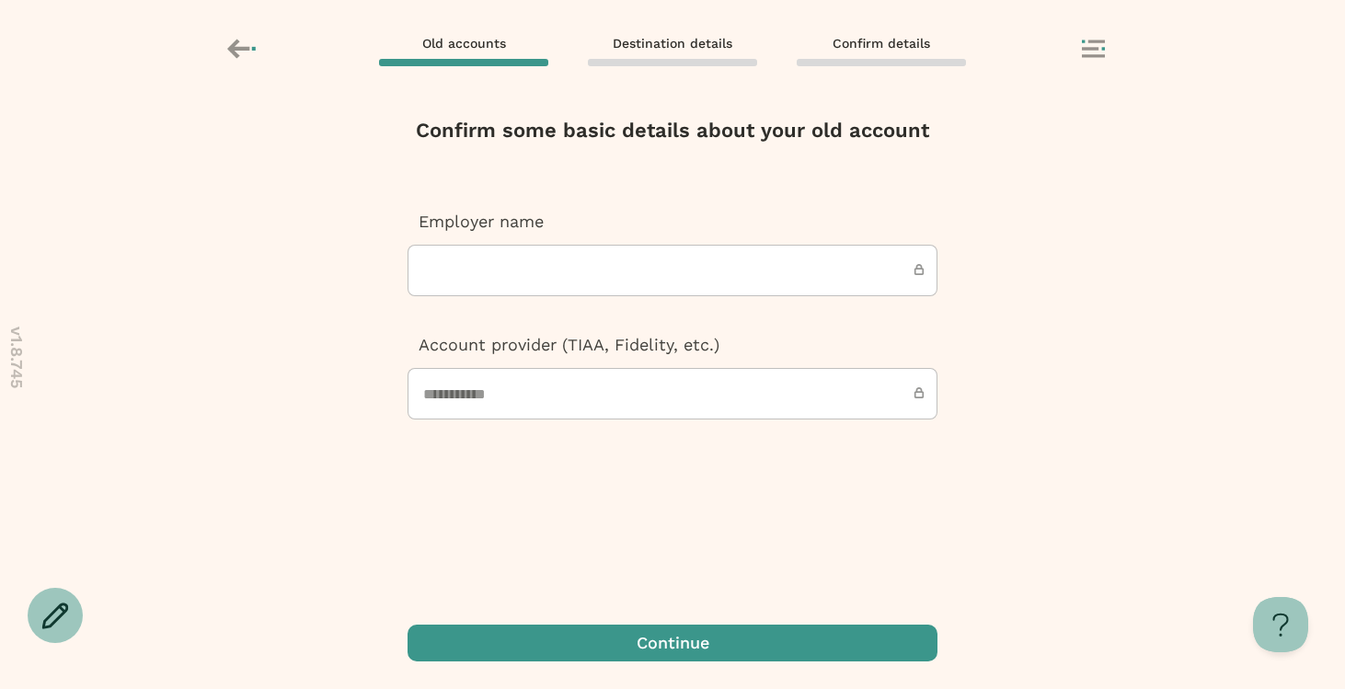
click at [437, 255] on input "text" at bounding box center [673, 271] width 530 height 52
click at [443, 270] on input "text" at bounding box center [673, 271] width 530 height 52
click at [1092, 50] on icon at bounding box center [1093, 49] width 23 height 18
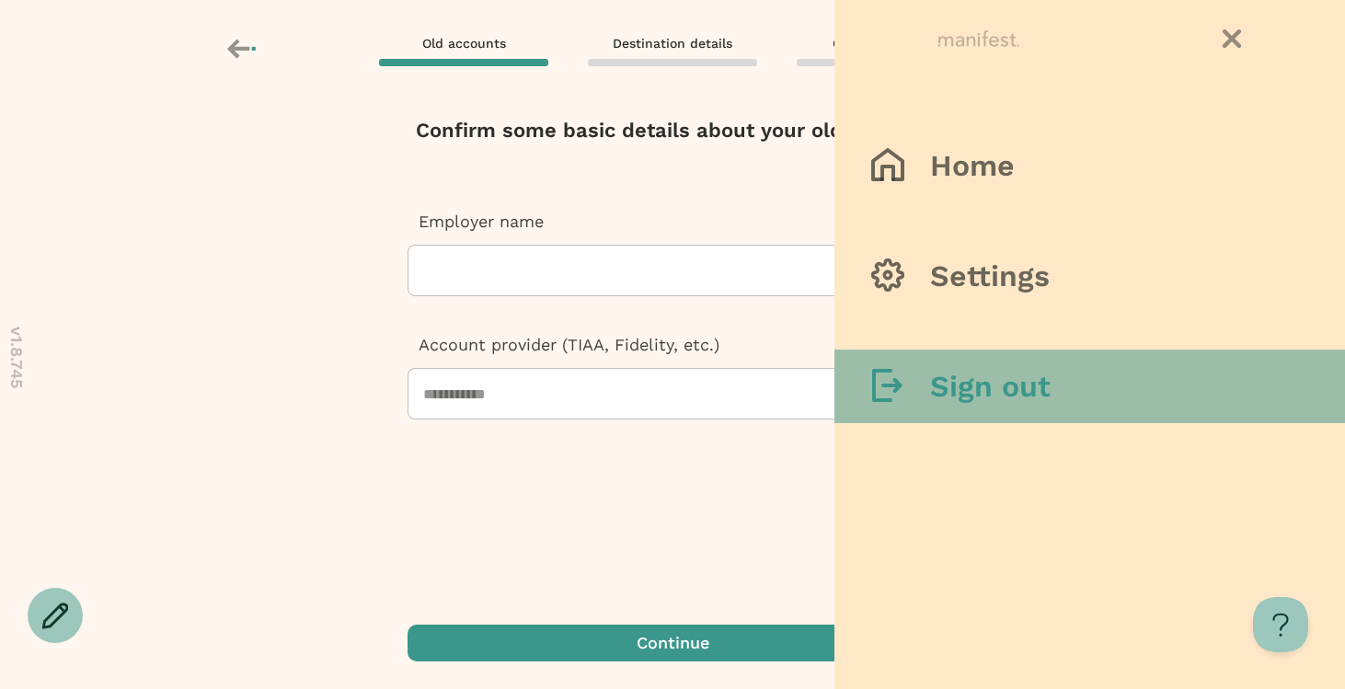
click at [945, 403] on h3 "Sign out" at bounding box center [990, 386] width 121 height 37
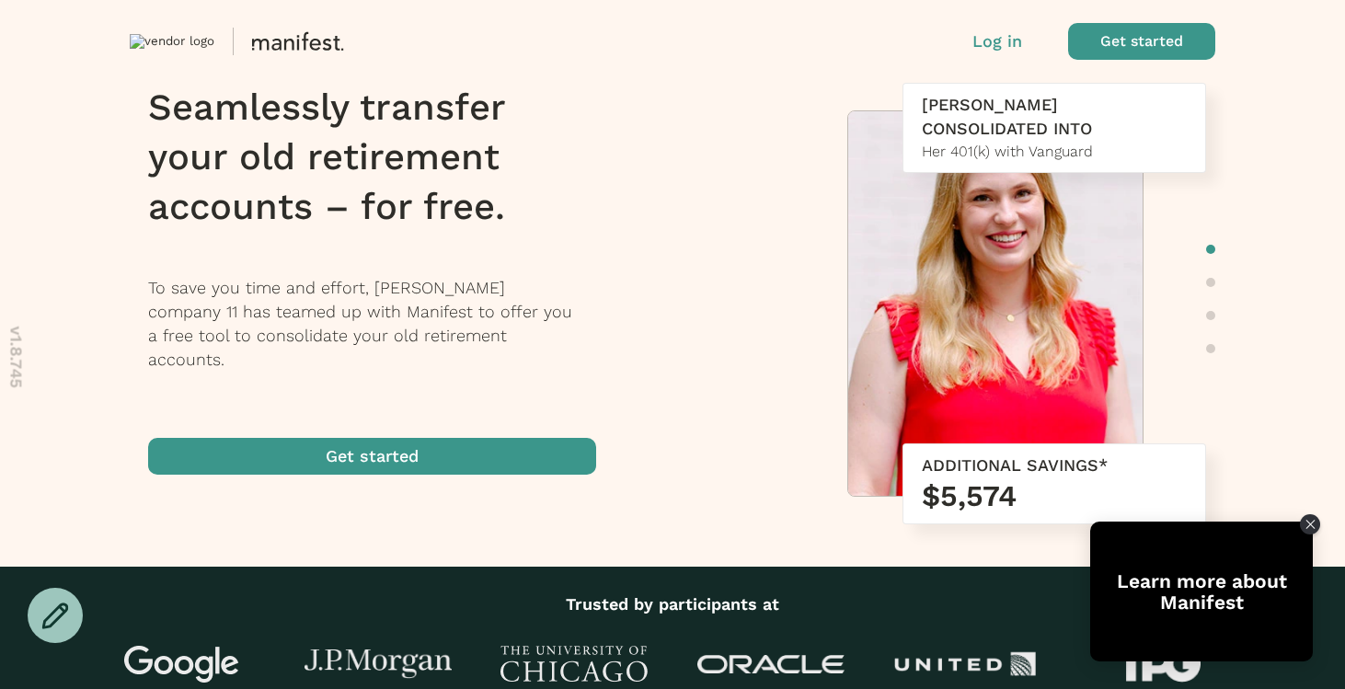
click at [1001, 38] on p "Log in" at bounding box center [997, 41] width 50 height 24
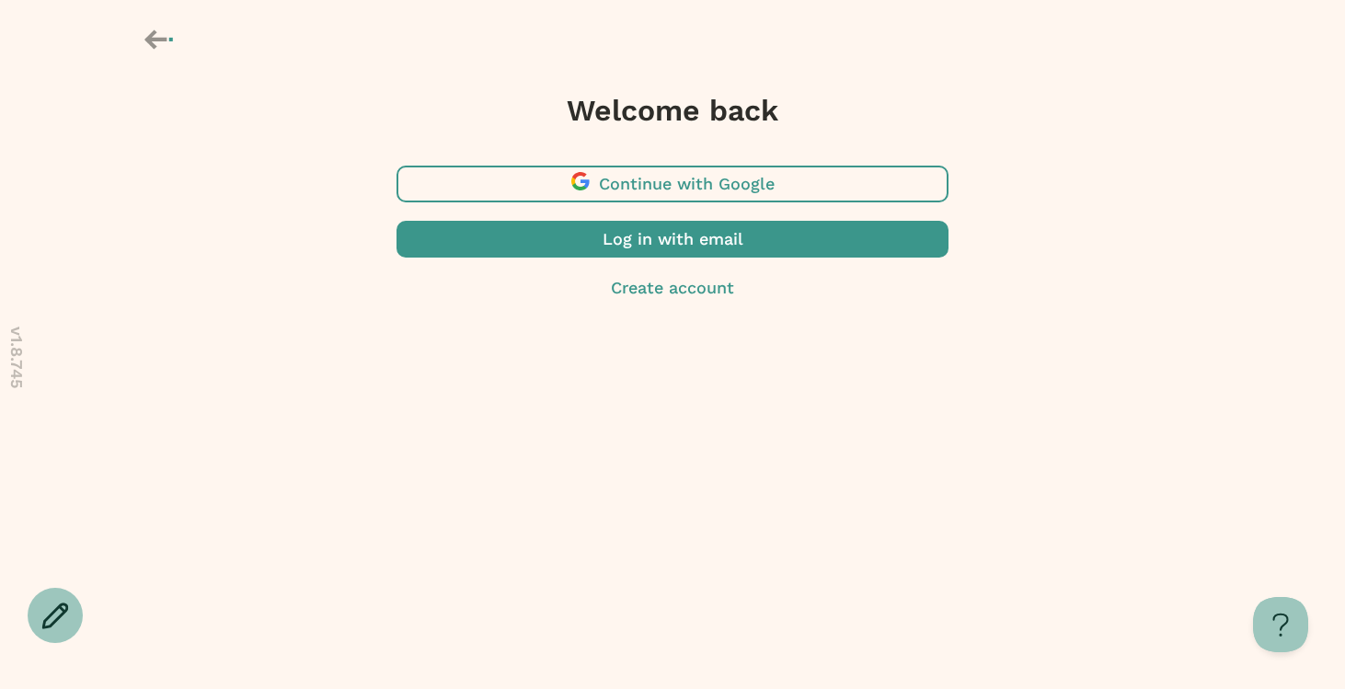
click at [638, 242] on span "button" at bounding box center [672, 239] width 552 height 37
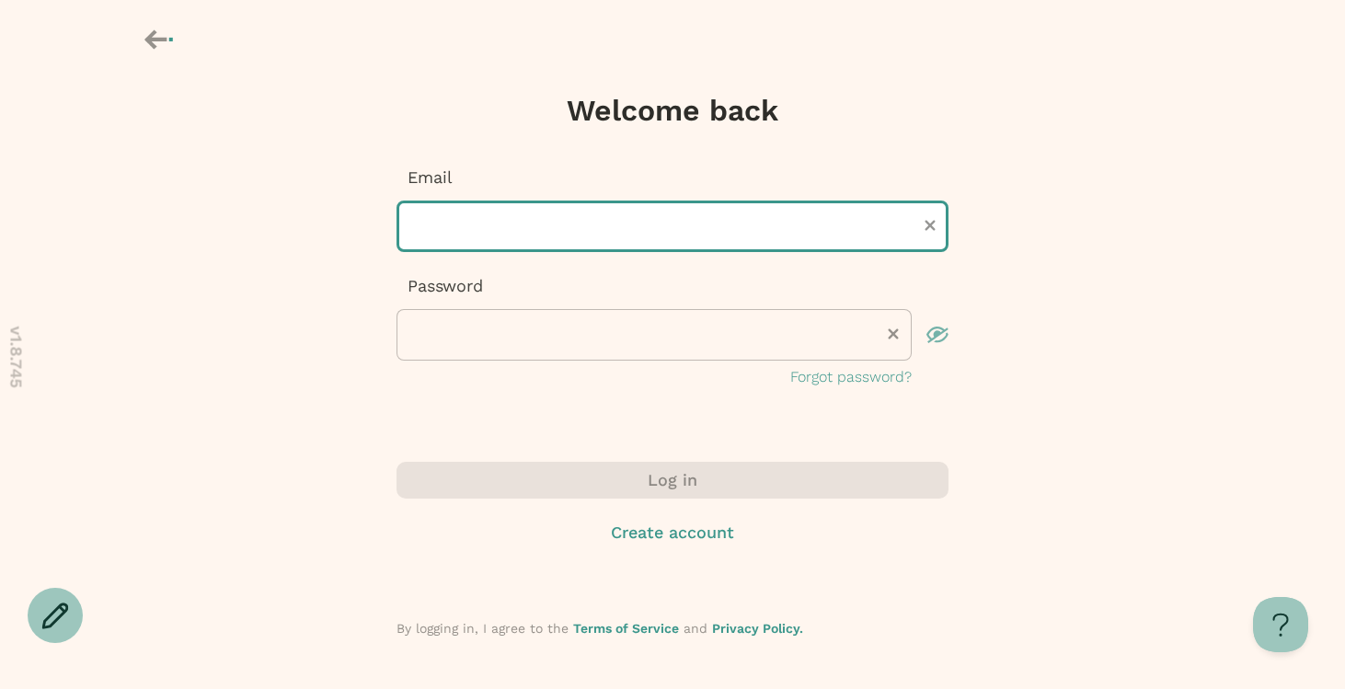
click at [618, 217] on input "text" at bounding box center [672, 227] width 552 height 52
type input "**********"
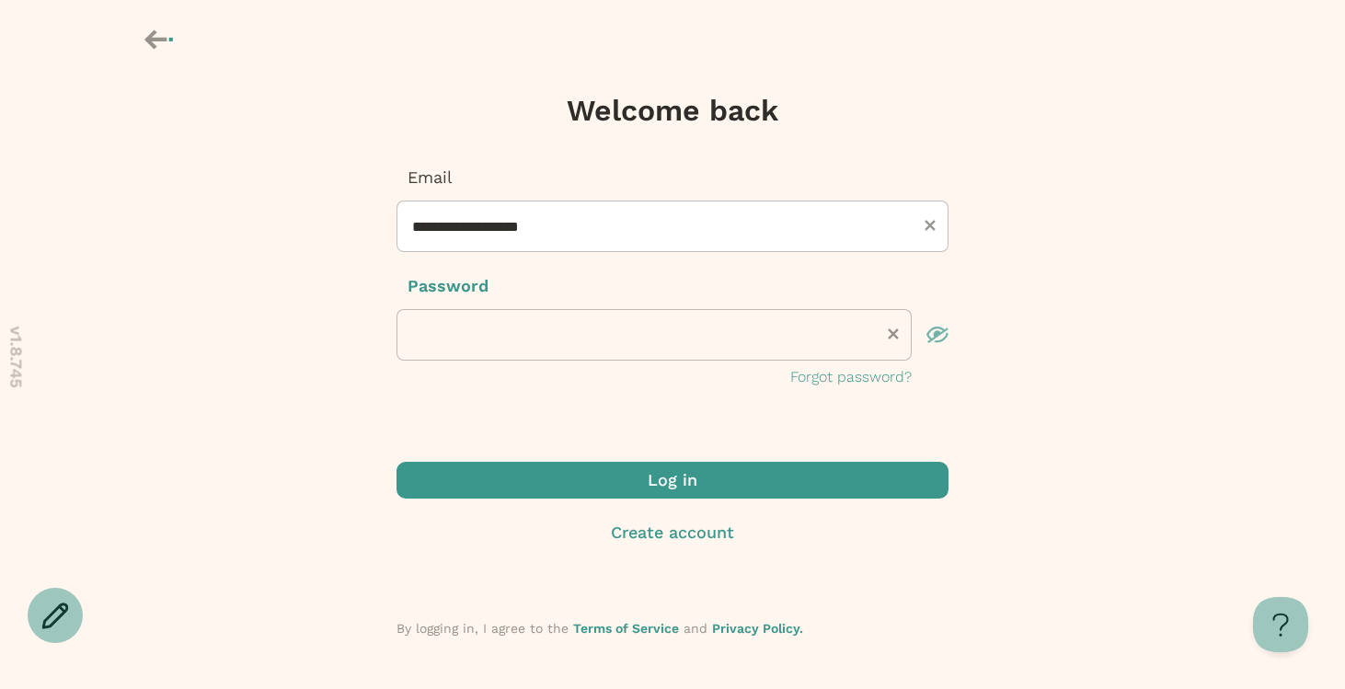
click at [606, 485] on span "submit" at bounding box center [672, 480] width 552 height 37
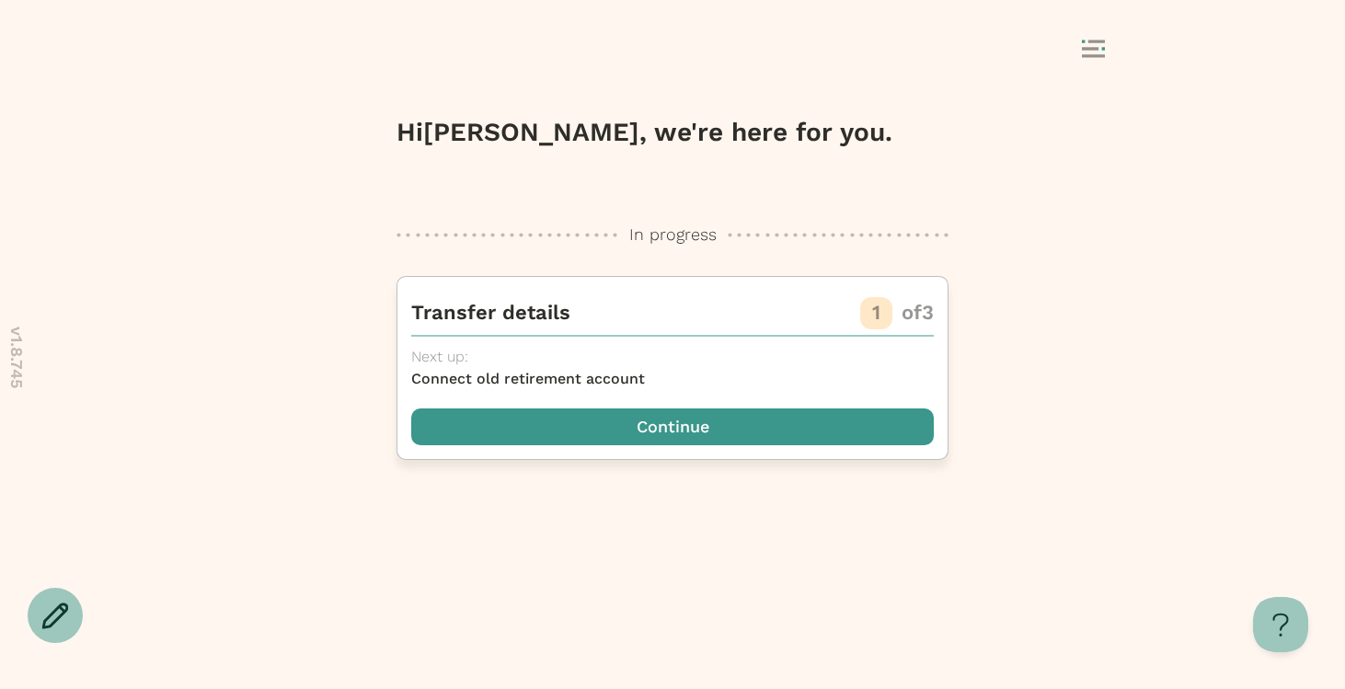
click at [850, 431] on span "button" at bounding box center [672, 426] width 523 height 37
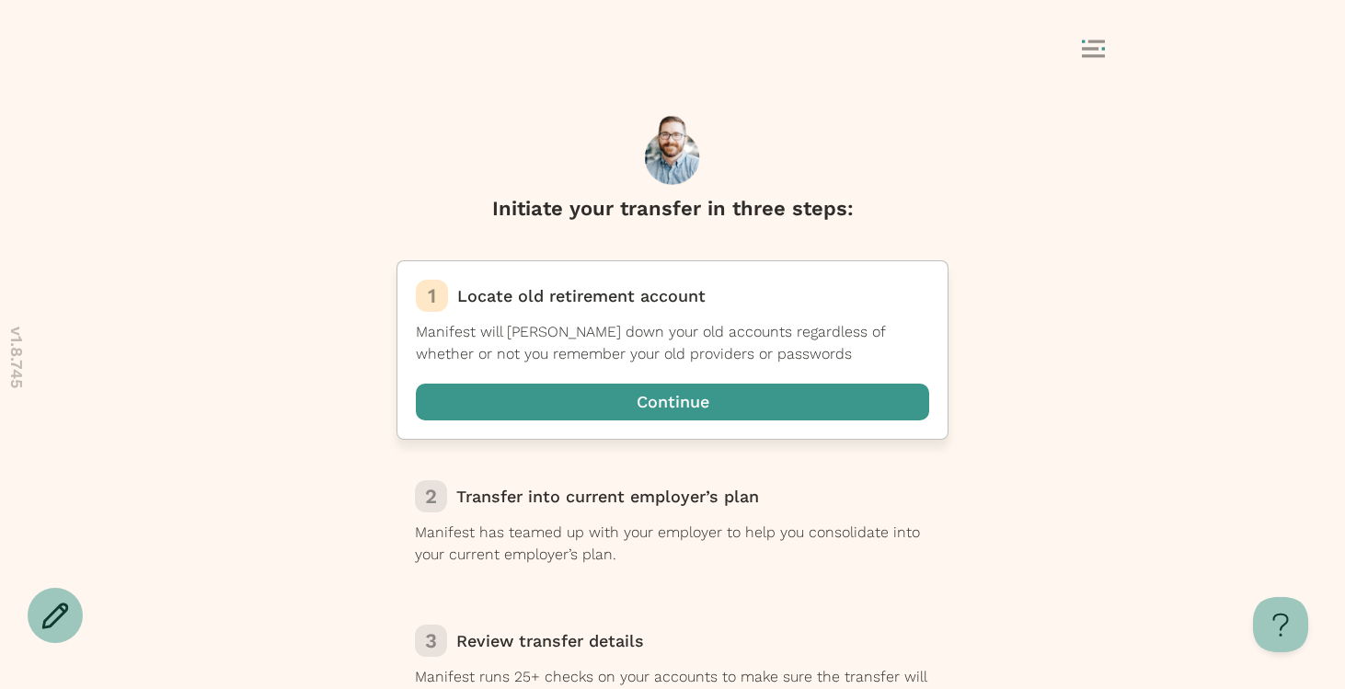
click at [799, 405] on span "button" at bounding box center [672, 402] width 513 height 37
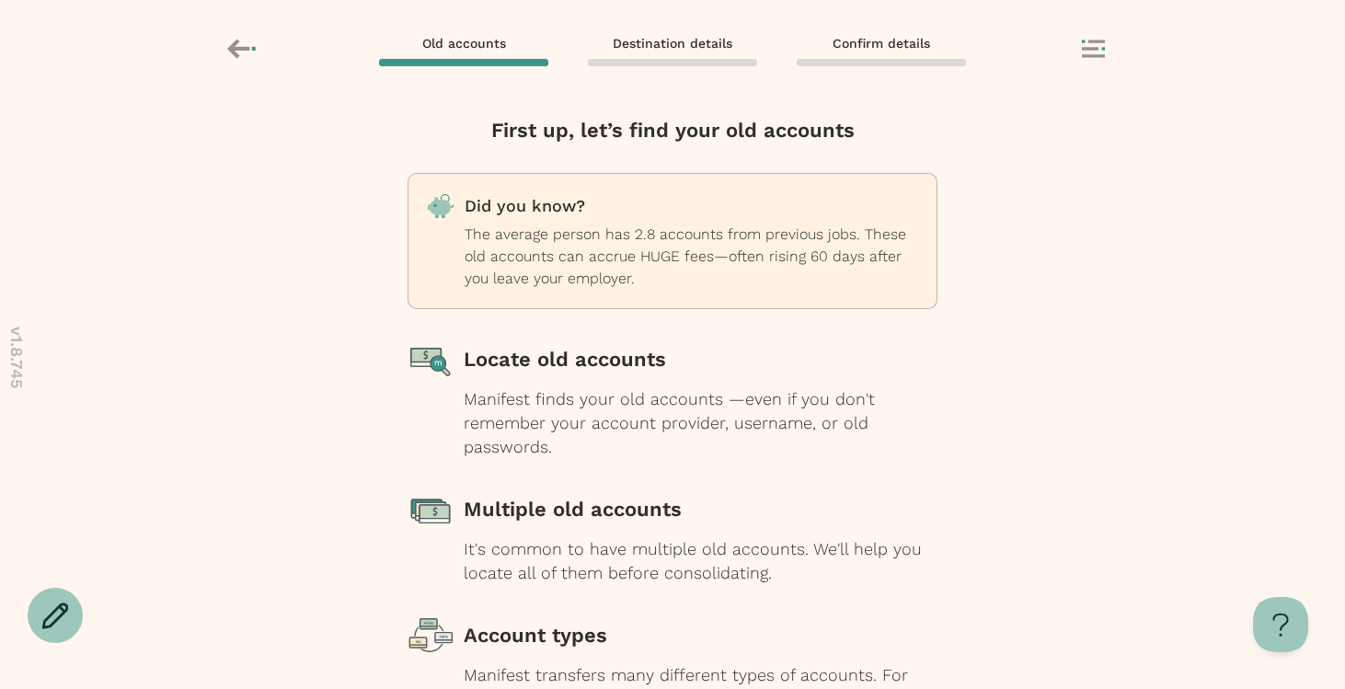
scroll to position [186, 0]
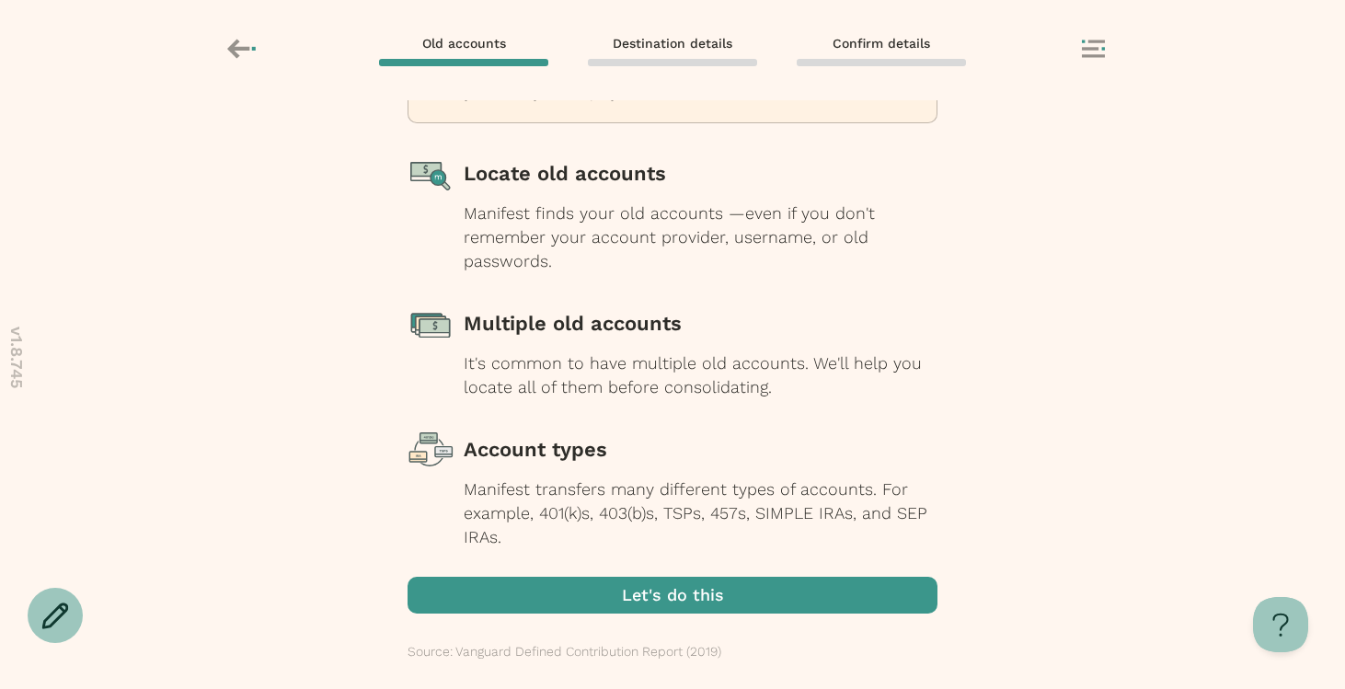
click at [662, 603] on span "button" at bounding box center [673, 595] width 530 height 37
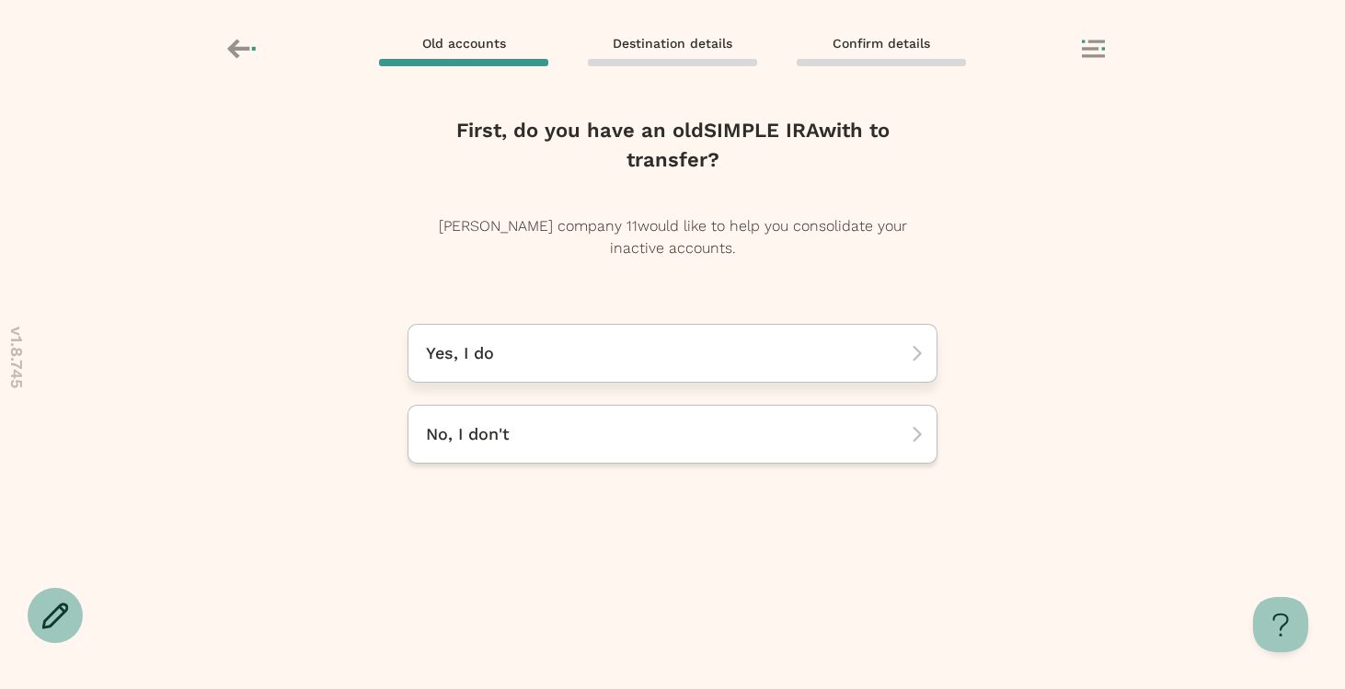
click at [635, 330] on div "Yes, I do" at bounding box center [673, 353] width 530 height 59
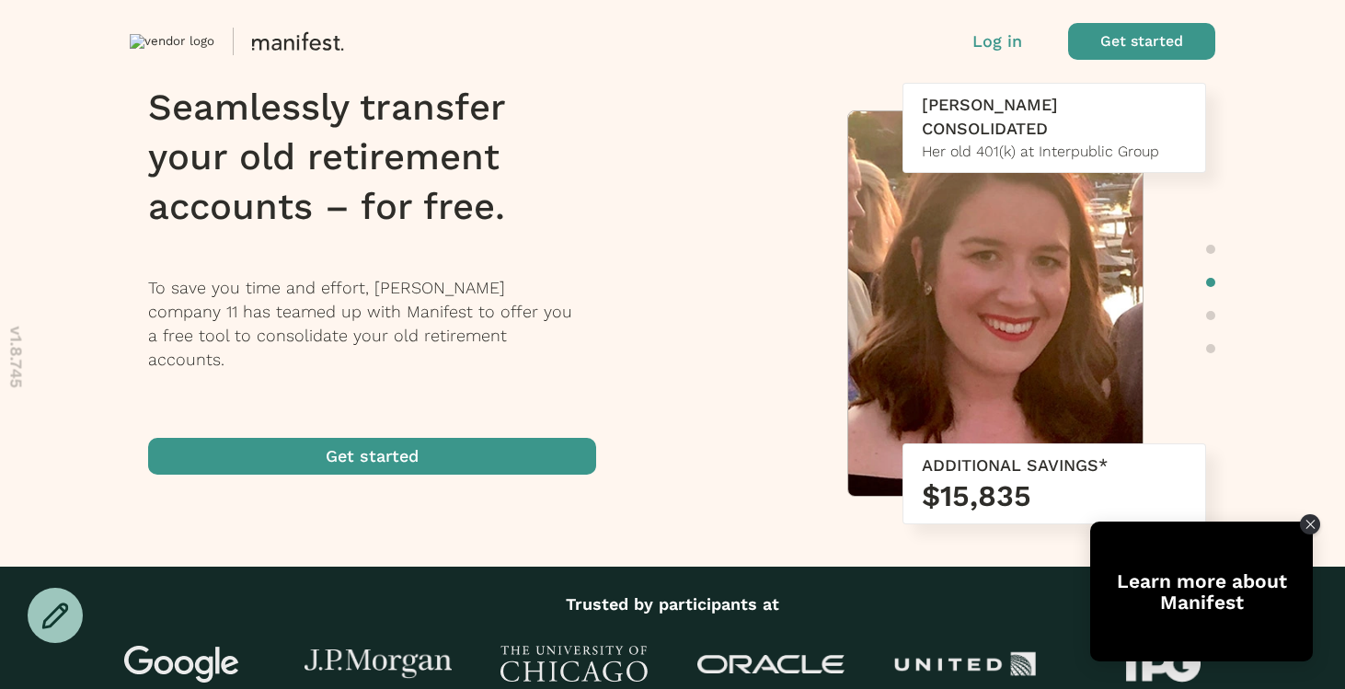
click at [1016, 38] on p "Log in" at bounding box center [997, 41] width 50 height 24
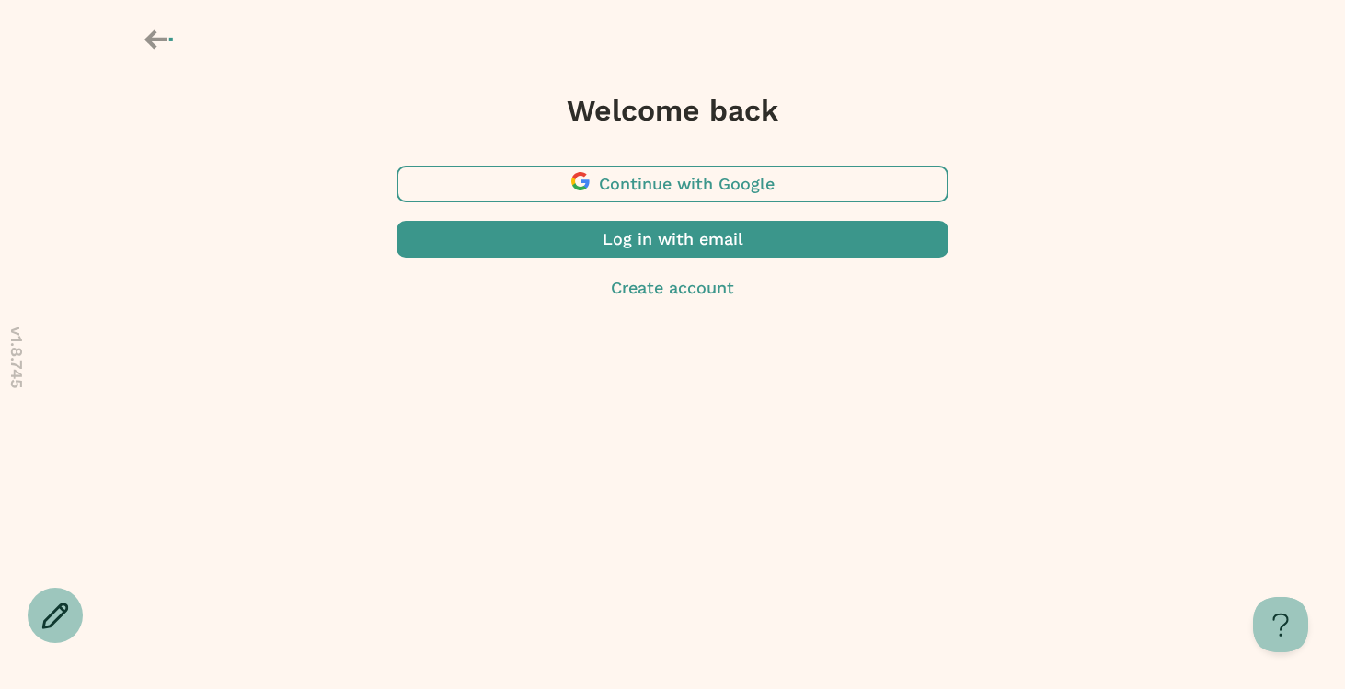
click at [781, 245] on span "button" at bounding box center [672, 239] width 552 height 37
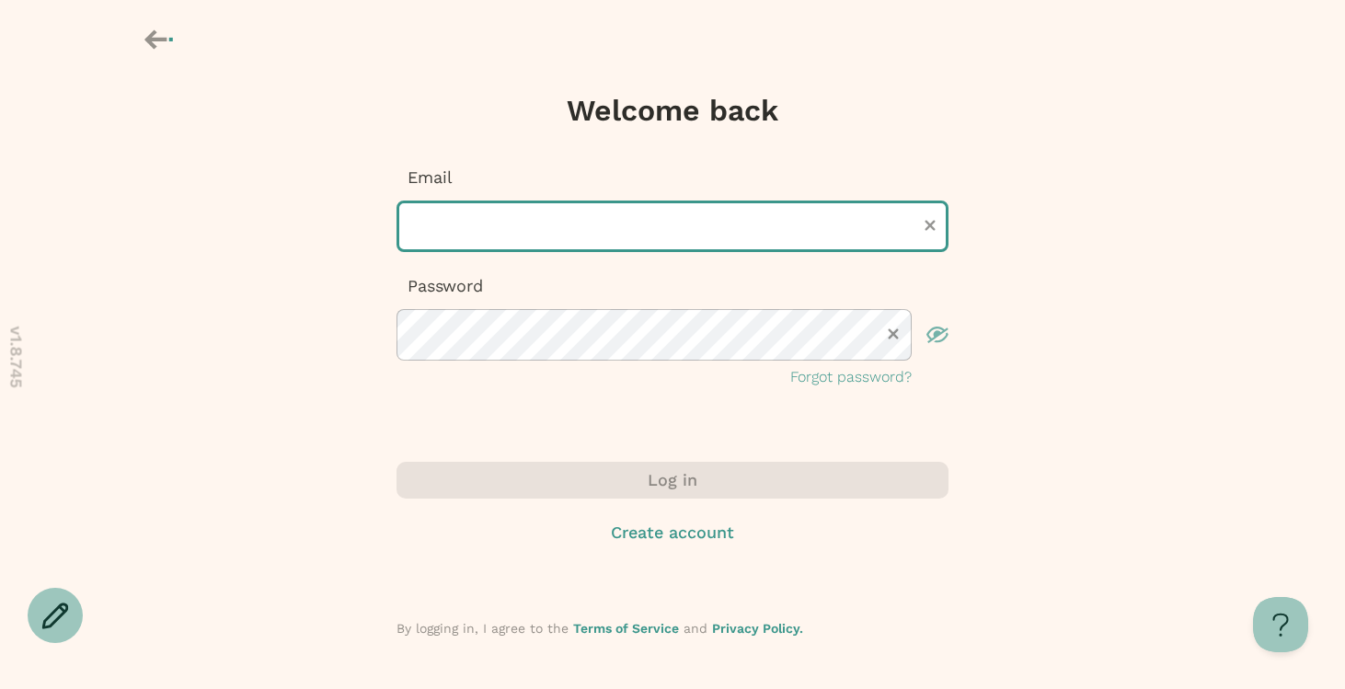
click at [748, 217] on input "text" at bounding box center [672, 227] width 552 height 52
type input "*"
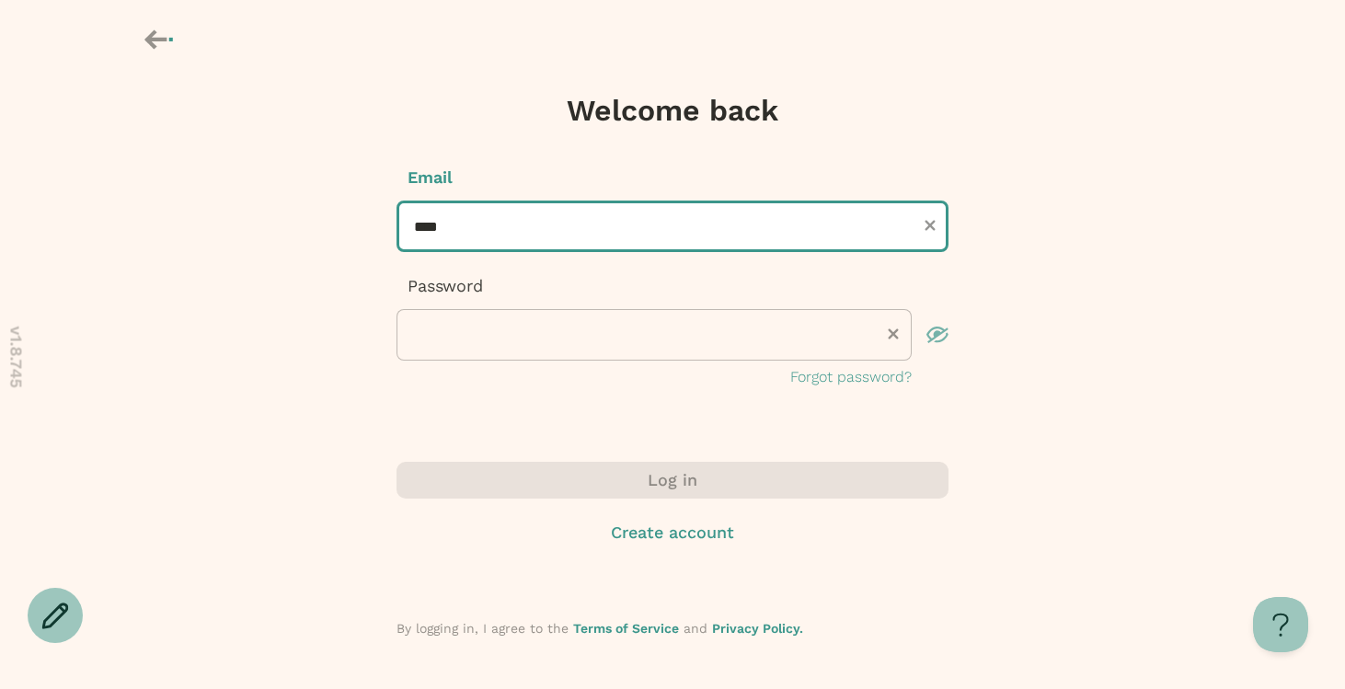
type input "**********"
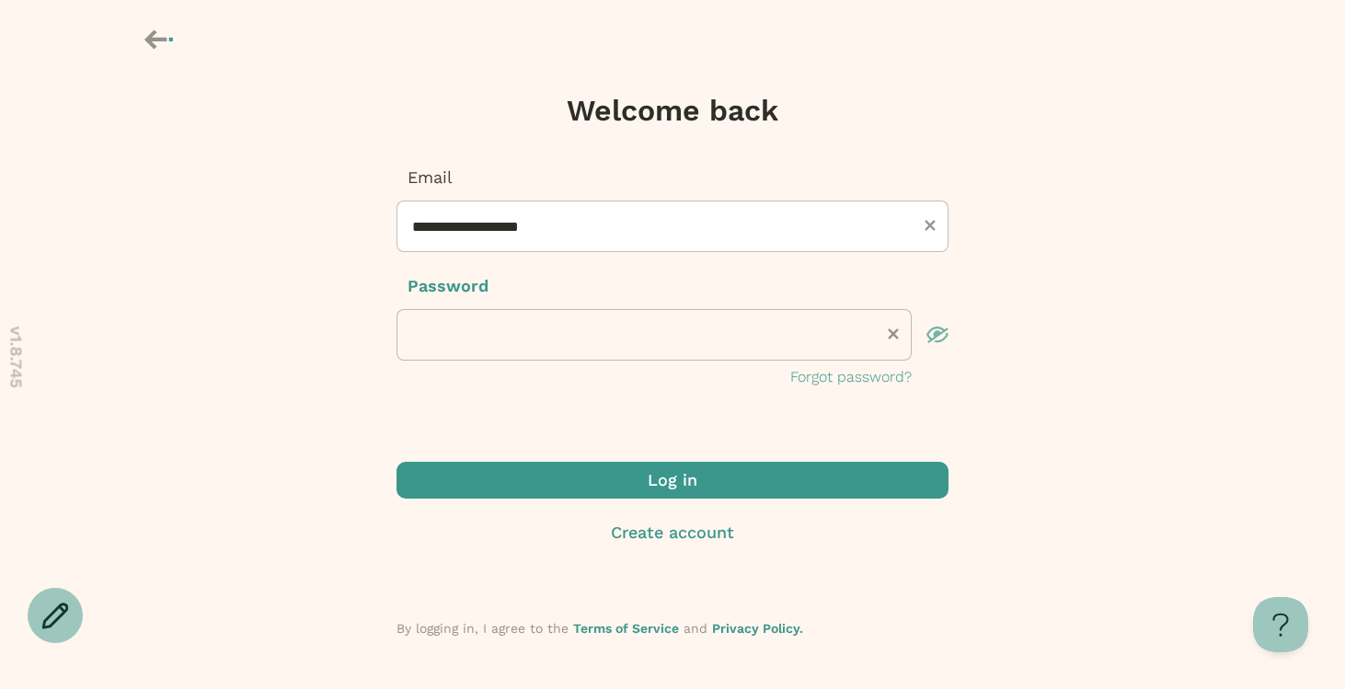
click at [585, 474] on span "submit" at bounding box center [672, 480] width 552 height 37
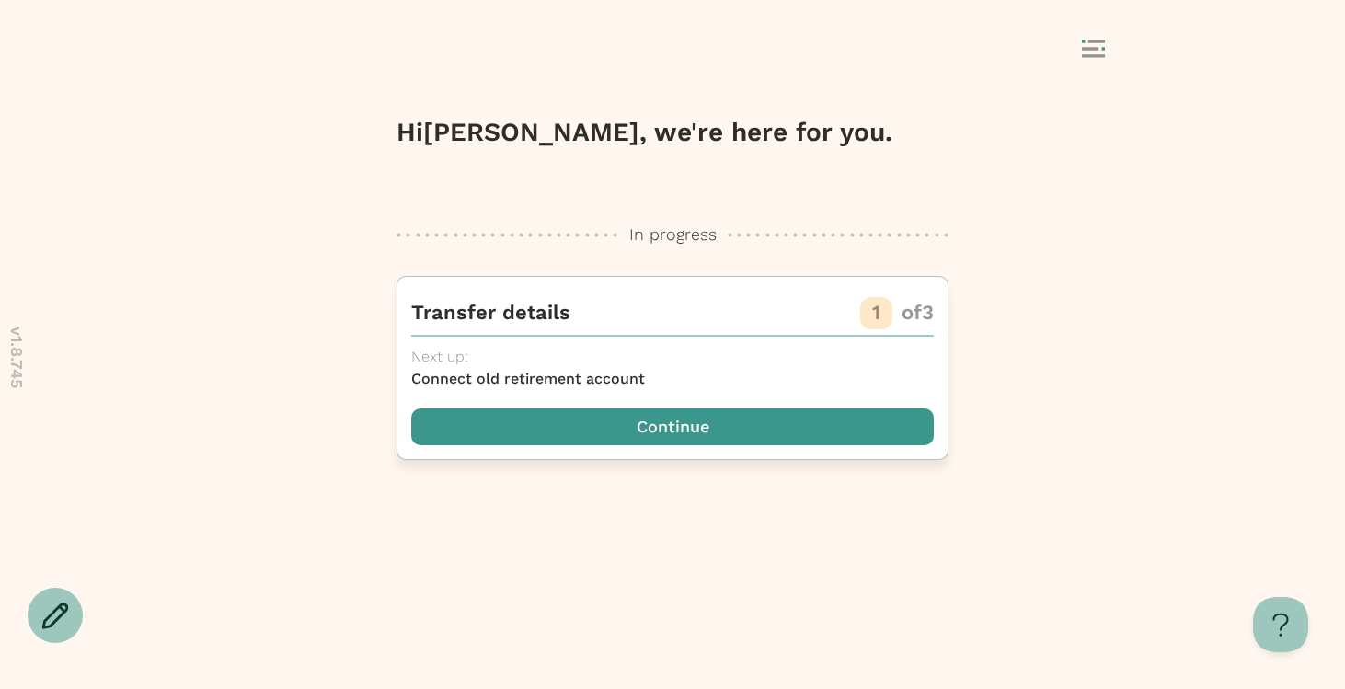
click at [665, 416] on span "button" at bounding box center [672, 426] width 523 height 37
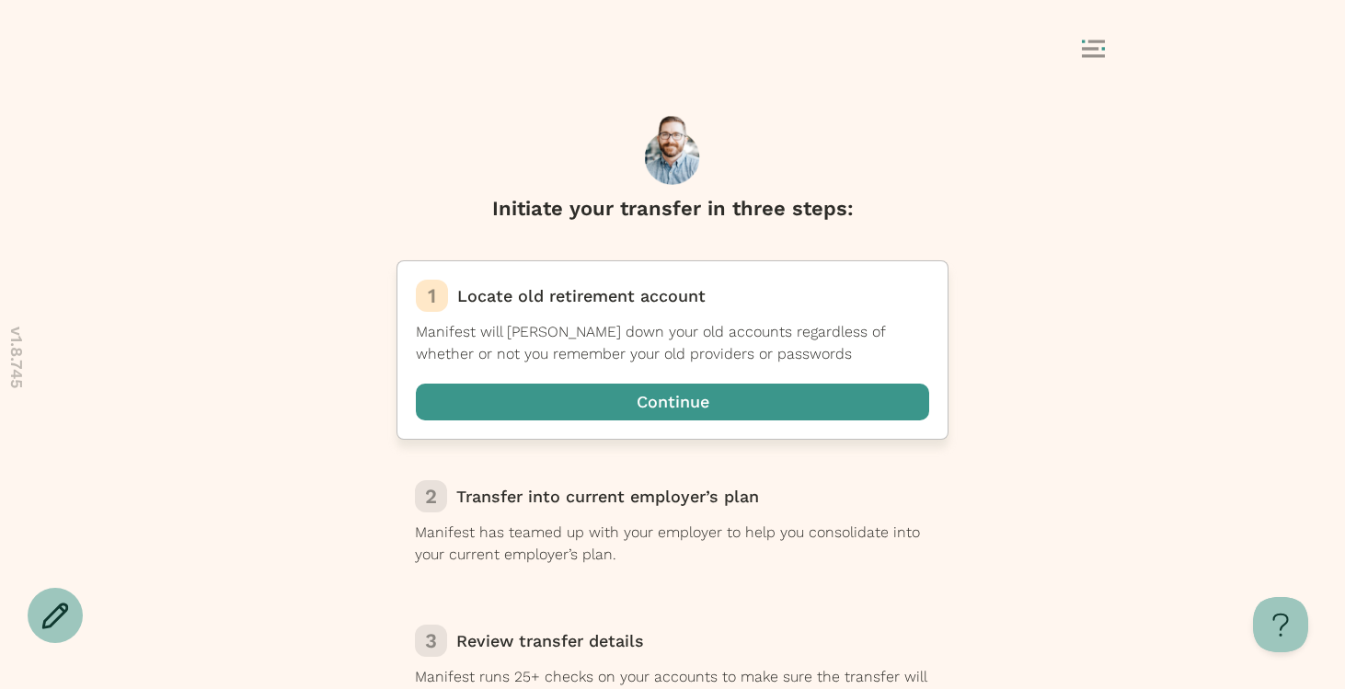
click at [669, 412] on span "button" at bounding box center [672, 402] width 513 height 37
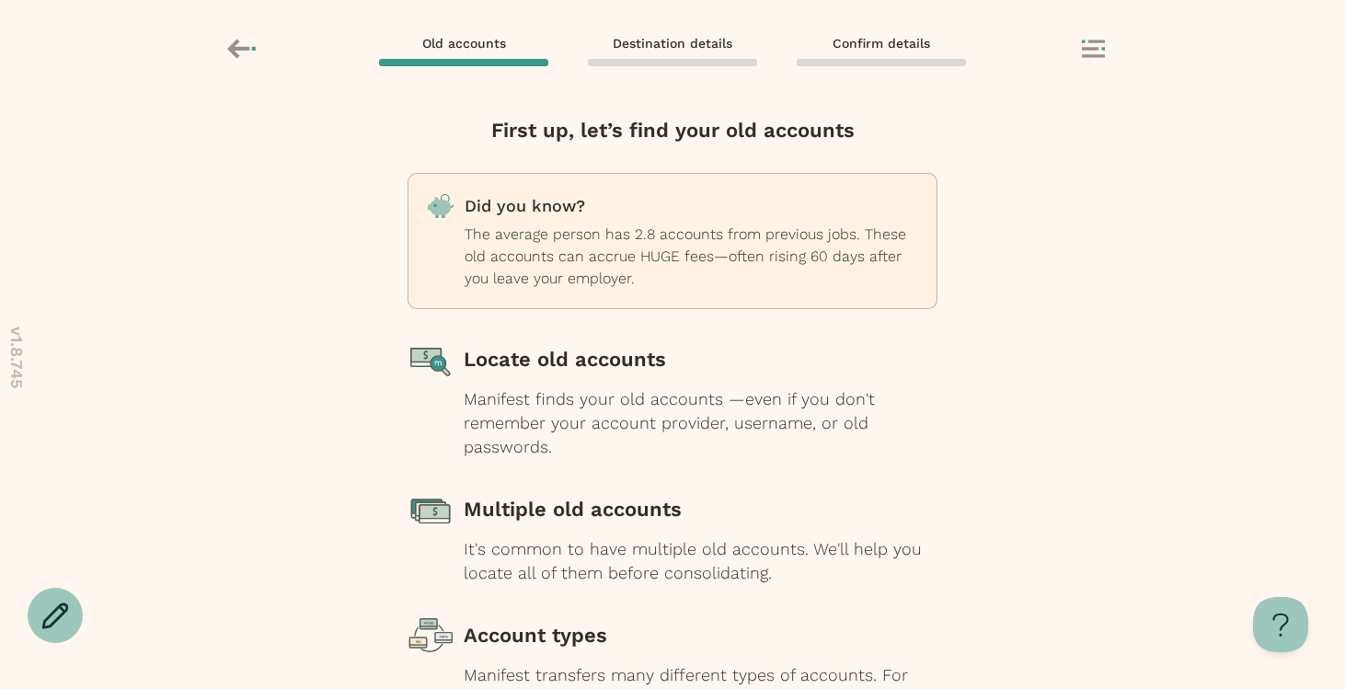
scroll to position [186, 0]
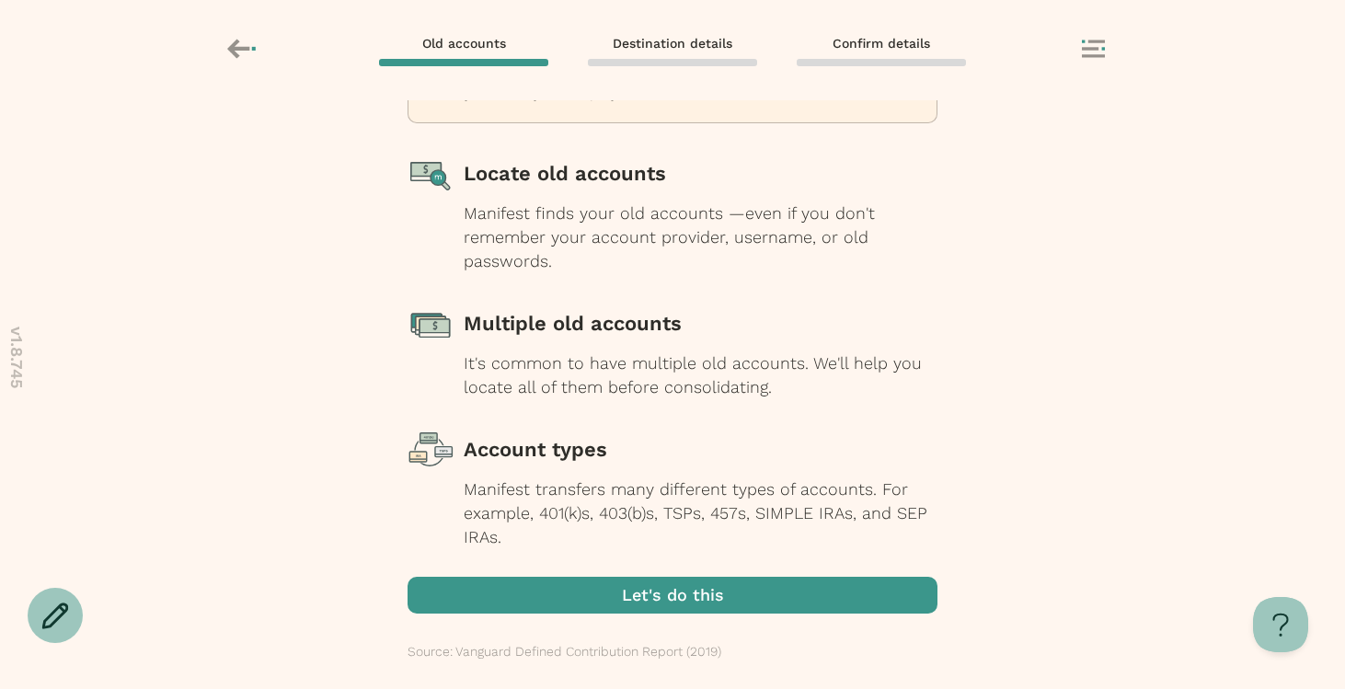
click at [674, 596] on span "button" at bounding box center [673, 595] width 530 height 37
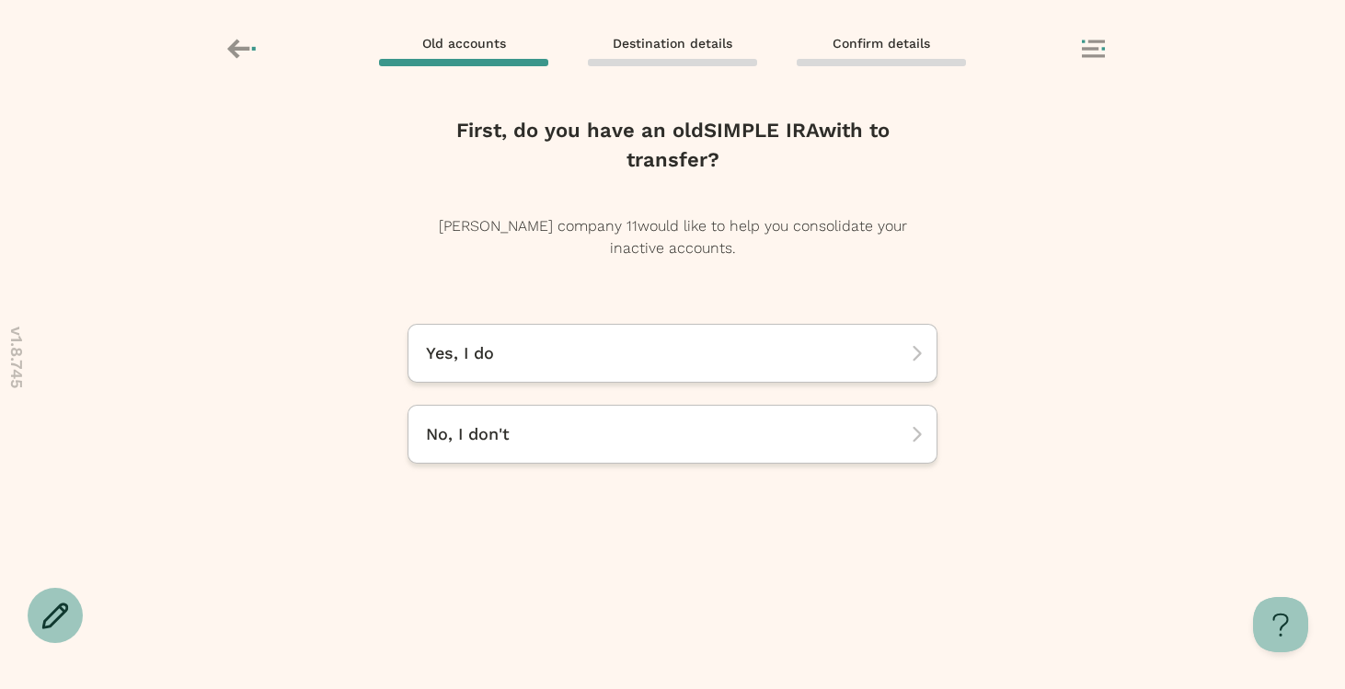
click at [1078, 47] on div "Old accounts Destination details Confirm details" at bounding box center [673, 50] width 920 height 35
click at [1091, 47] on rect at bounding box center [1090, 48] width 17 height 3
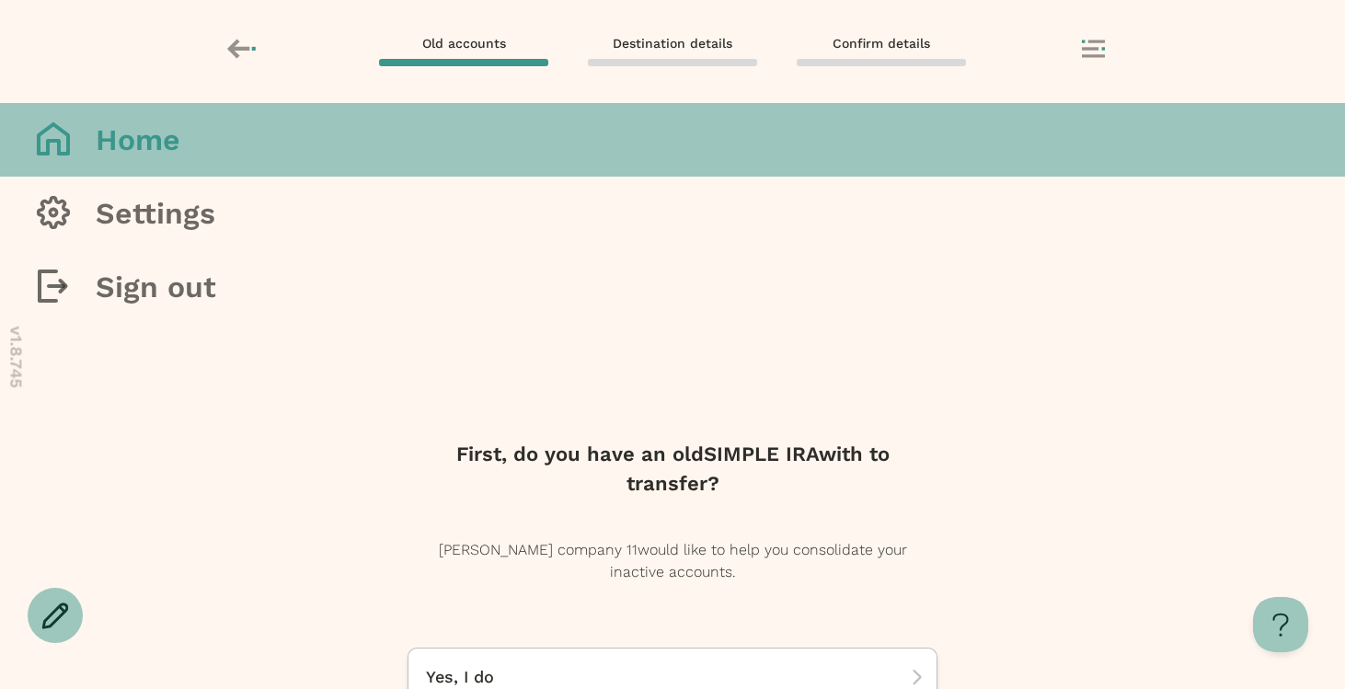
click at [1083, 164] on button "Home" at bounding box center [672, 140] width 1345 height 74
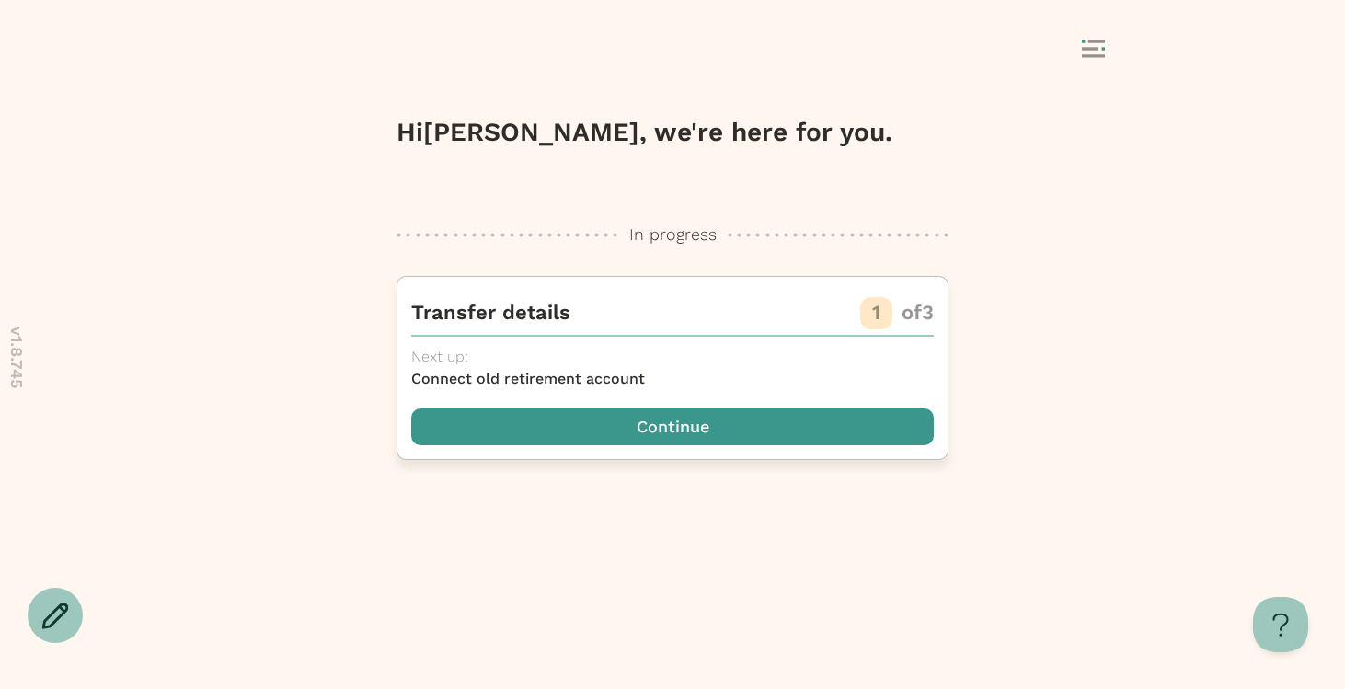
click at [539, 420] on span "button" at bounding box center [672, 426] width 523 height 37
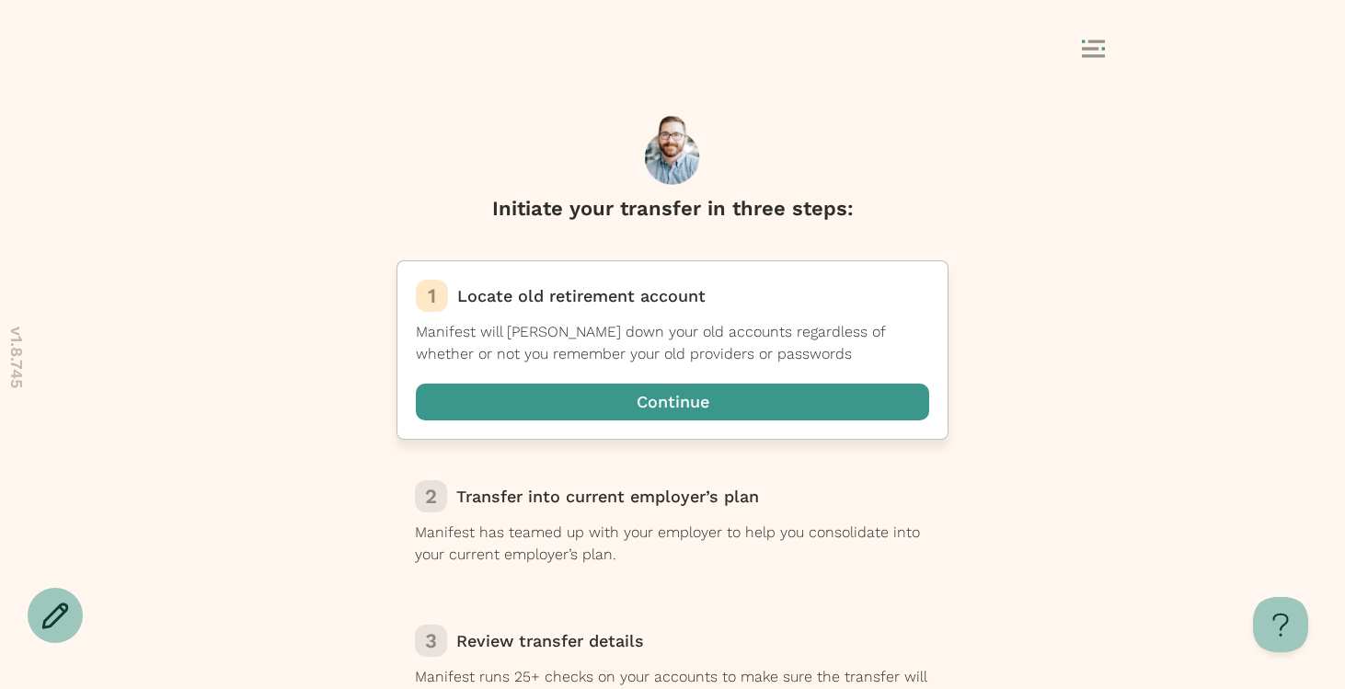
click at [821, 411] on span "button" at bounding box center [672, 402] width 513 height 37
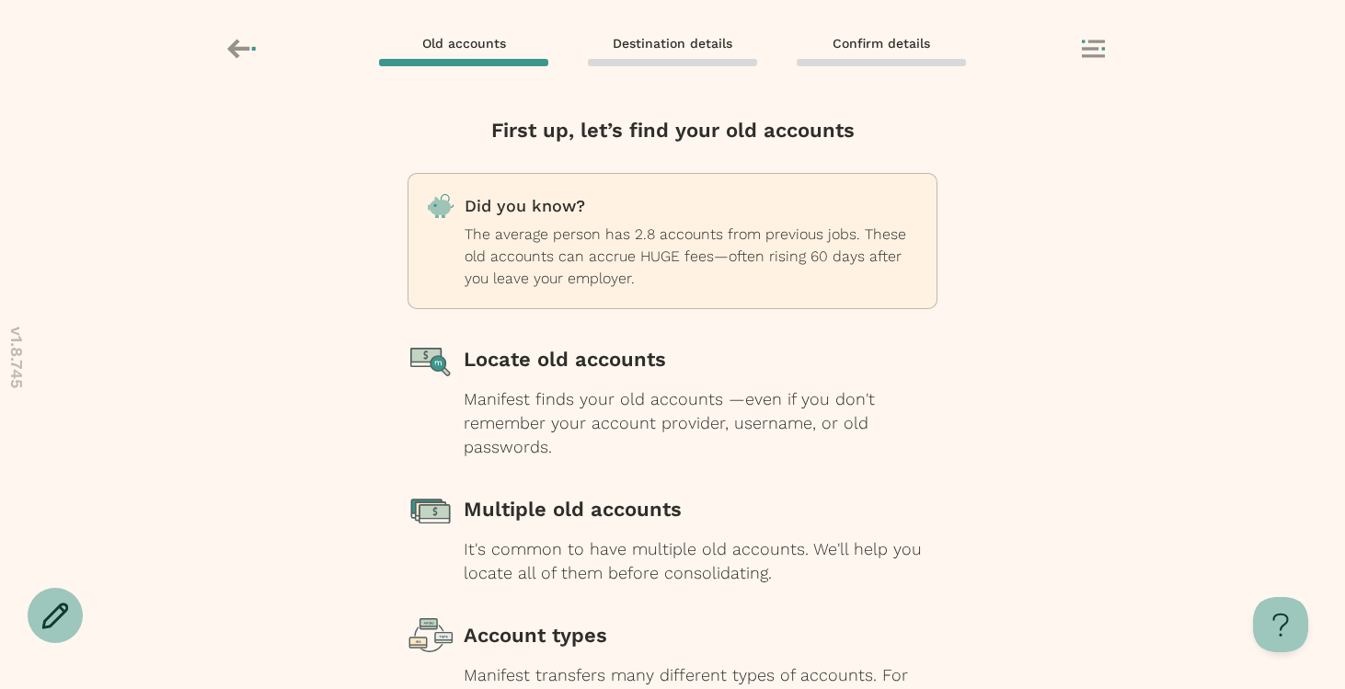
scroll to position [186, 0]
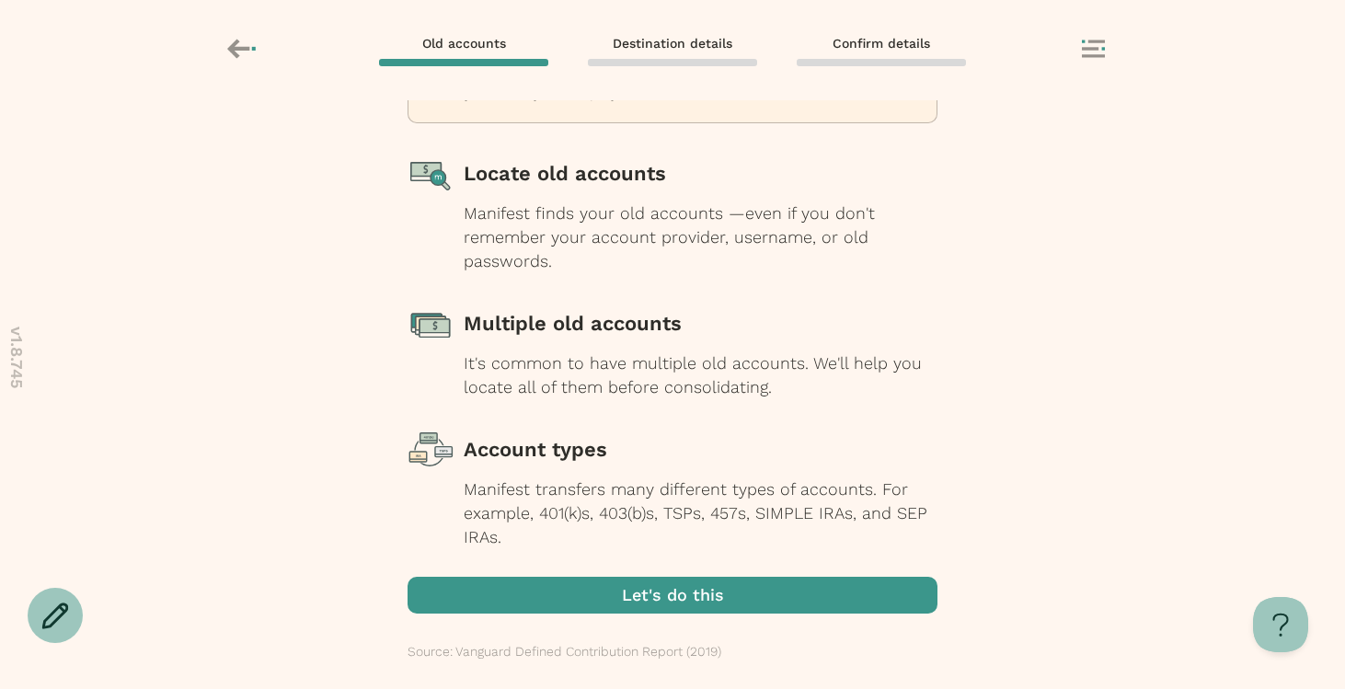
click at [615, 603] on span "button" at bounding box center [673, 595] width 530 height 37
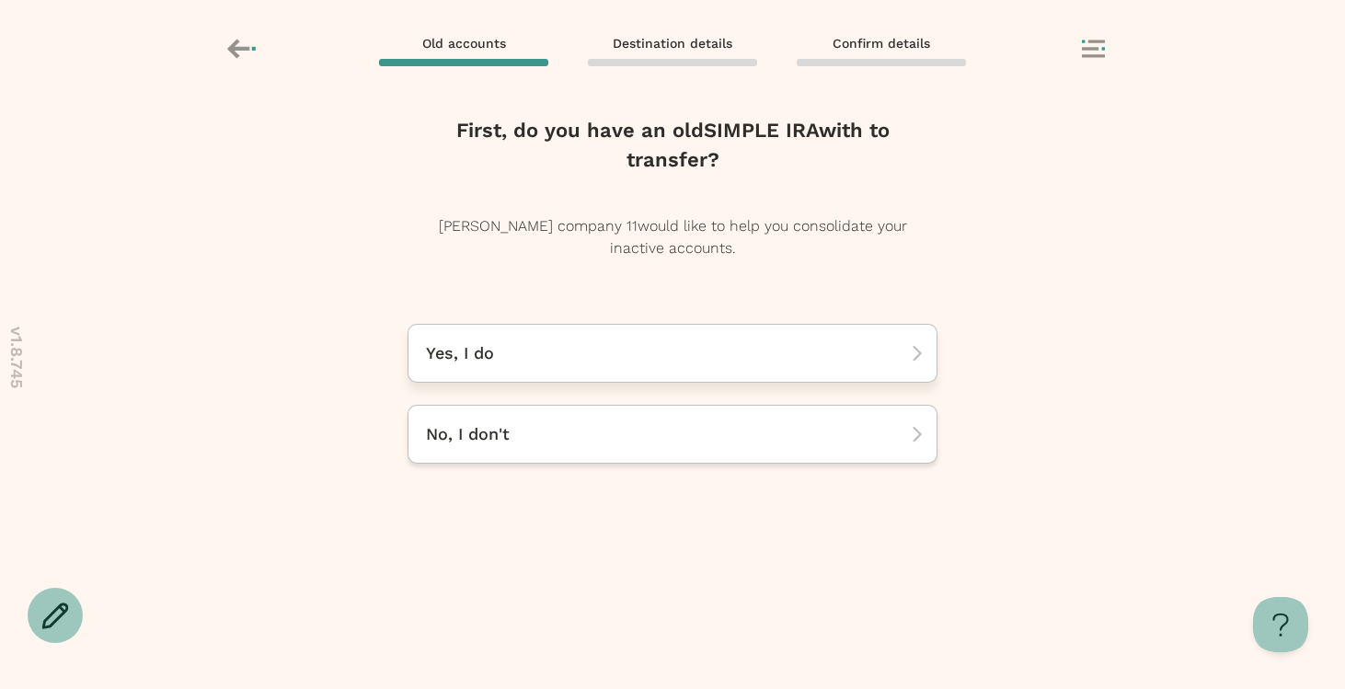
click at [658, 365] on div "Yes, I do" at bounding box center [673, 353] width 530 height 59
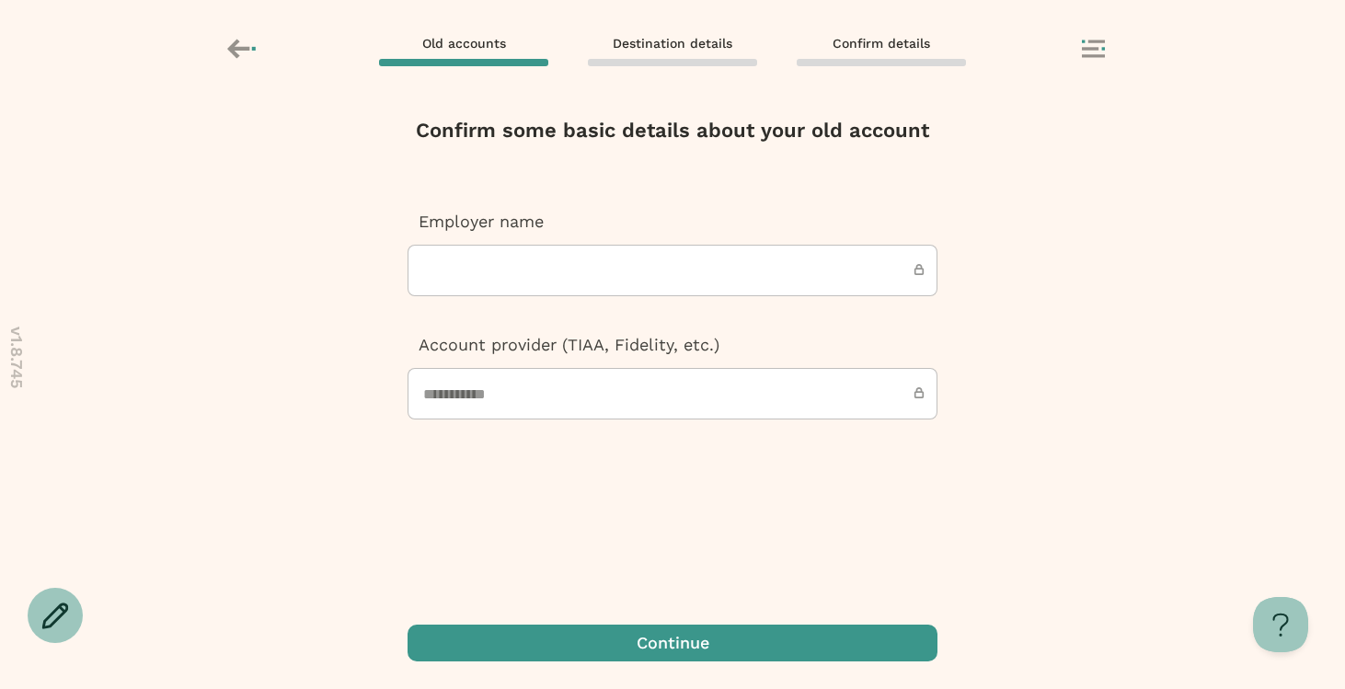
click at [550, 271] on input "text" at bounding box center [673, 271] width 530 height 52
click at [242, 46] on icon at bounding box center [238, 48] width 22 height 19
